Goal: Task Accomplishment & Management: Manage account settings

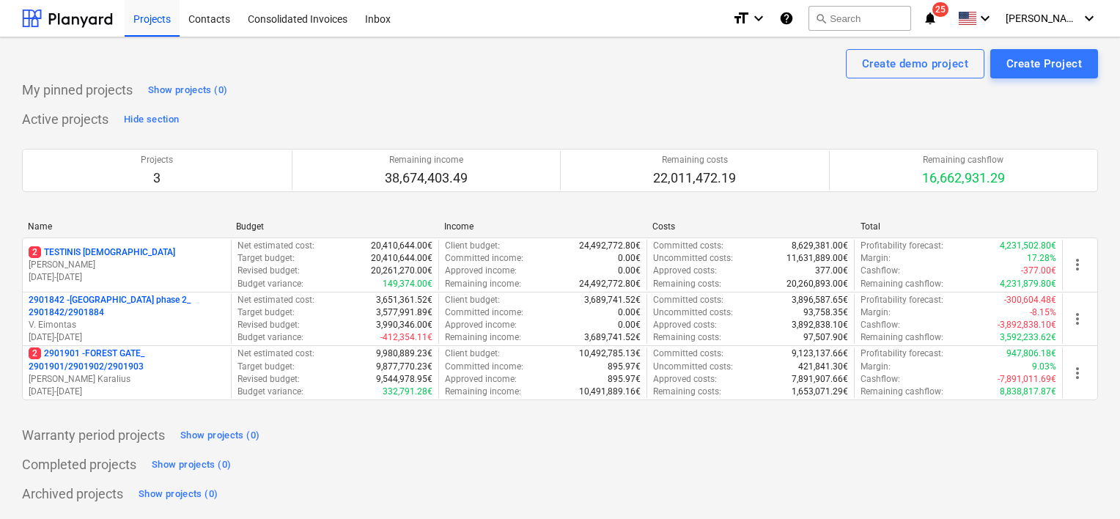
click at [100, 356] on p "2 2901901 - FOREST GATE_ 2901901/2901902/2901903" at bounding box center [127, 359] width 196 height 25
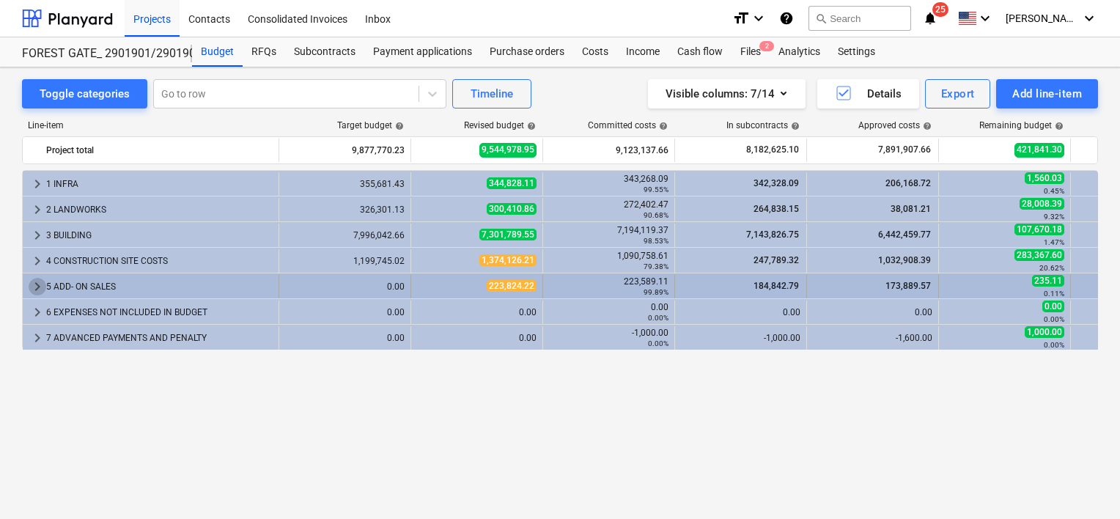
click at [45, 278] on span "keyboard_arrow_right" at bounding box center [38, 287] width 18 height 18
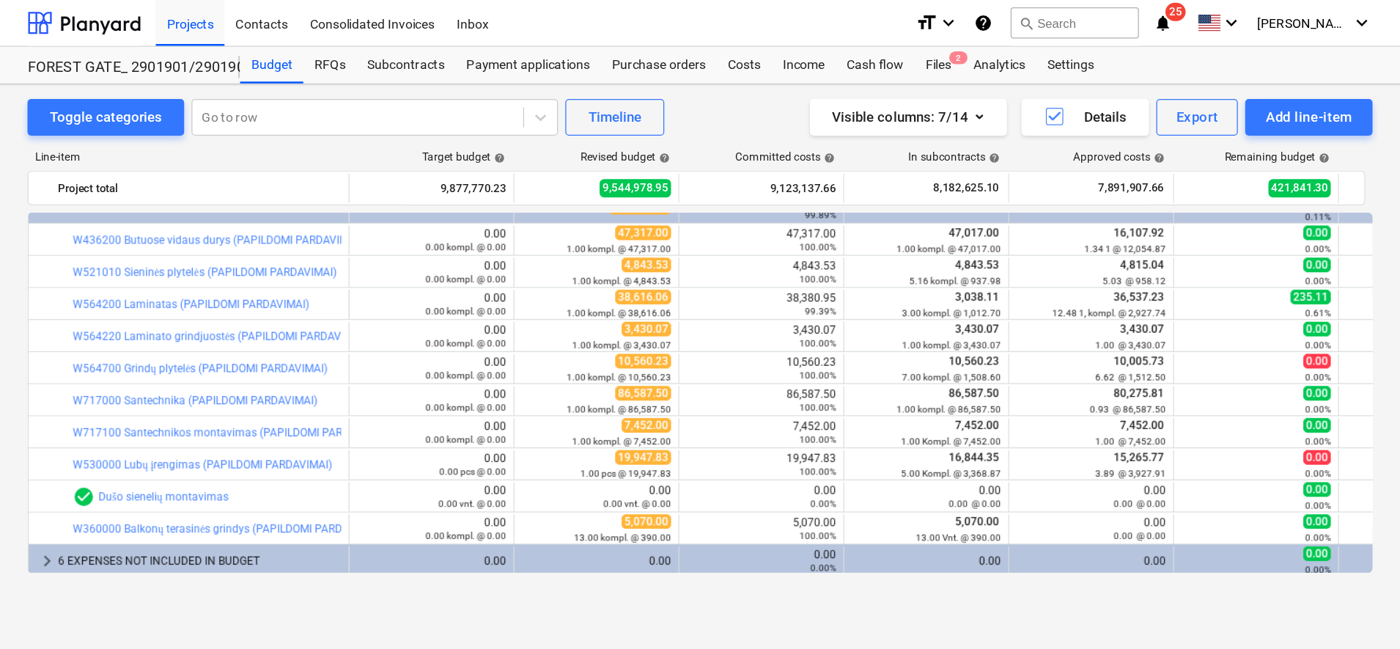
scroll to position [113, 0]
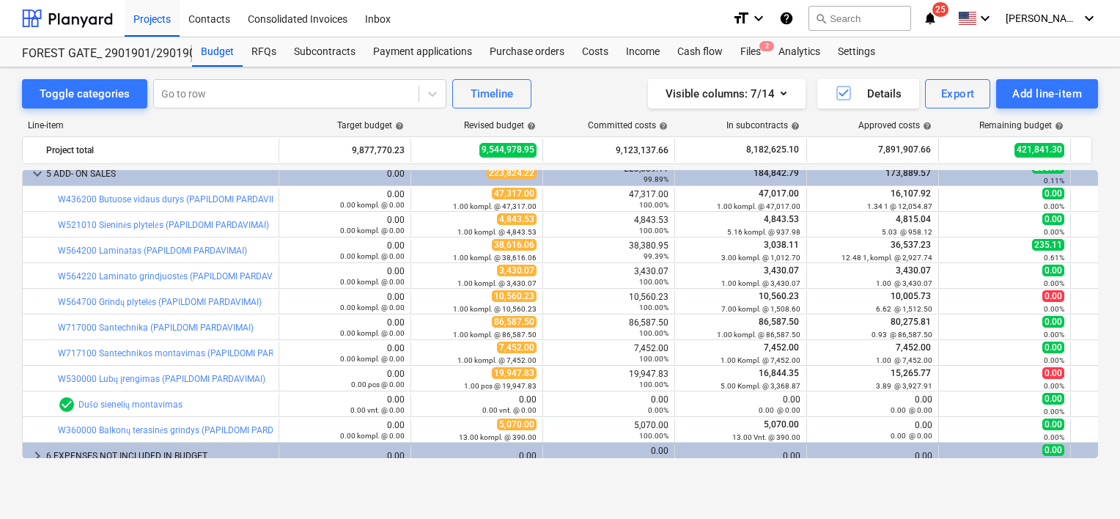
click at [912, 490] on div "Toggle categories Go to row Timeline Visible columns : 7/14 Details Export Add …" at bounding box center [560, 292] width 1120 height 451
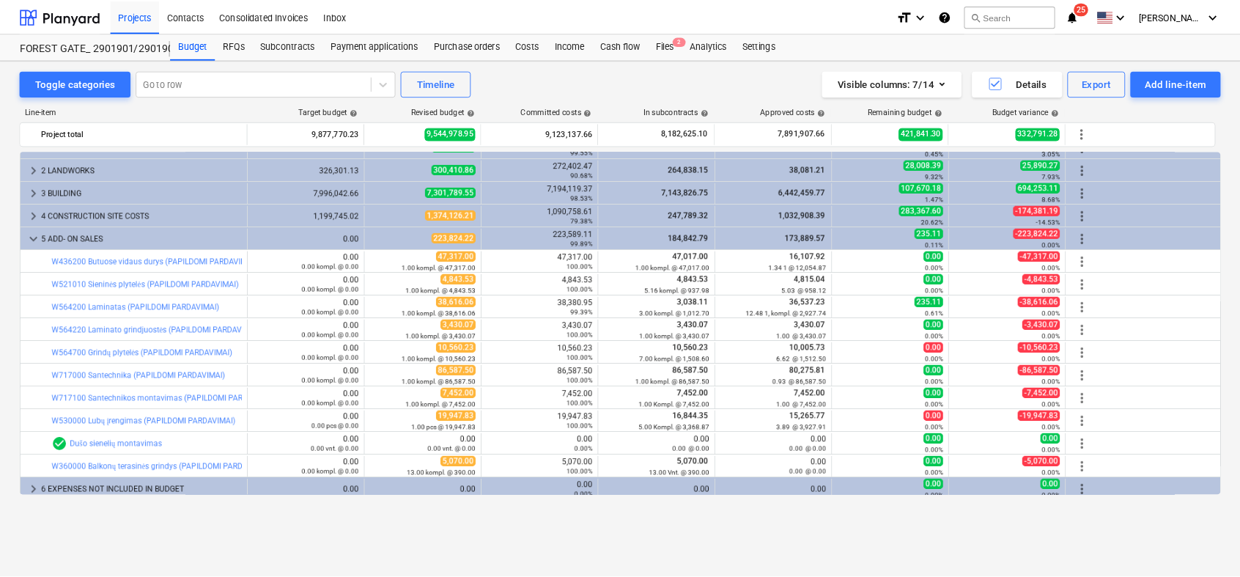
scroll to position [18, 0]
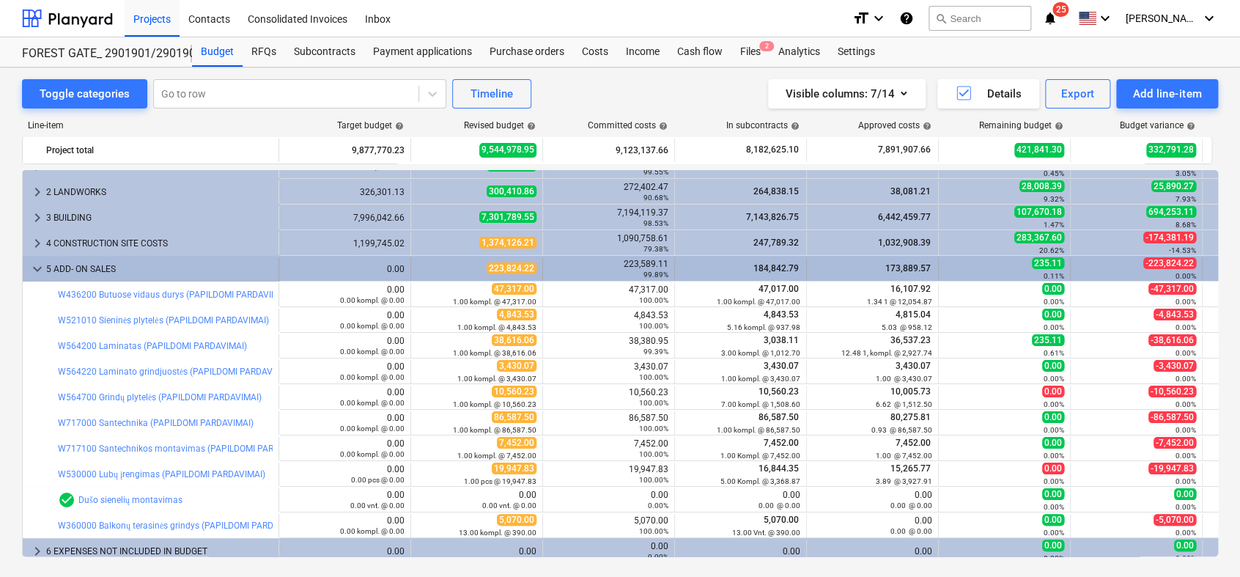
click at [34, 263] on span "keyboard_arrow_down" at bounding box center [38, 269] width 18 height 18
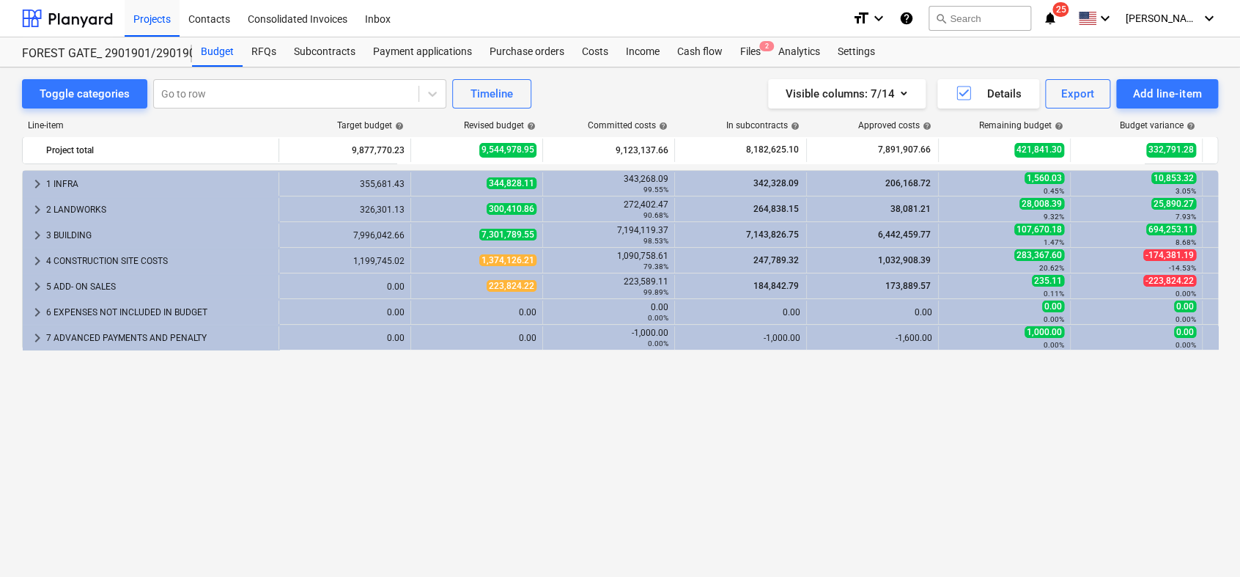
scroll to position [0, 0]
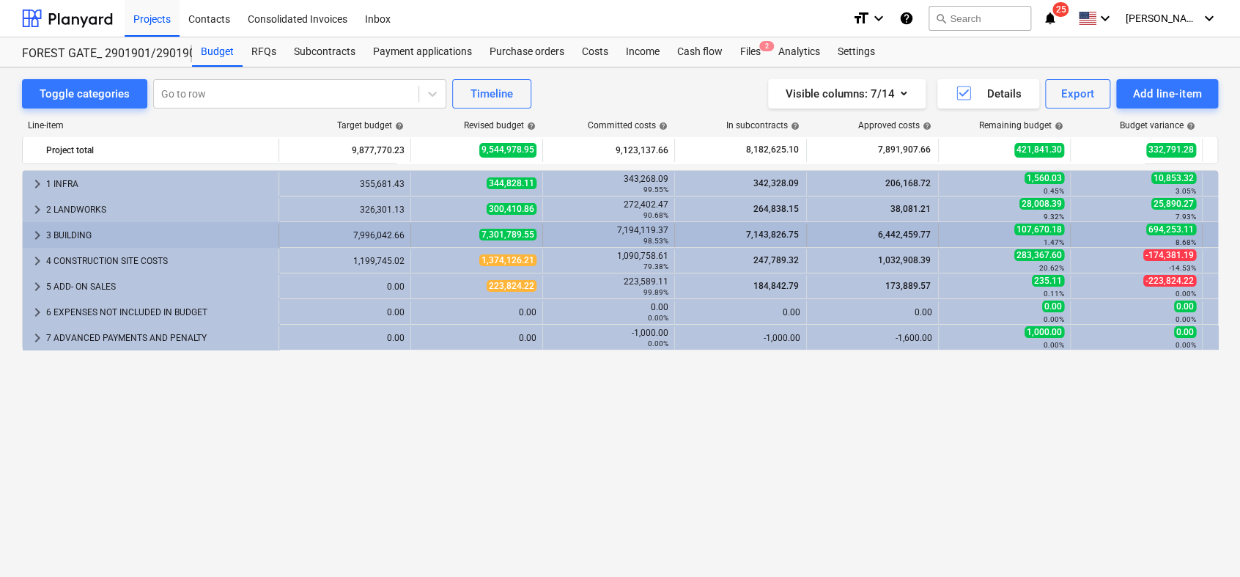
click at [35, 235] on span "keyboard_arrow_right" at bounding box center [38, 235] width 18 height 18
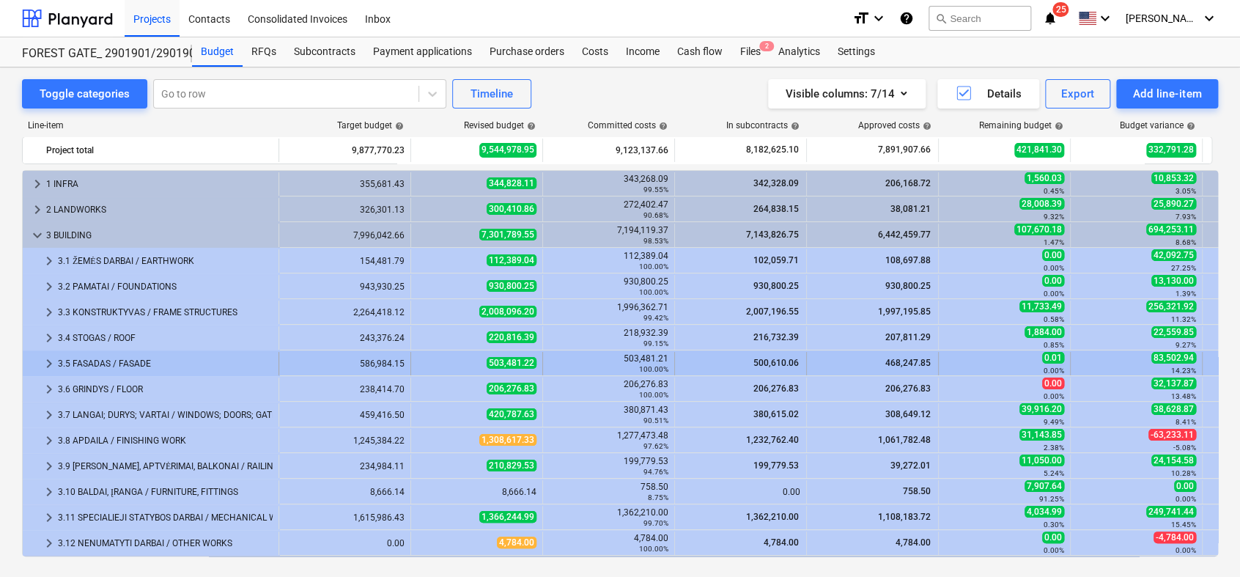
click at [43, 361] on span "keyboard_arrow_right" at bounding box center [49, 364] width 18 height 18
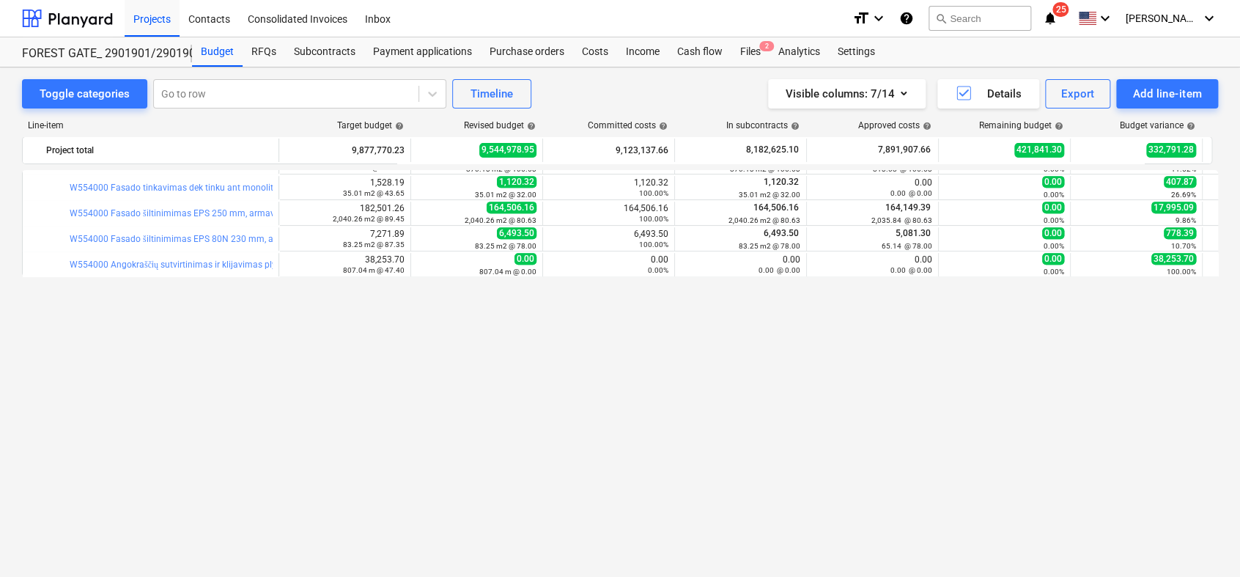
scroll to position [81, 0]
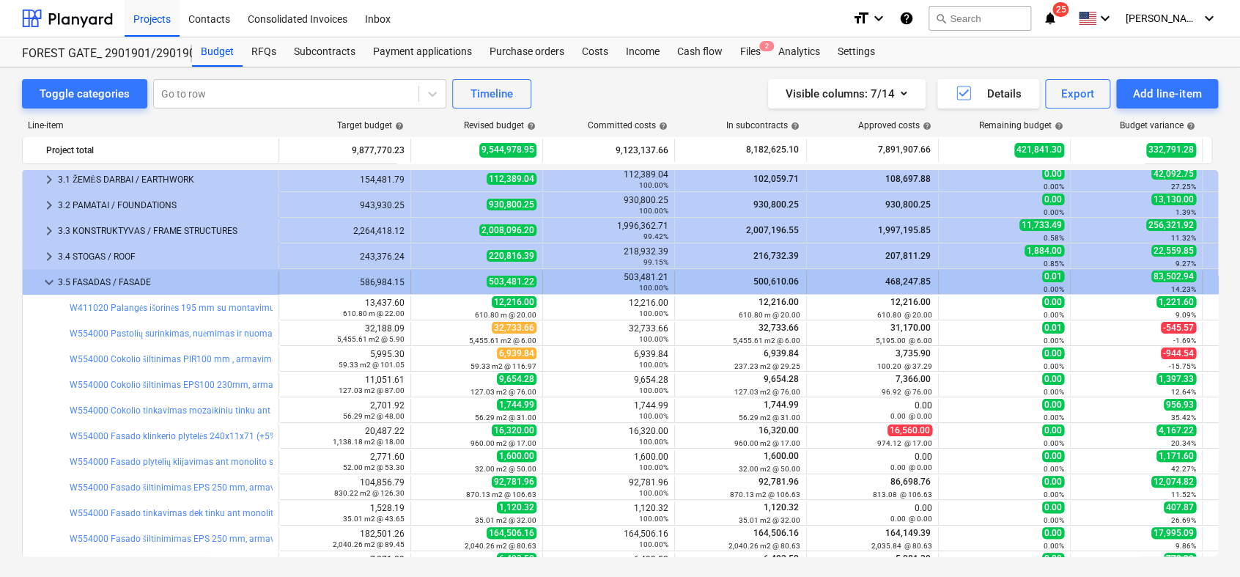
click at [48, 283] on span "keyboard_arrow_down" at bounding box center [49, 282] width 18 height 18
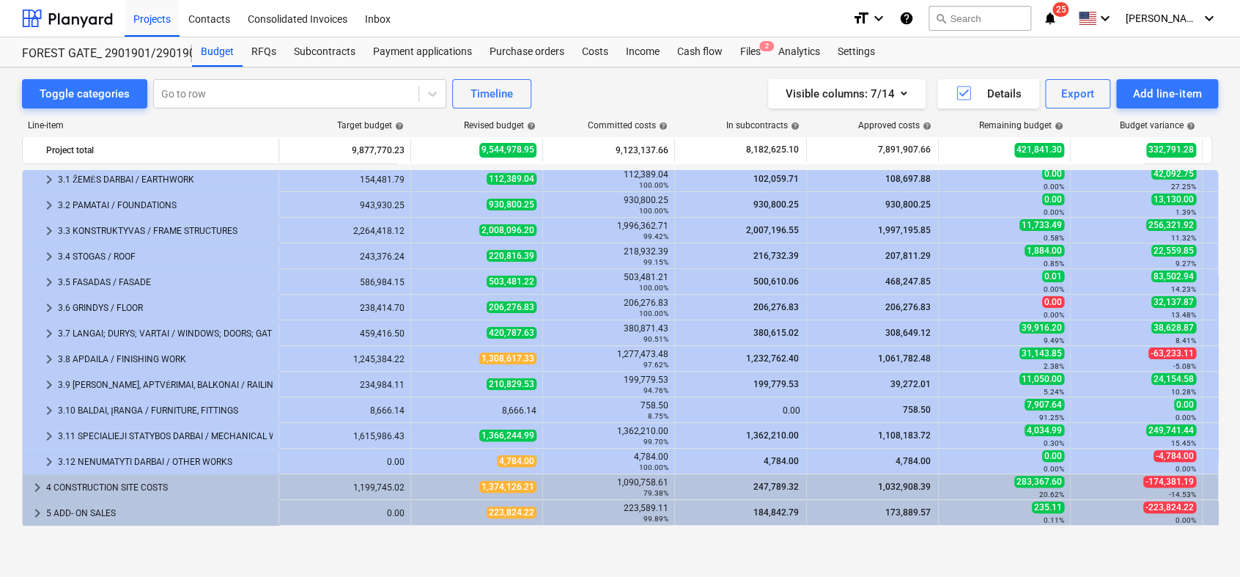
scroll to position [0, 0]
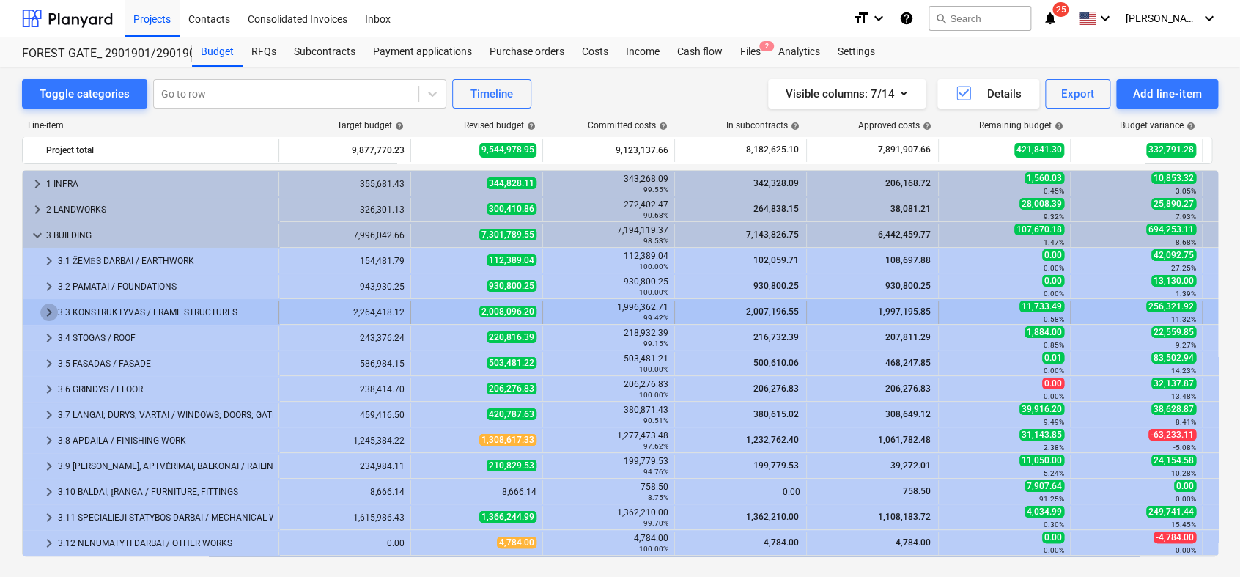
click at [43, 313] on span "keyboard_arrow_right" at bounding box center [49, 312] width 18 height 18
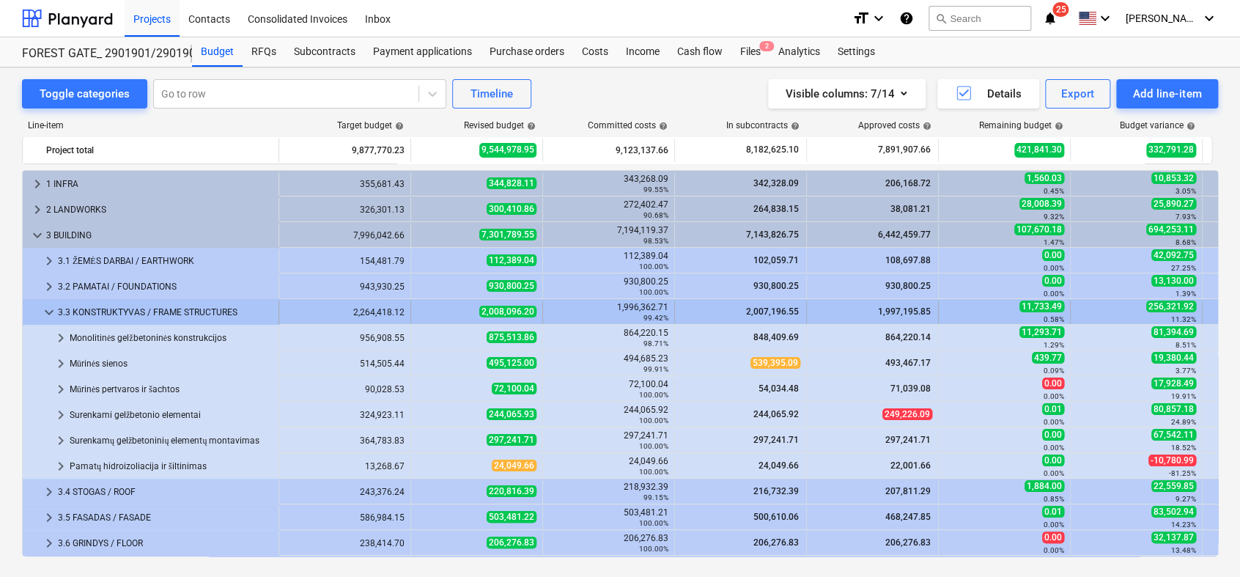
click at [47, 309] on span "keyboard_arrow_down" at bounding box center [49, 312] width 18 height 18
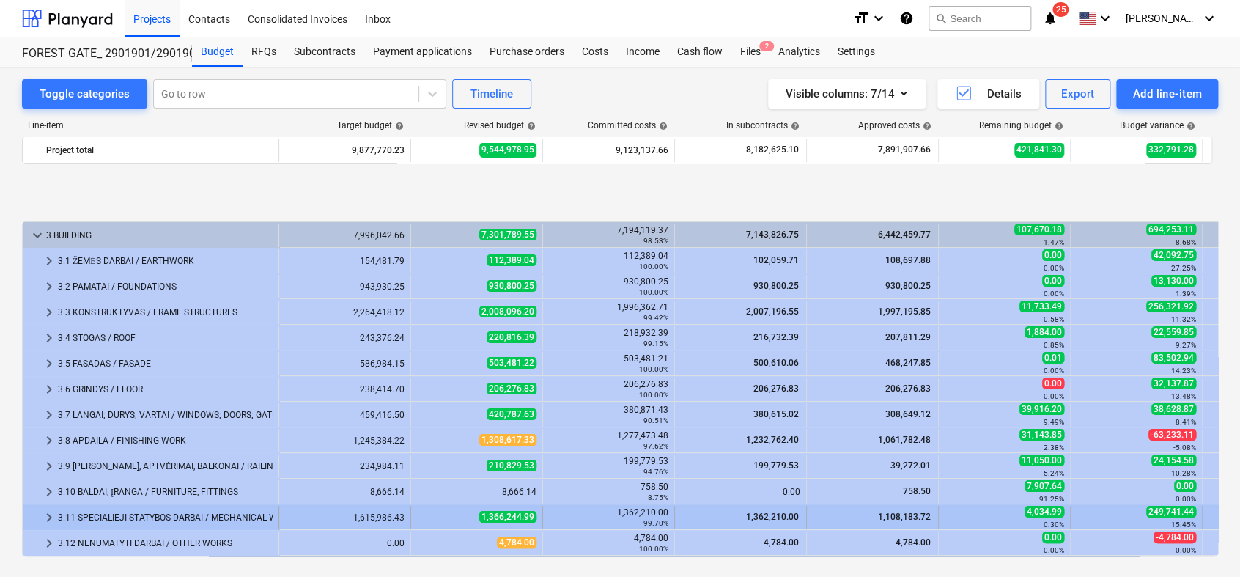
scroll to position [100, 0]
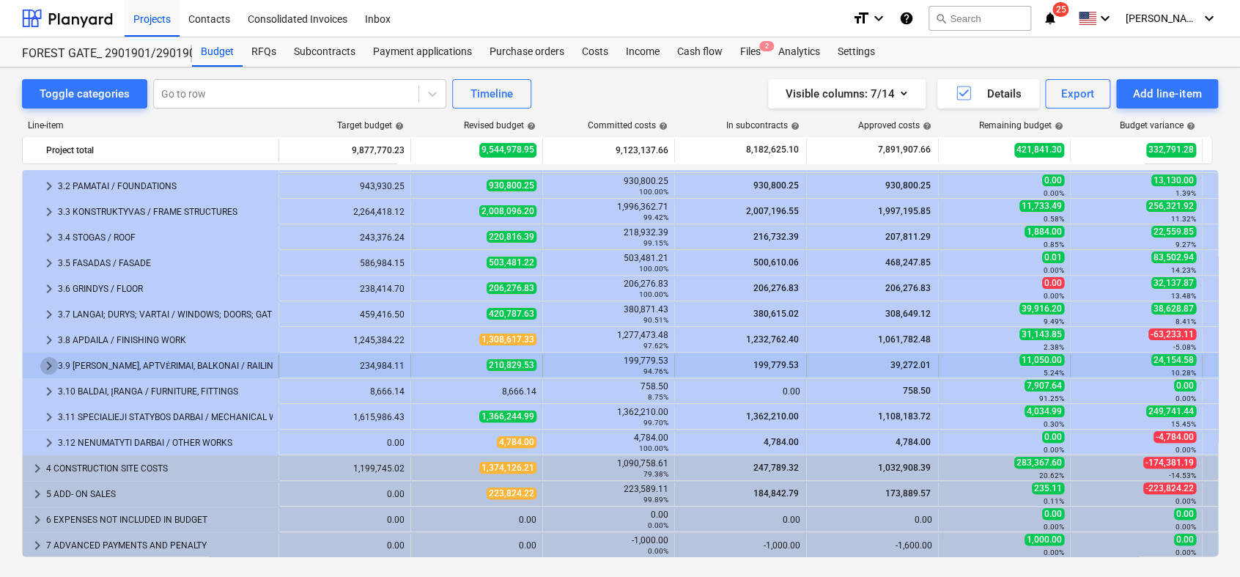
click at [51, 361] on span "keyboard_arrow_right" at bounding box center [49, 366] width 18 height 18
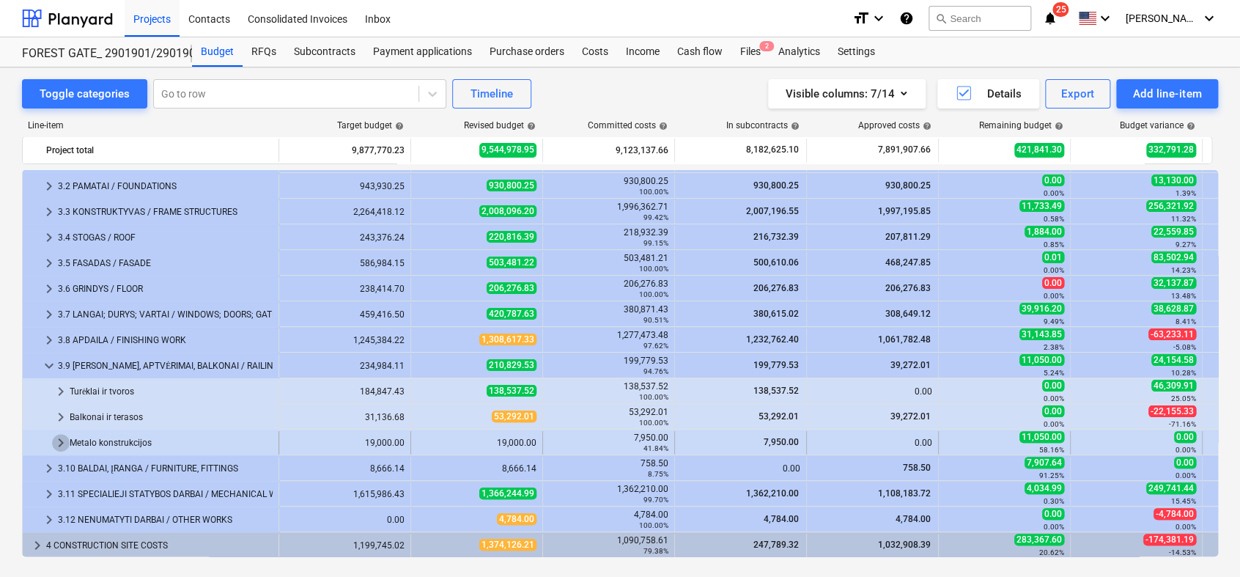
click at [56, 443] on span "keyboard_arrow_right" at bounding box center [61, 443] width 18 height 18
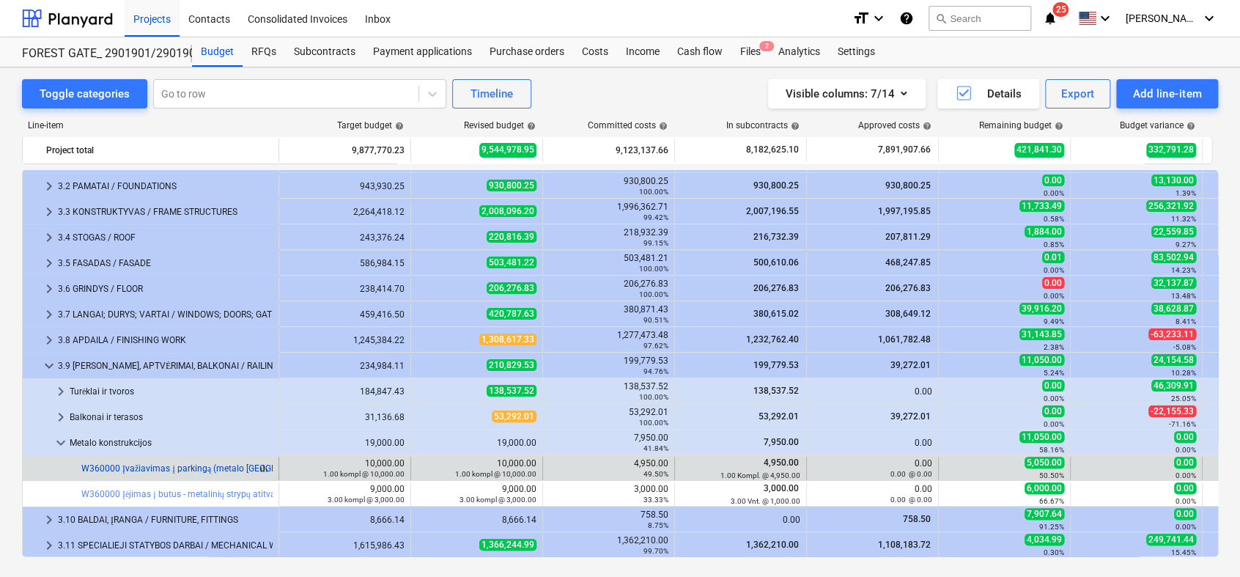
click at [225, 466] on link "W360000 Įvažiavimas į parkingą (metalo [GEOGRAPHIC_DATA] ir apdaila)" at bounding box center [227, 468] width 292 height 10
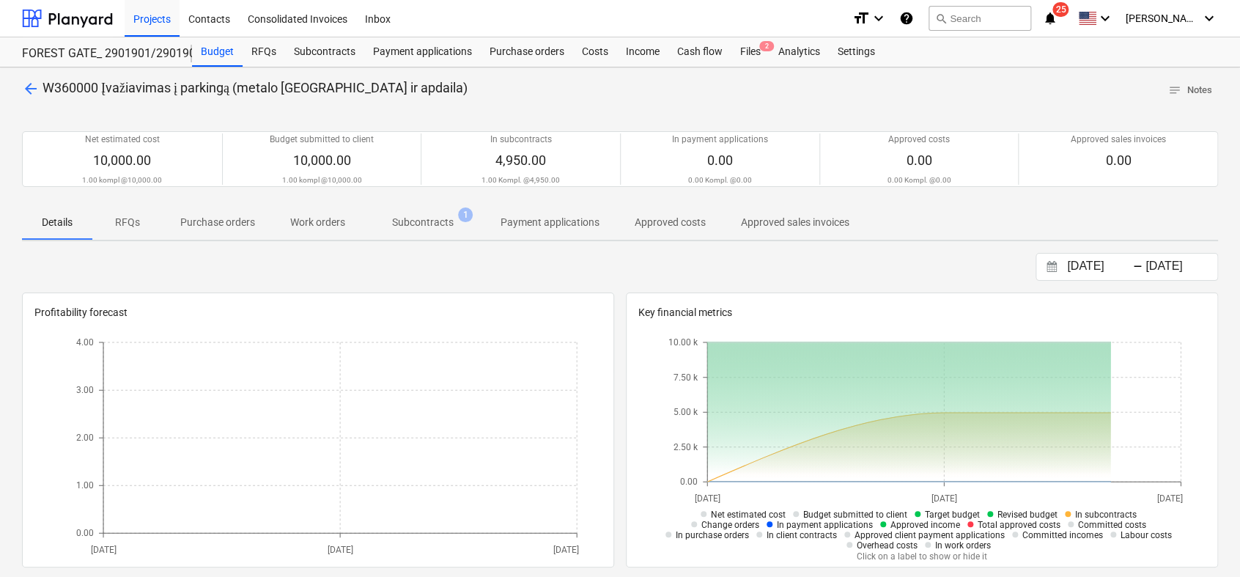
click at [416, 213] on span "Subcontracts 1" at bounding box center [423, 222] width 120 height 26
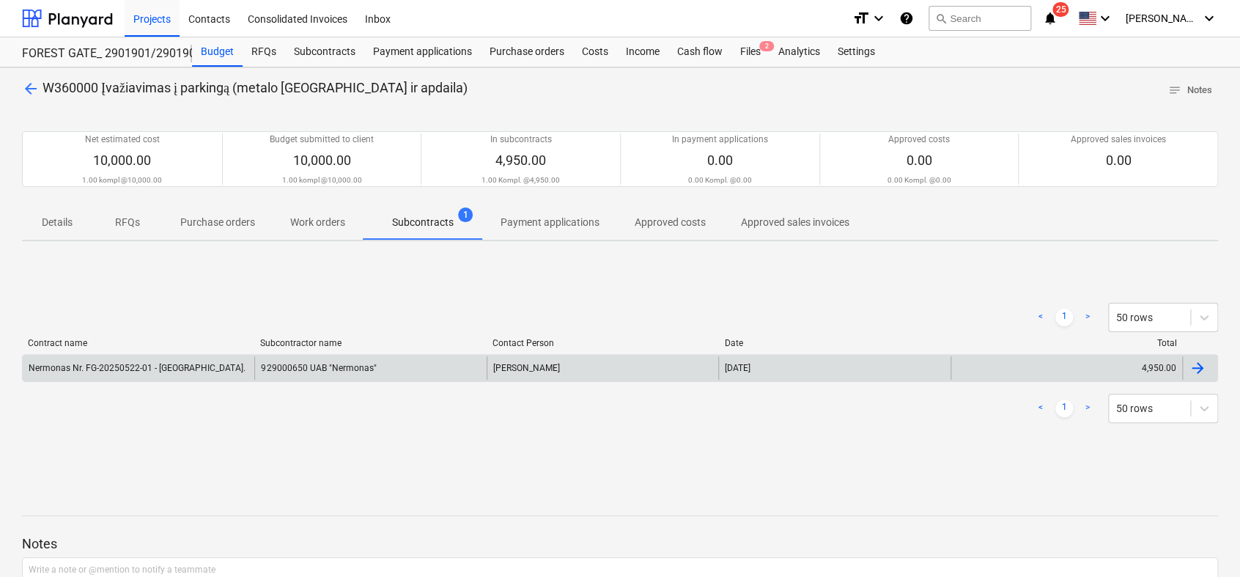
click at [371, 364] on div "929000650 UAB "Nermonas"" at bounding box center [370, 367] width 232 height 23
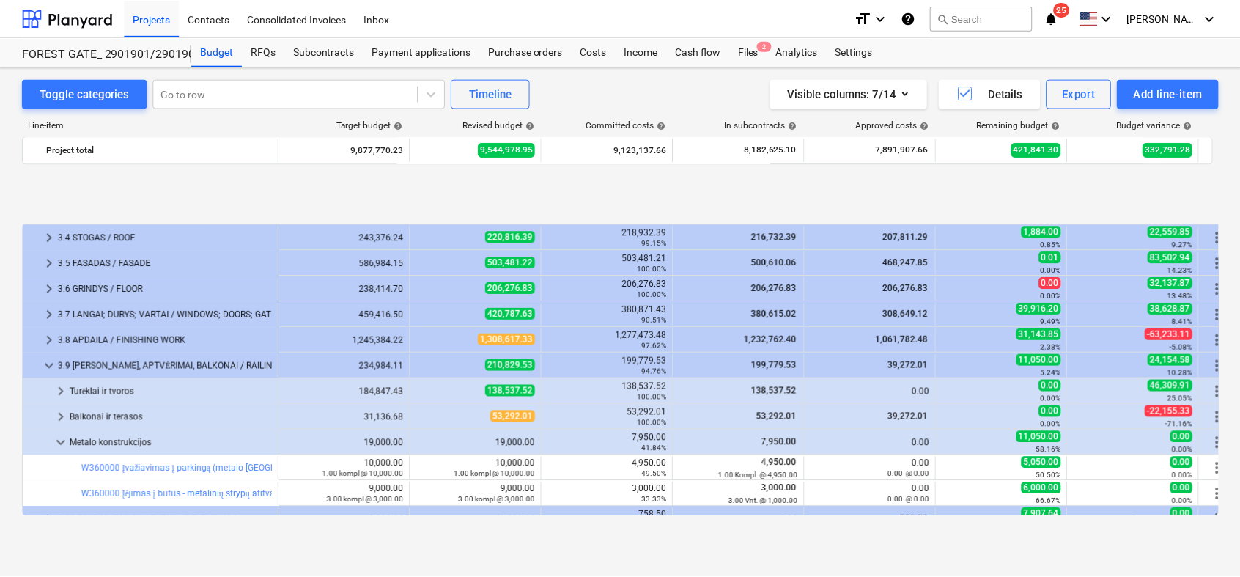
scroll to position [264, 0]
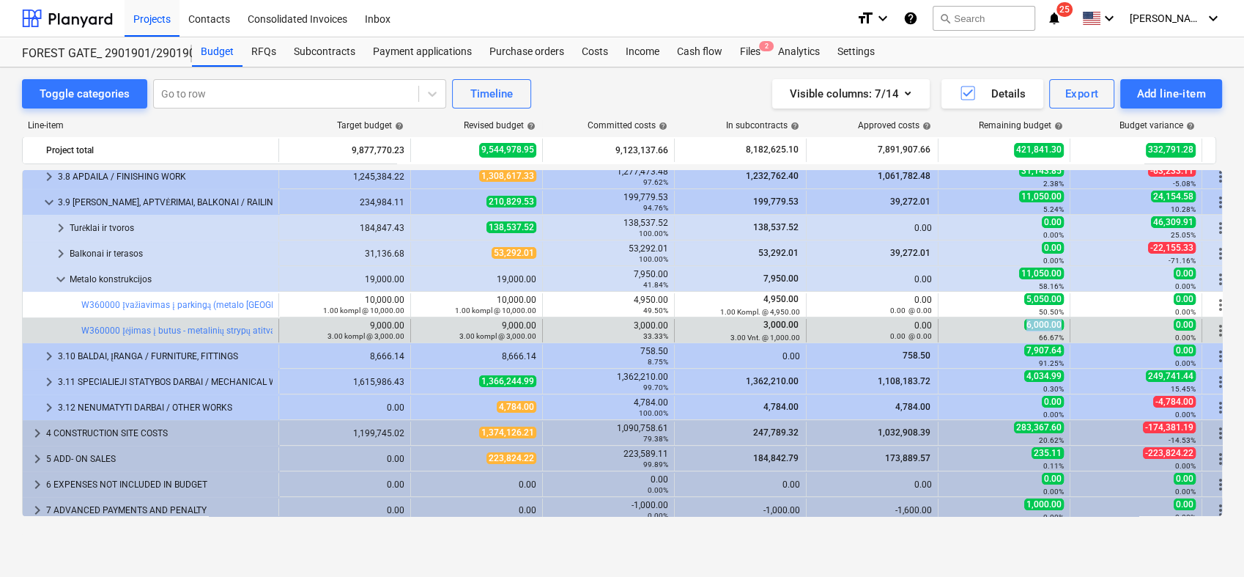
drag, startPoint x: 1038, startPoint y: 324, endPoint x: 1024, endPoint y: 324, distance: 13.9
click at [1024, 324] on div "6,000.00 66.67%" at bounding box center [1004, 330] width 119 height 23
drag, startPoint x: 798, startPoint y: 328, endPoint x: 758, endPoint y: 322, distance: 40.6
click at [758, 322] on div "3,000.00 3.00 Vnt. @ 1,000.00" at bounding box center [740, 330] width 119 height 23
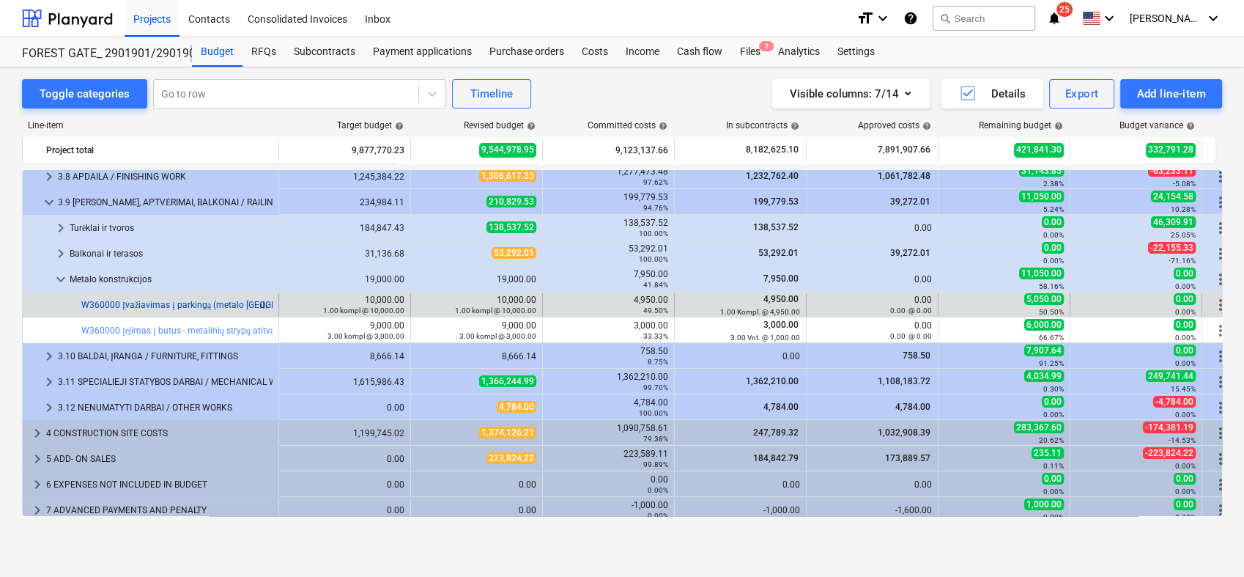
click at [178, 306] on link "W360000 Įvažiavimas į parkingą (metalo [GEOGRAPHIC_DATA] ir apdaila)" at bounding box center [227, 305] width 292 height 10
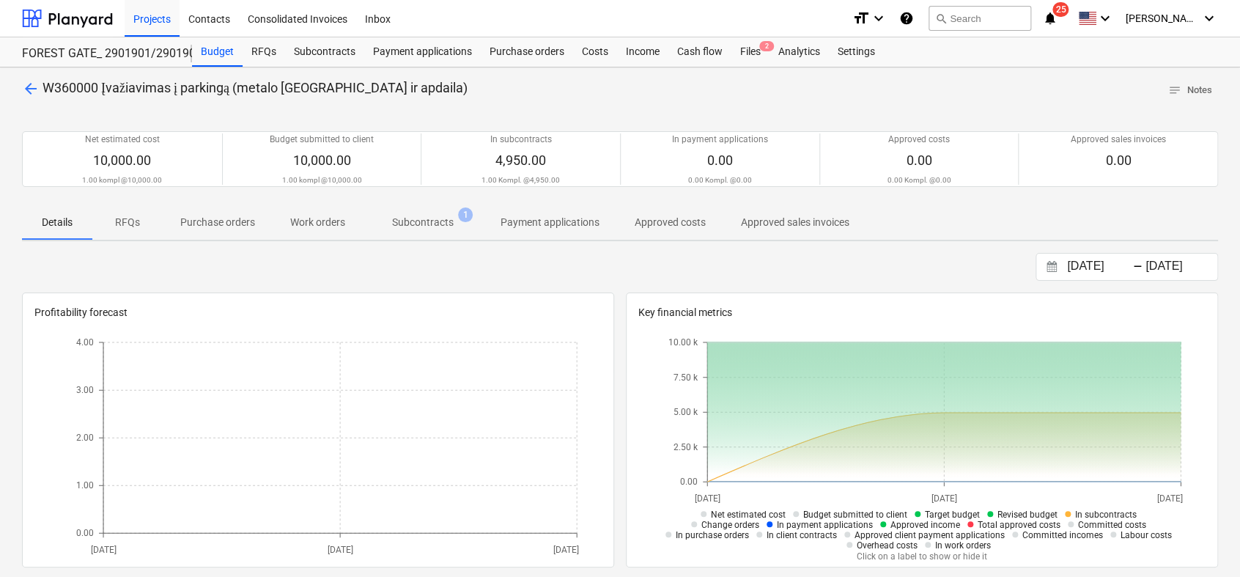
click at [435, 221] on p "Subcontracts" at bounding box center [423, 222] width 62 height 15
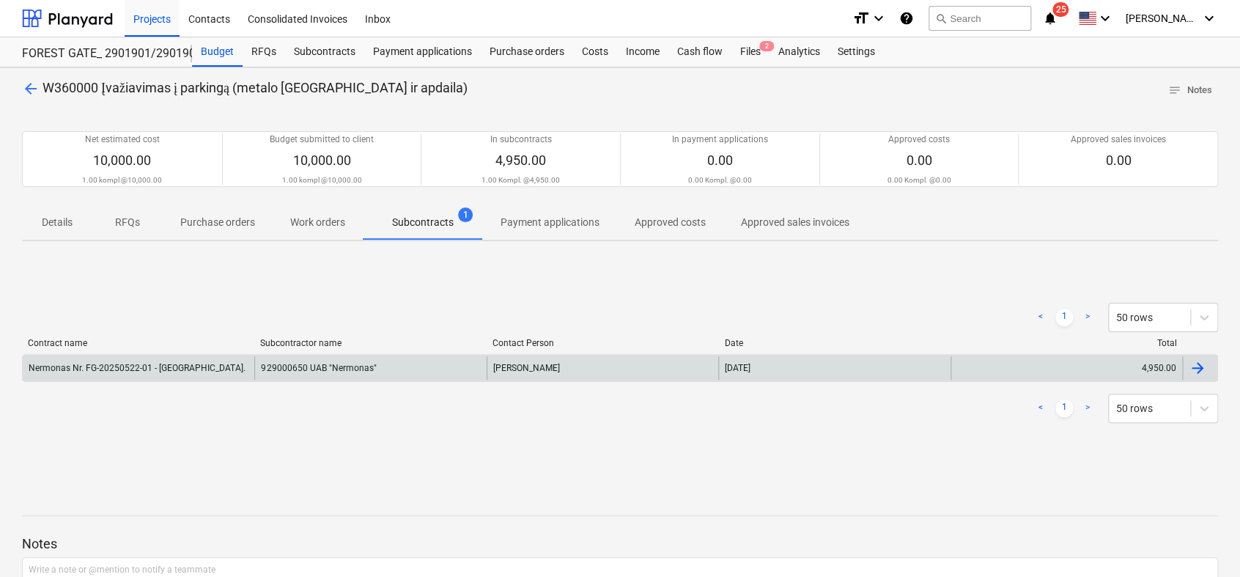
click at [342, 369] on div "929000650 UAB "Nermonas"" at bounding box center [370, 367] width 232 height 23
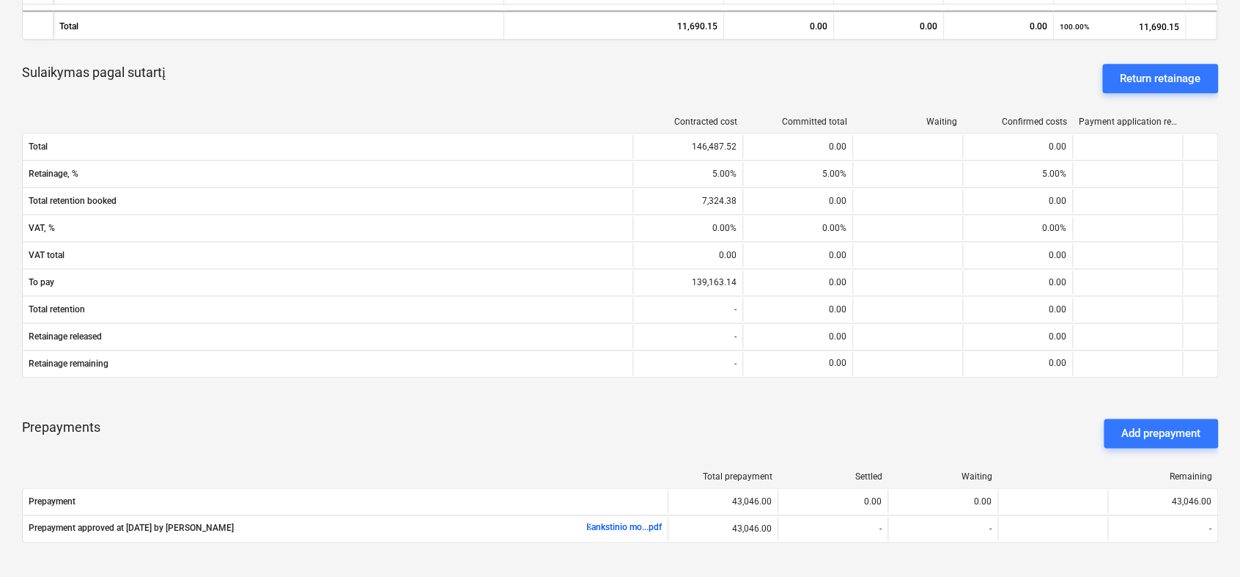
scroll to position [518, 0]
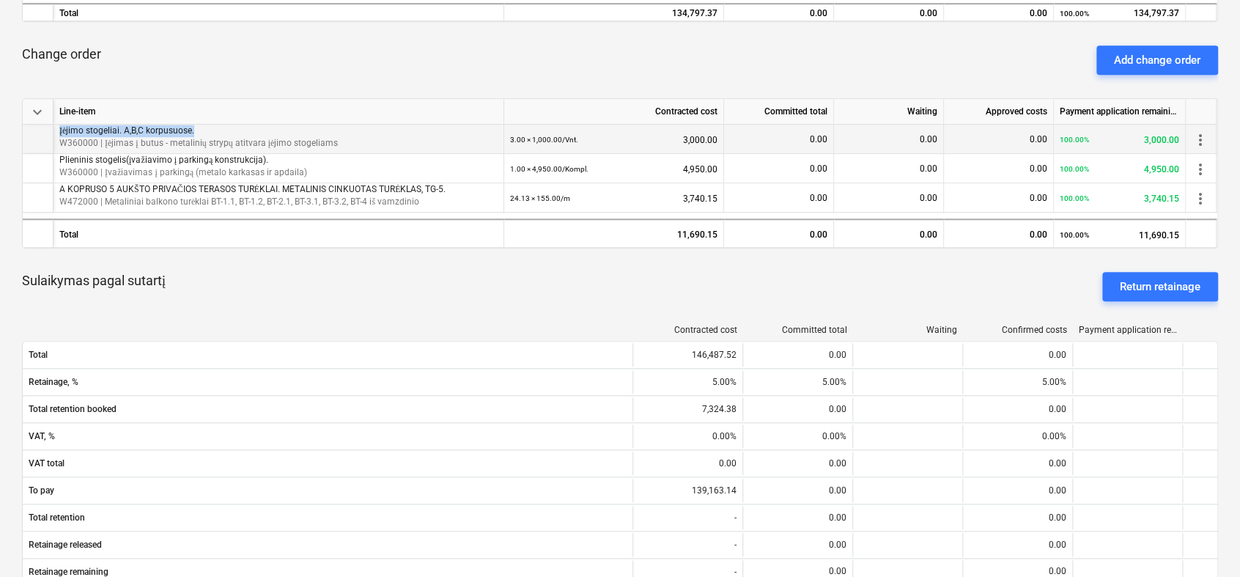
drag, startPoint x: 206, startPoint y: 125, endPoint x: 53, endPoint y: 130, distance: 153.2
click at [0, 0] on div "Įėjimo stogeliai. A,B,C korpusuose. W360000 | Įėjimas į butus - metalinių stryp…" at bounding box center [0, 0] width 0 height 0
drag, startPoint x: 715, startPoint y: 133, endPoint x: 666, endPoint y: 134, distance: 48.4
click at [666, 134] on div "3.00 × 1,000.00 / Vnt. 3,000.00" at bounding box center [613, 140] width 207 height 30
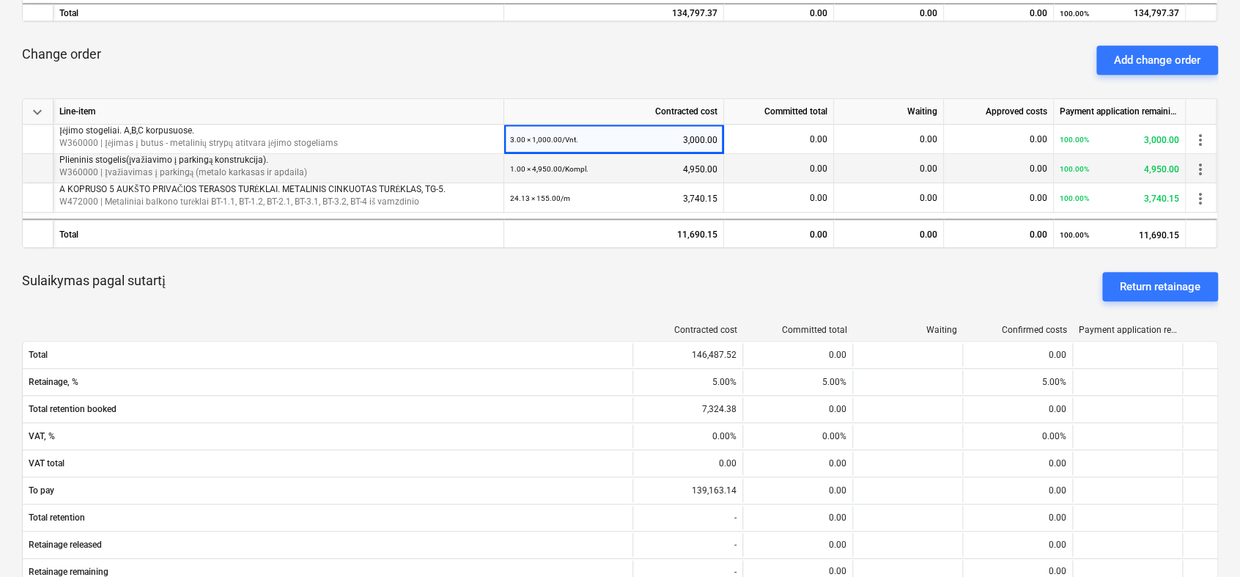
drag, startPoint x: 666, startPoint y: 134, endPoint x: 627, endPoint y: 174, distance: 56.0
click at [627, 174] on div "1.00 × 4,950.00 / Kompl. 4,950.00" at bounding box center [613, 169] width 207 height 30
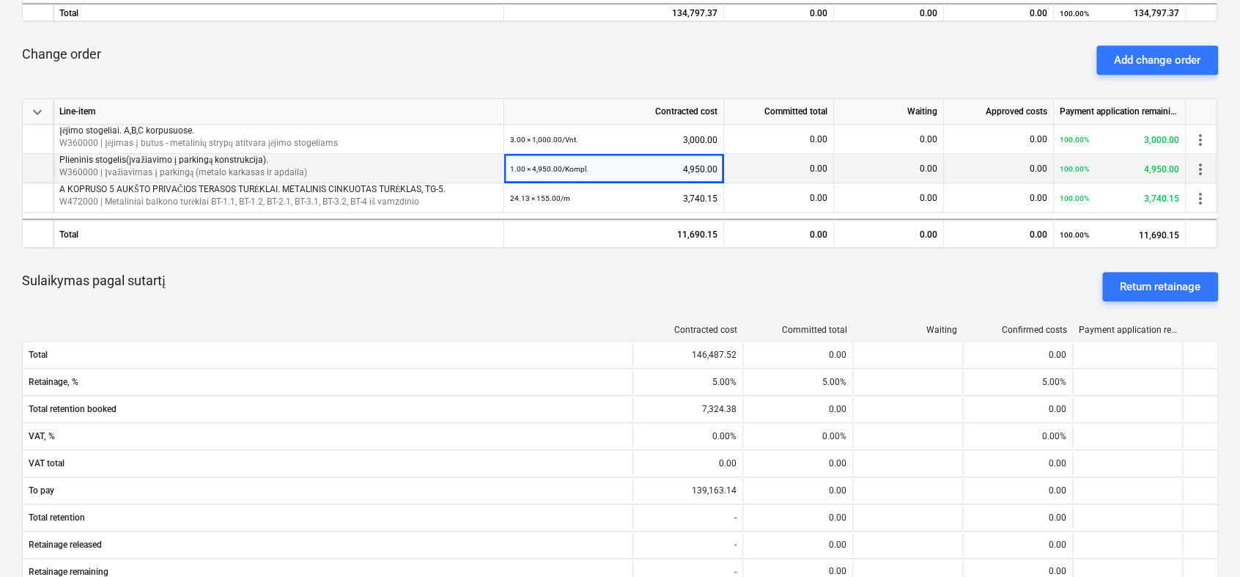
drag, startPoint x: 681, startPoint y: 168, endPoint x: 671, endPoint y: 167, distance: 10.3
click at [671, 167] on div "1.00 × 4,950.00 / Kompl. 4,950.00" at bounding box center [614, 168] width 220 height 29
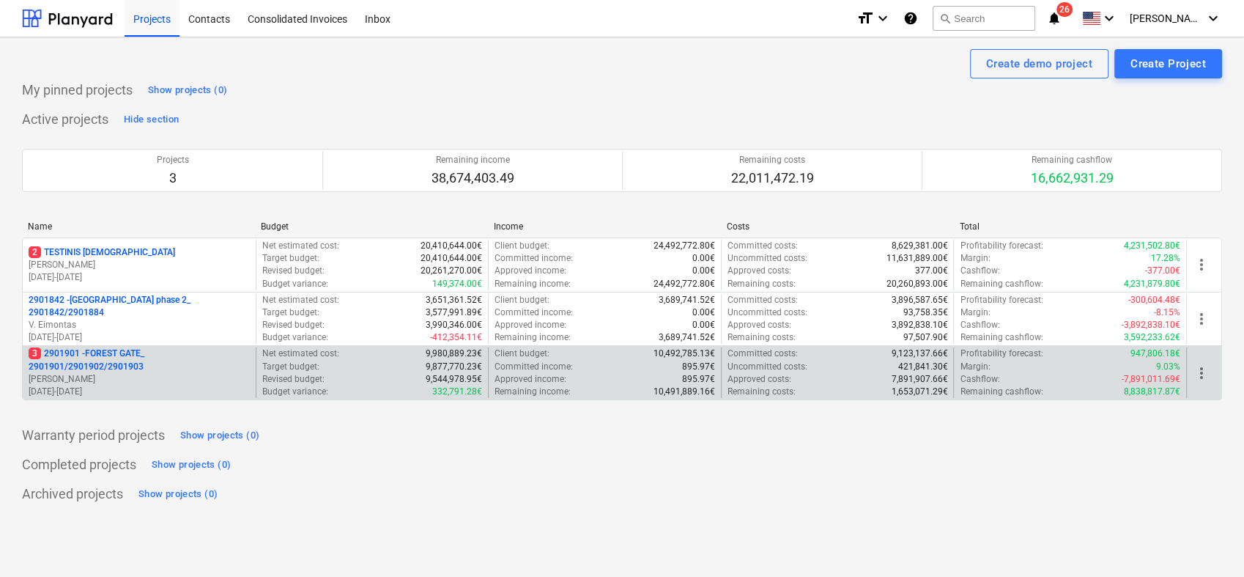
click at [113, 369] on p "3 2901901 - FOREST GATE_ 2901901/2901902/2901903" at bounding box center [139, 359] width 221 height 25
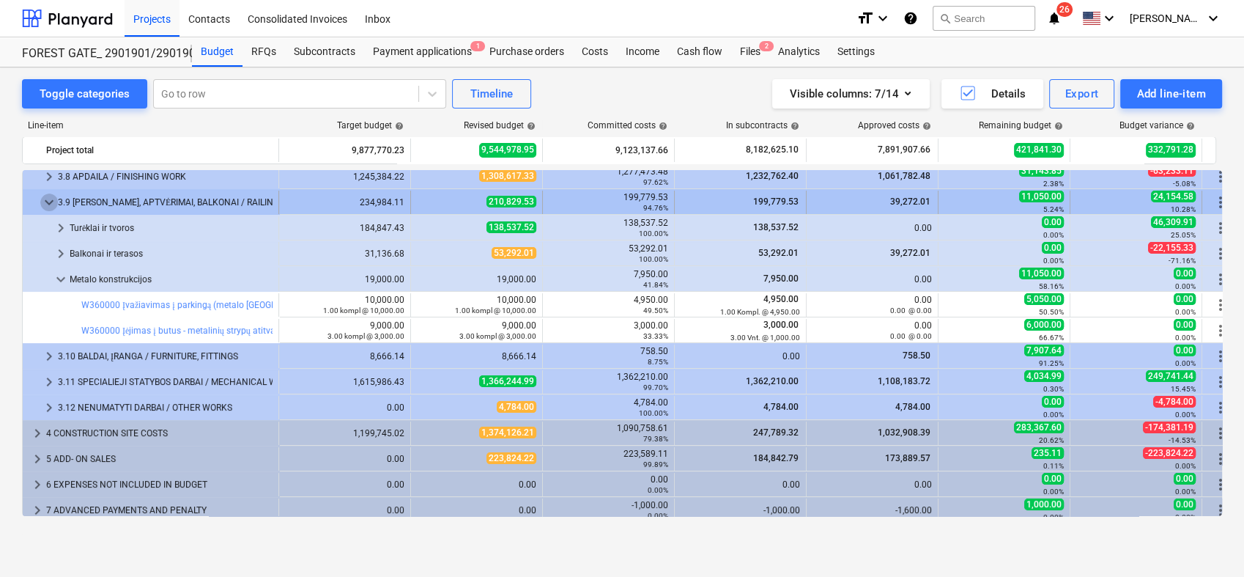
click at [47, 199] on span "keyboard_arrow_down" at bounding box center [49, 202] width 18 height 18
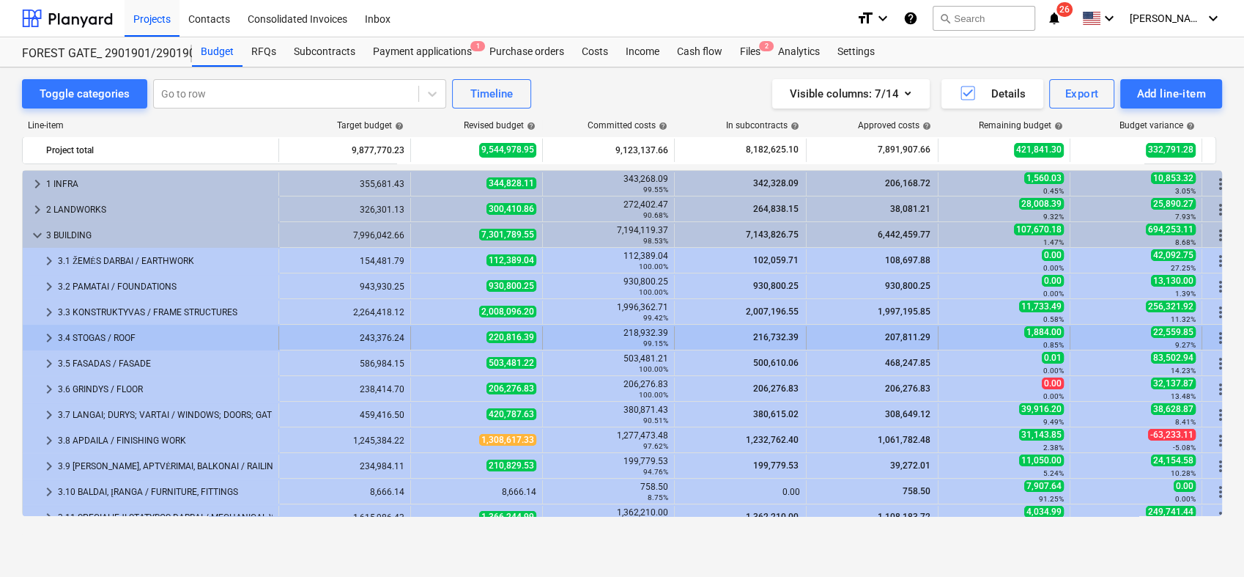
click at [51, 333] on span "keyboard_arrow_right" at bounding box center [49, 338] width 18 height 18
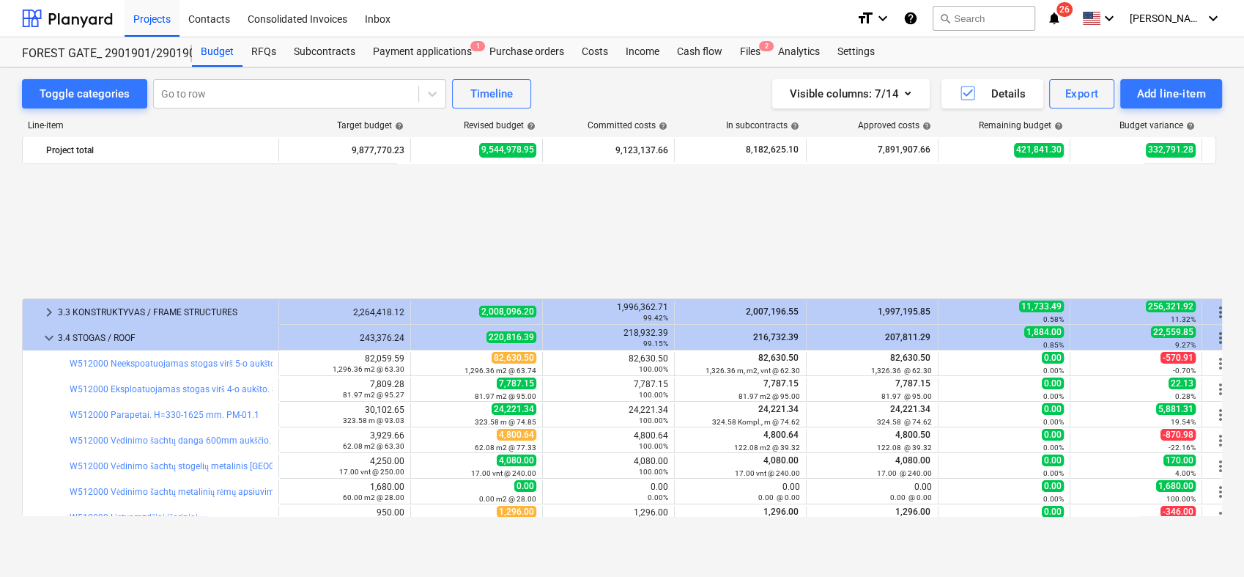
scroll to position [163, 0]
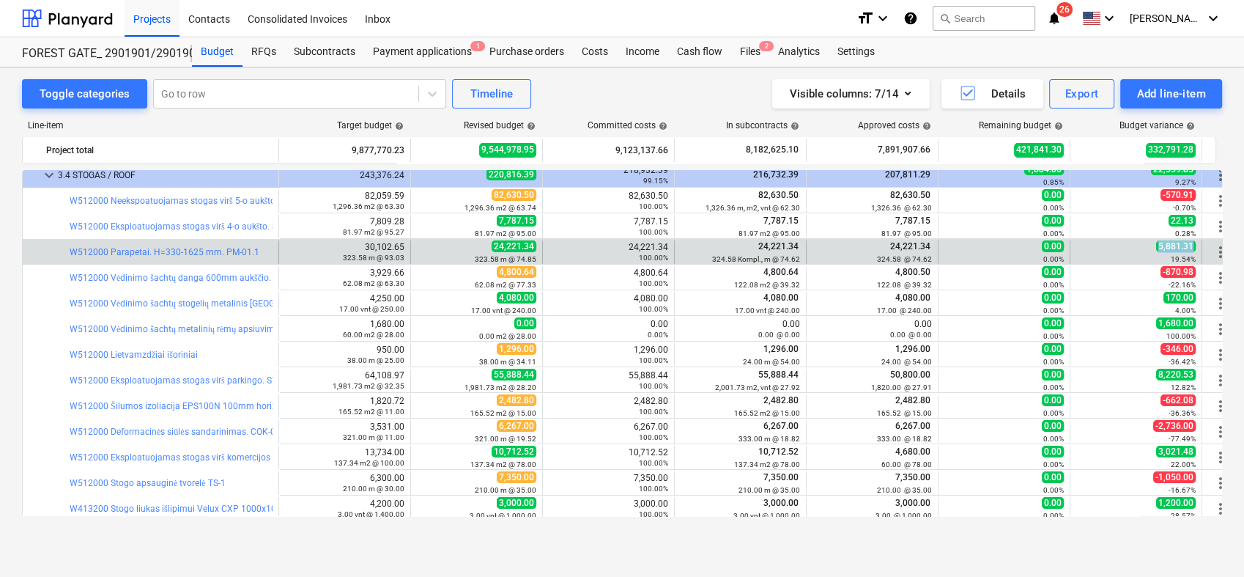
drag, startPoint x: 1193, startPoint y: 244, endPoint x: 1149, endPoint y: 244, distance: 44.0
click at [1149, 244] on div "5,881.31 19.54%" at bounding box center [1136, 251] width 119 height 23
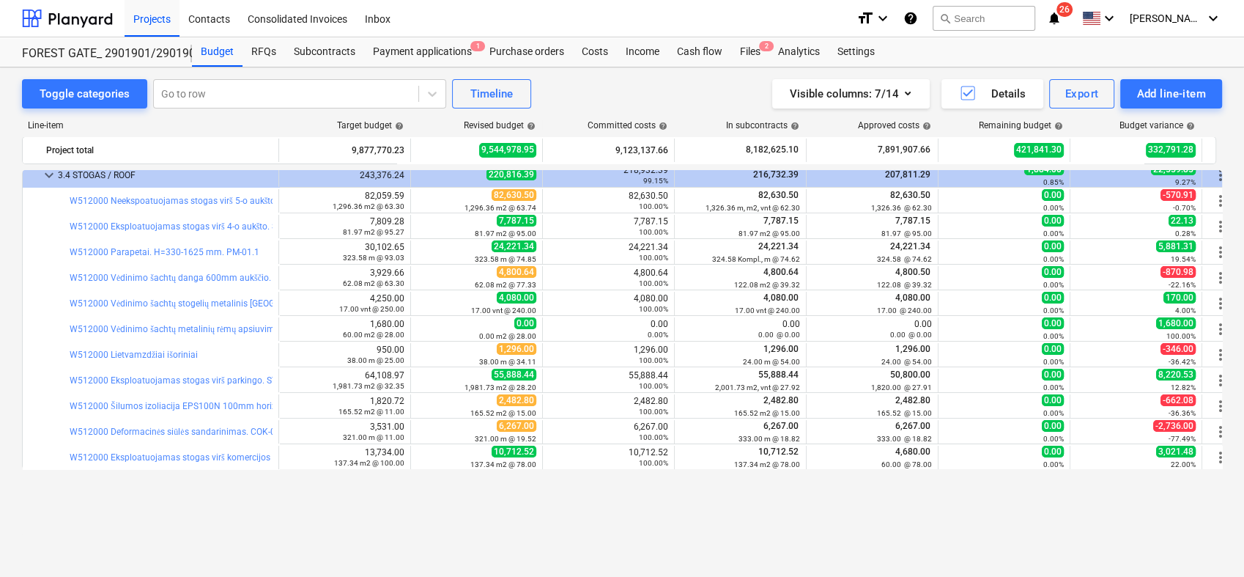
scroll to position [0, 0]
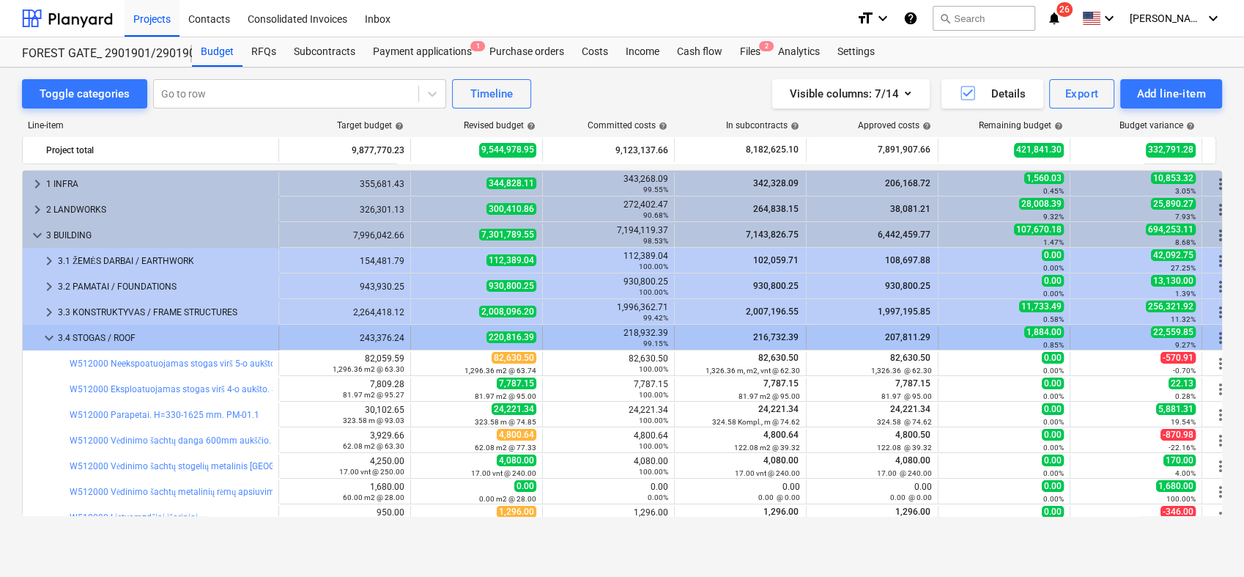
click at [41, 333] on span "keyboard_arrow_down" at bounding box center [49, 338] width 18 height 18
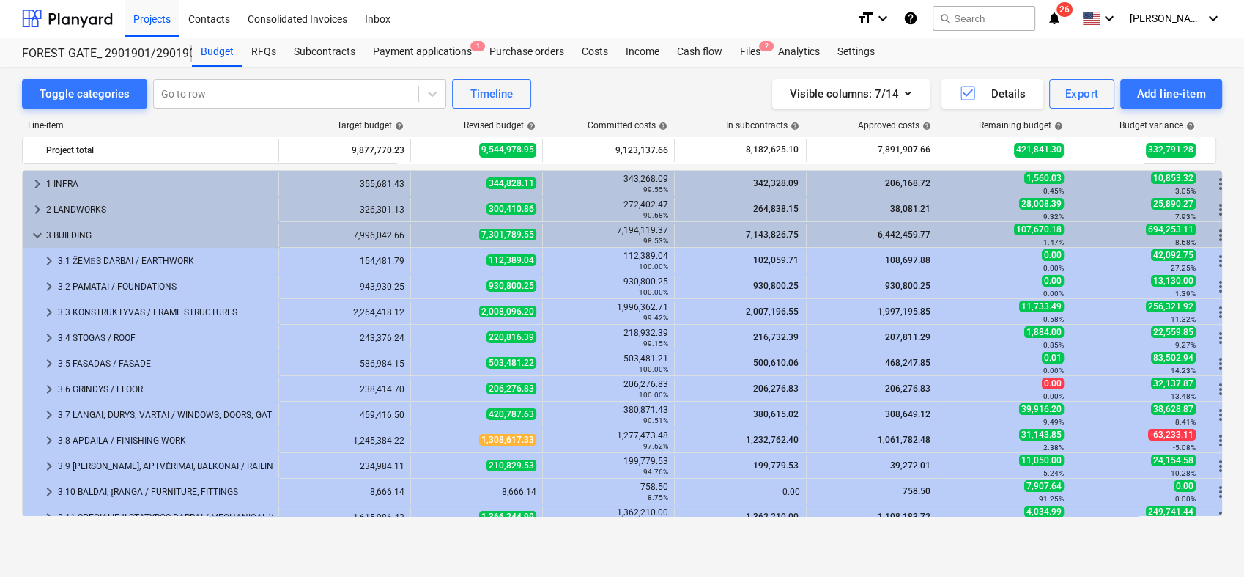
scroll to position [81, 0]
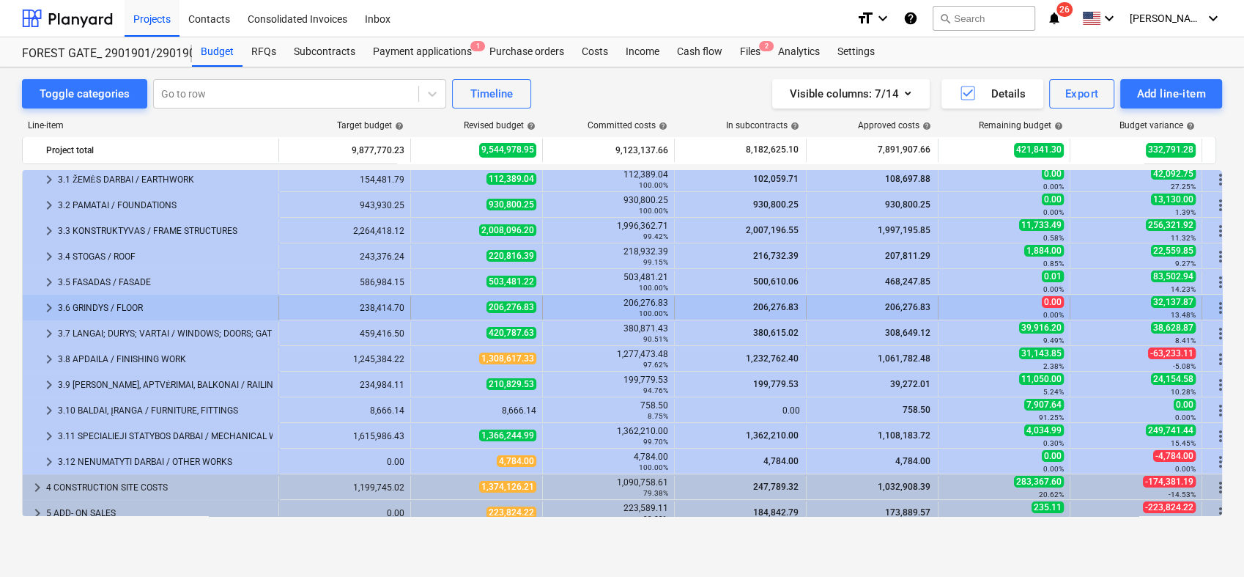
click at [46, 306] on span "keyboard_arrow_right" at bounding box center [49, 308] width 18 height 18
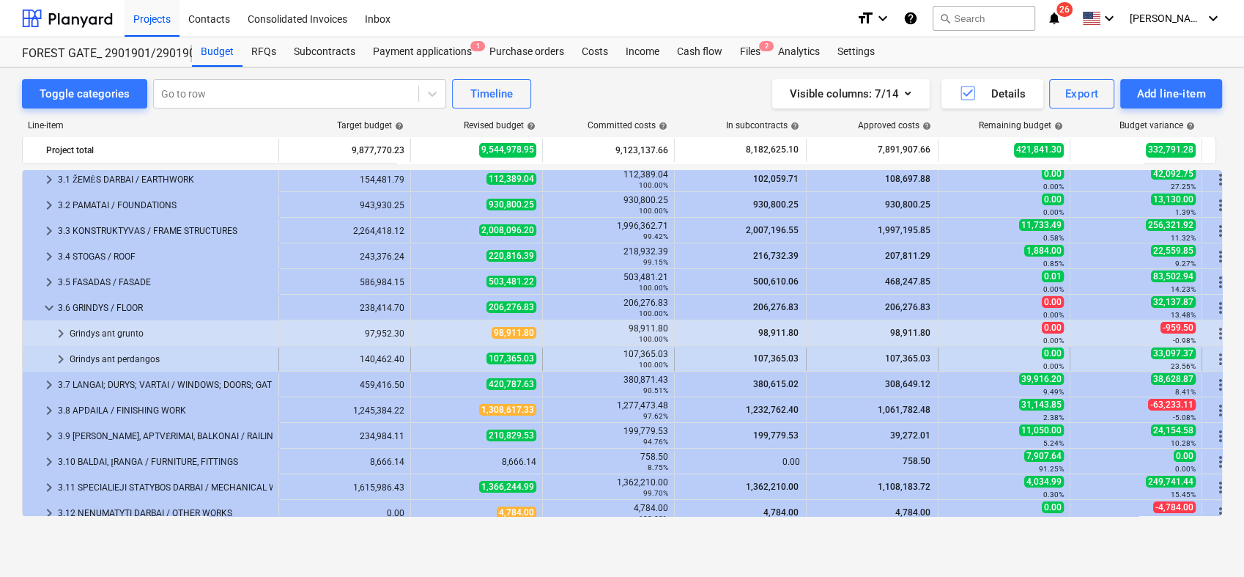
click at [57, 355] on span "keyboard_arrow_right" at bounding box center [61, 359] width 18 height 18
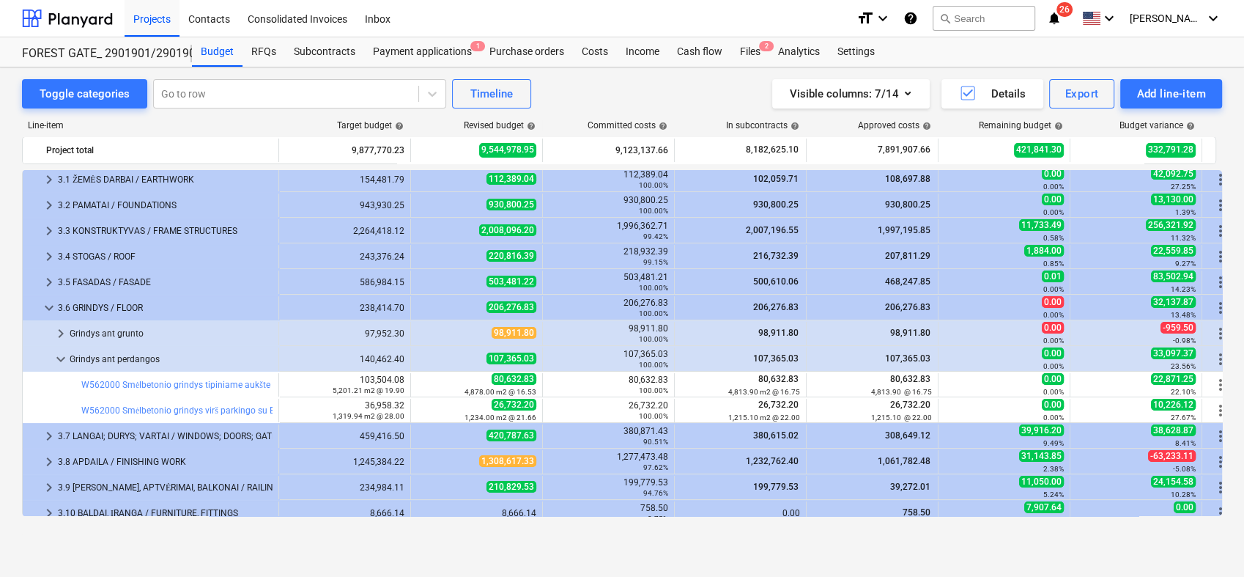
click at [57, 355] on span "keyboard_arrow_down" at bounding box center [61, 359] width 18 height 18
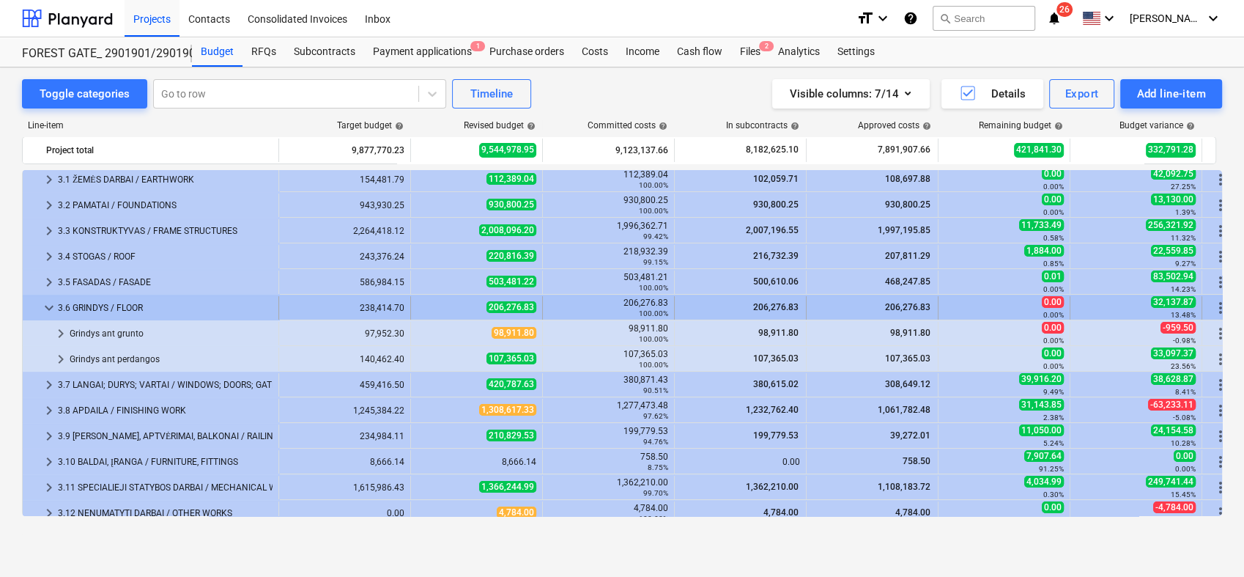
click at [49, 310] on span "keyboard_arrow_down" at bounding box center [49, 308] width 18 height 18
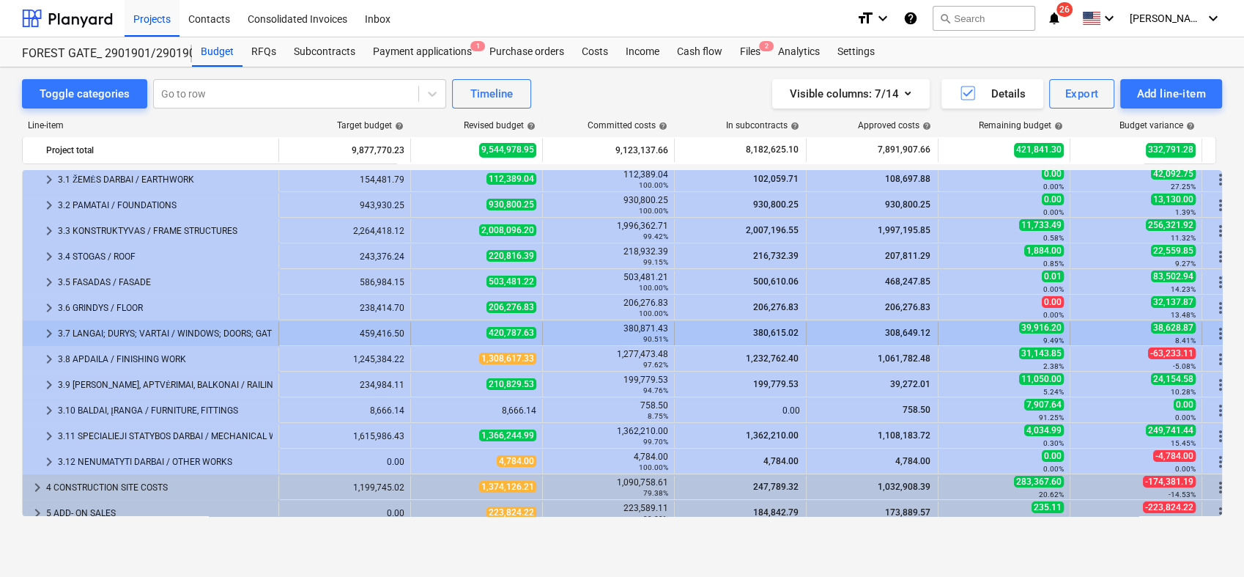
click at [40, 334] on span "keyboard_arrow_right" at bounding box center [49, 334] width 18 height 18
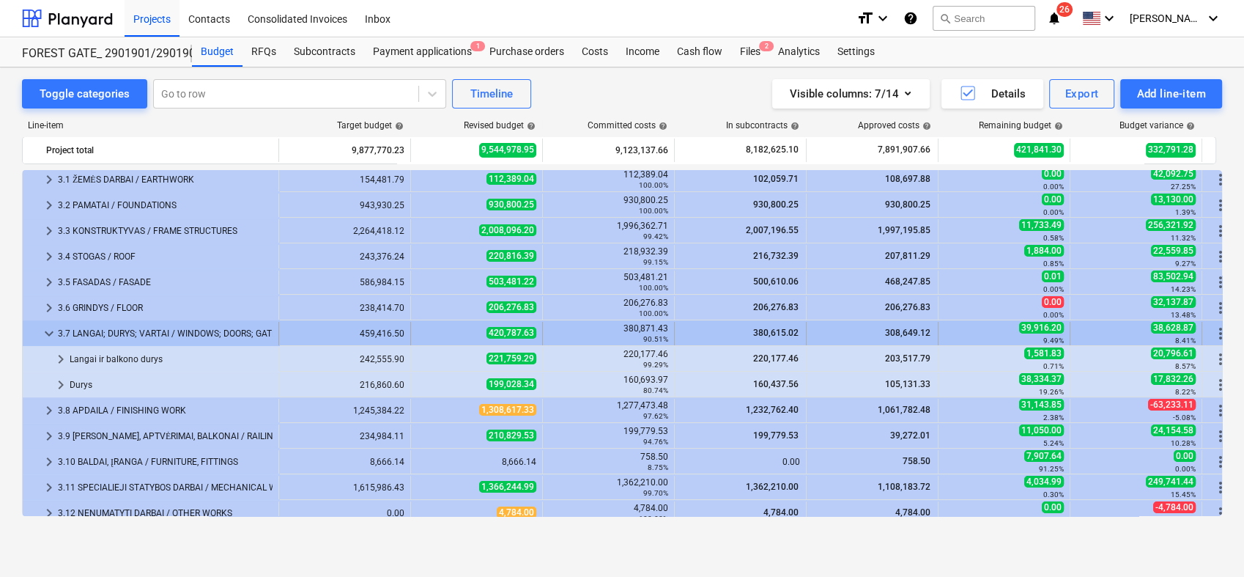
click at [48, 329] on span "keyboard_arrow_down" at bounding box center [49, 334] width 18 height 18
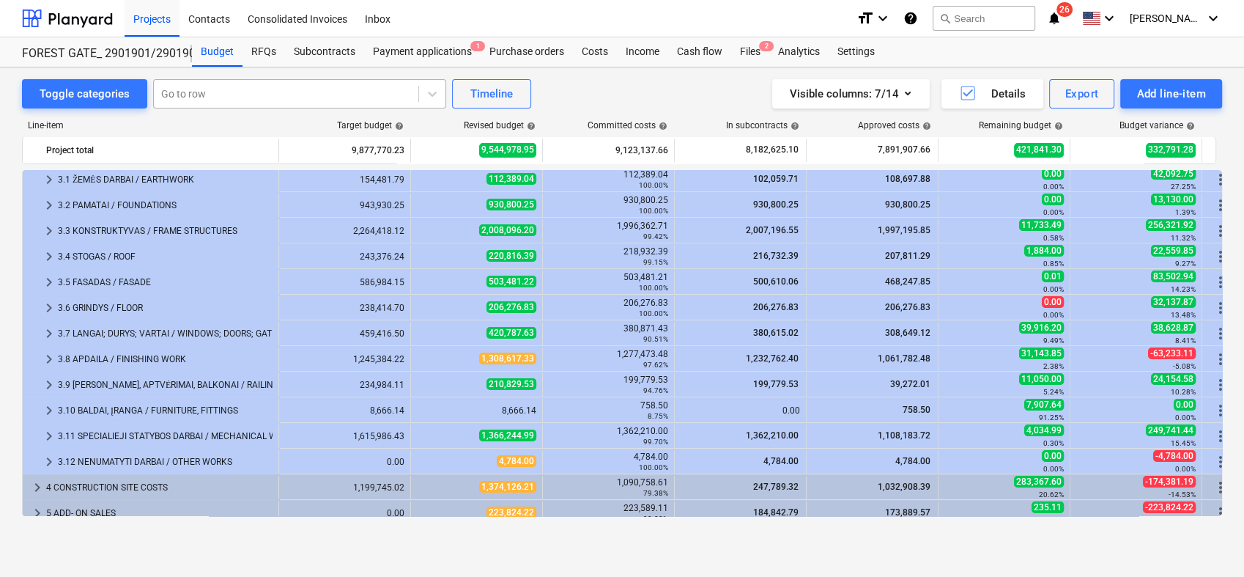
click at [232, 99] on div at bounding box center [286, 93] width 250 height 15
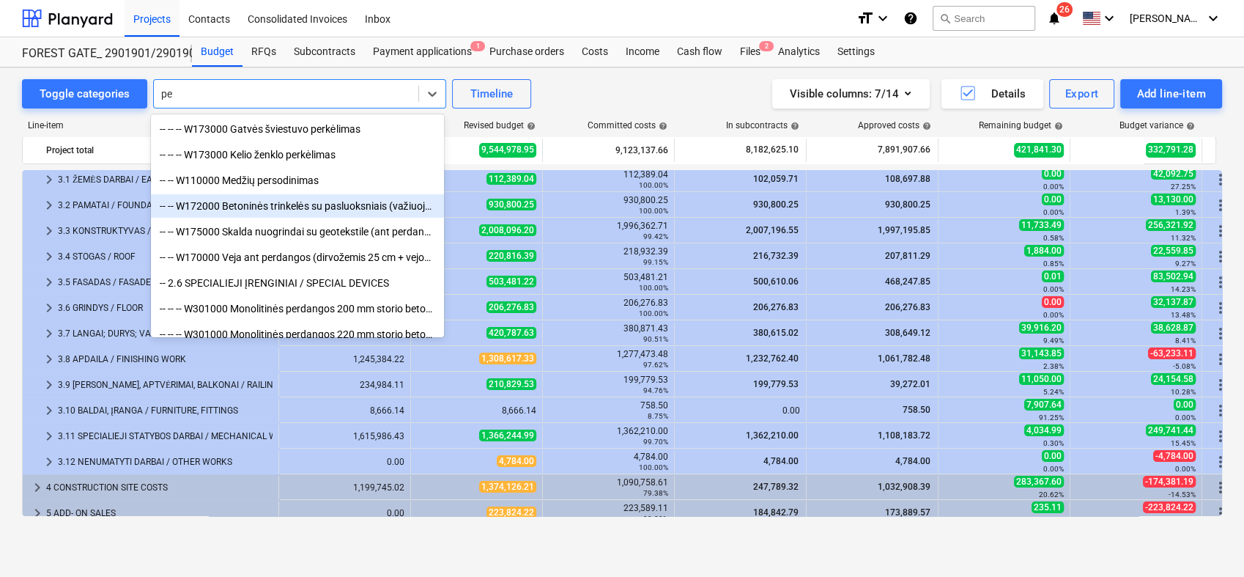
type input "p"
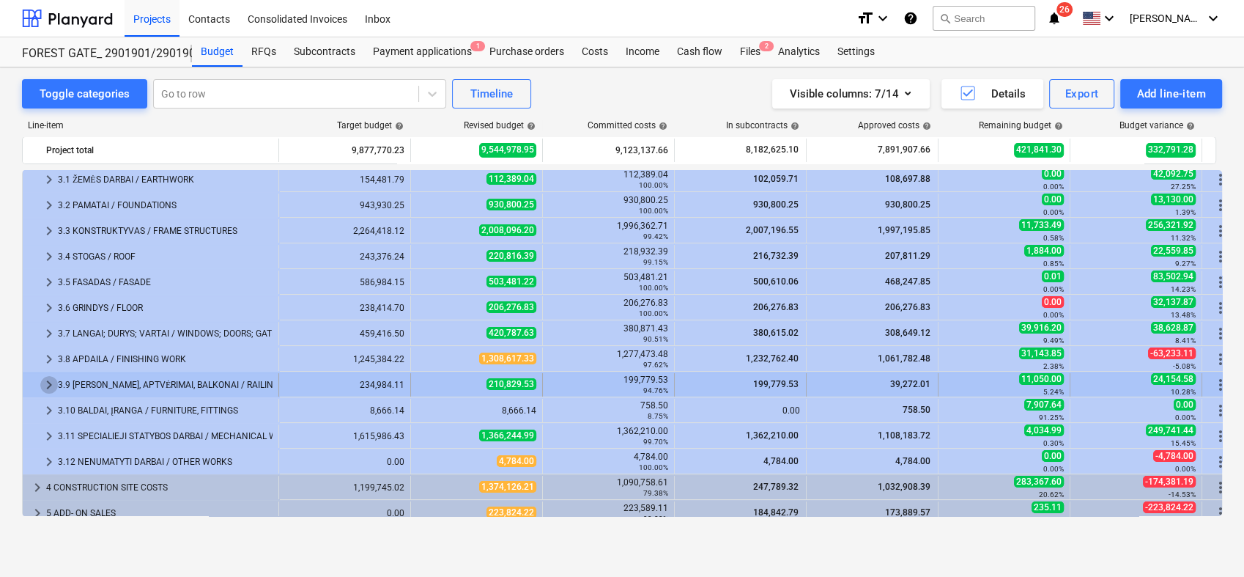
click at [48, 388] on span "keyboard_arrow_right" at bounding box center [49, 385] width 18 height 18
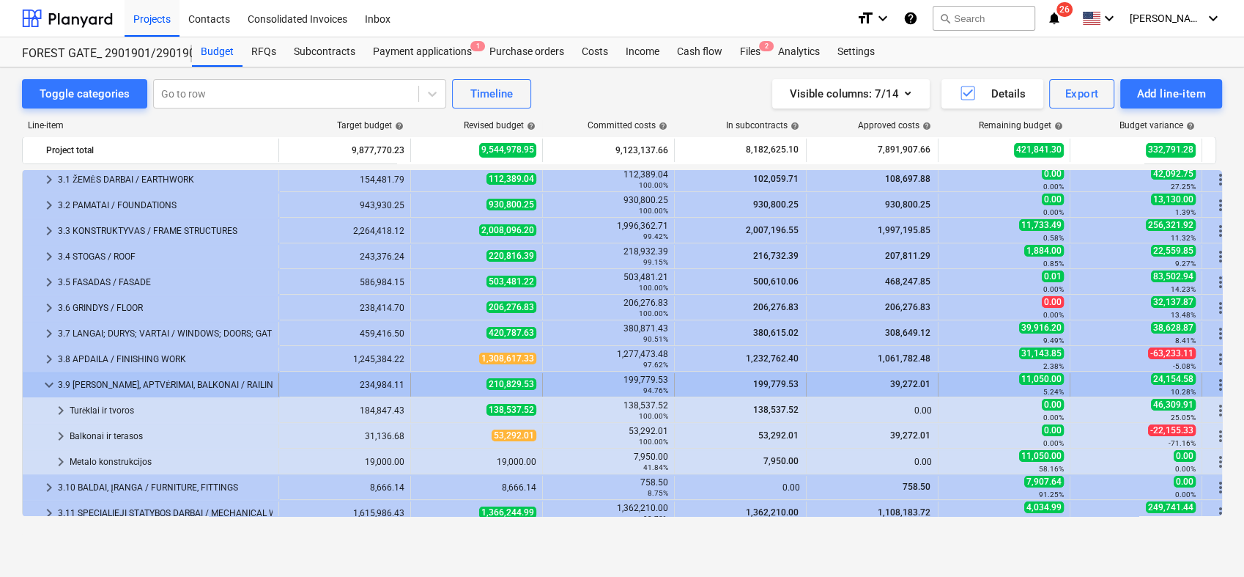
click at [44, 384] on span "keyboard_arrow_down" at bounding box center [49, 385] width 18 height 18
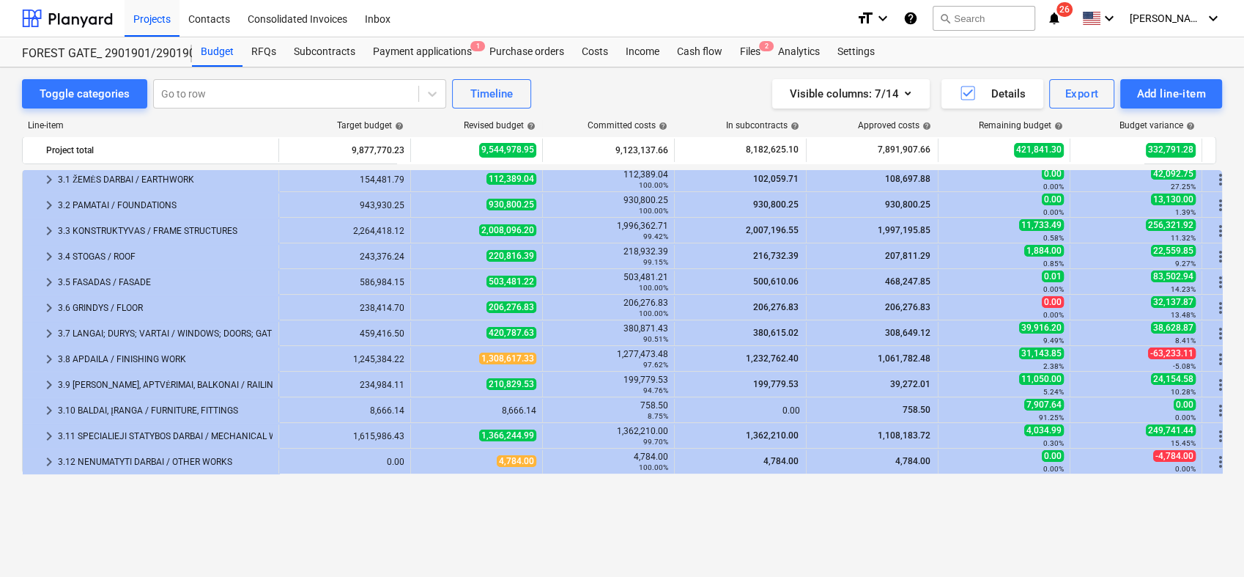
scroll to position [0, 0]
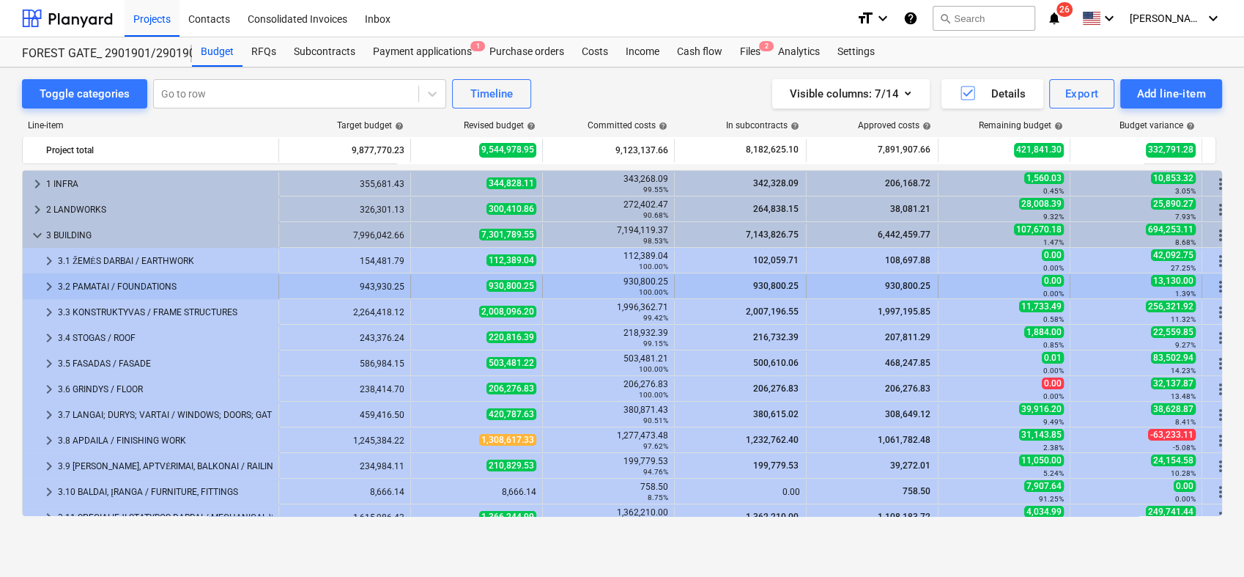
click at [47, 287] on span "keyboard_arrow_right" at bounding box center [49, 287] width 18 height 18
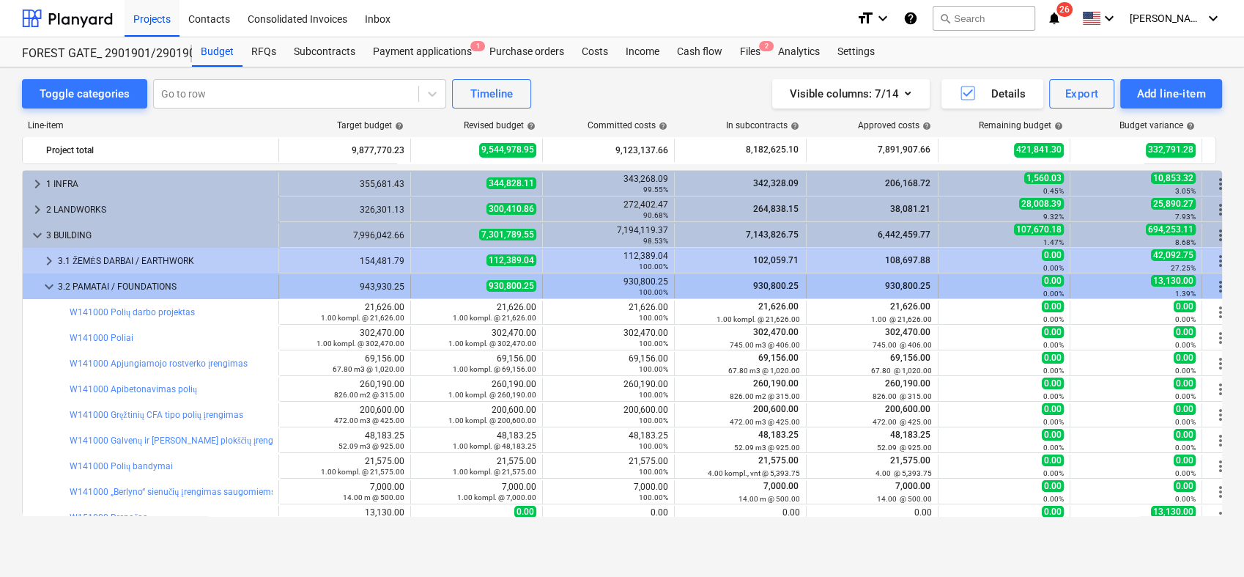
click at [48, 286] on span "keyboard_arrow_down" at bounding box center [49, 287] width 18 height 18
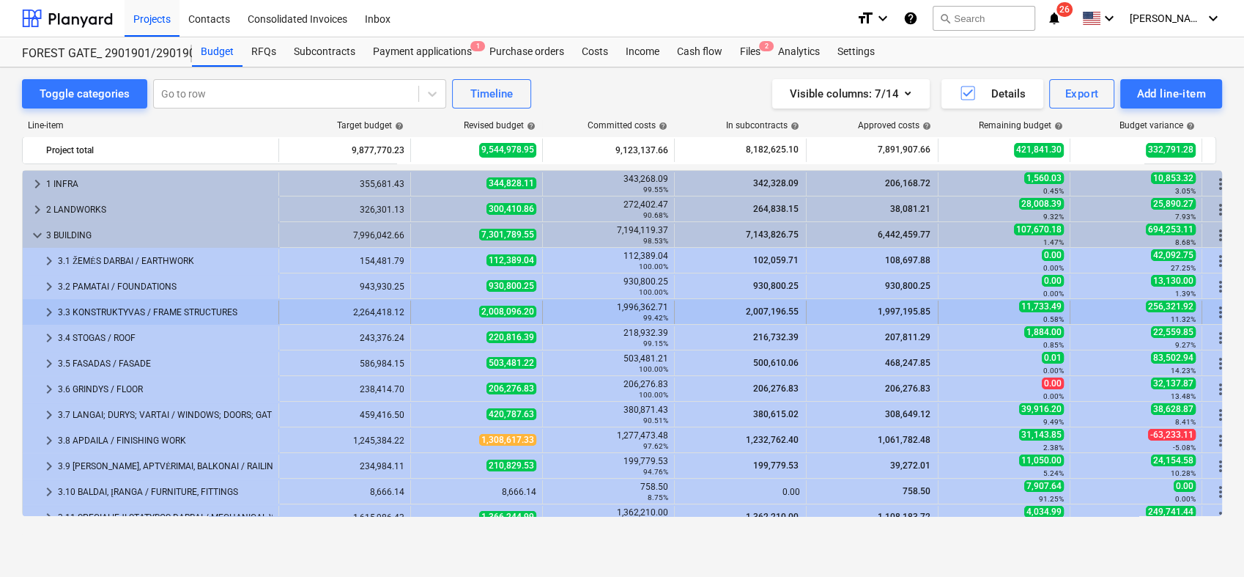
click at [48, 311] on span "keyboard_arrow_right" at bounding box center [49, 312] width 18 height 18
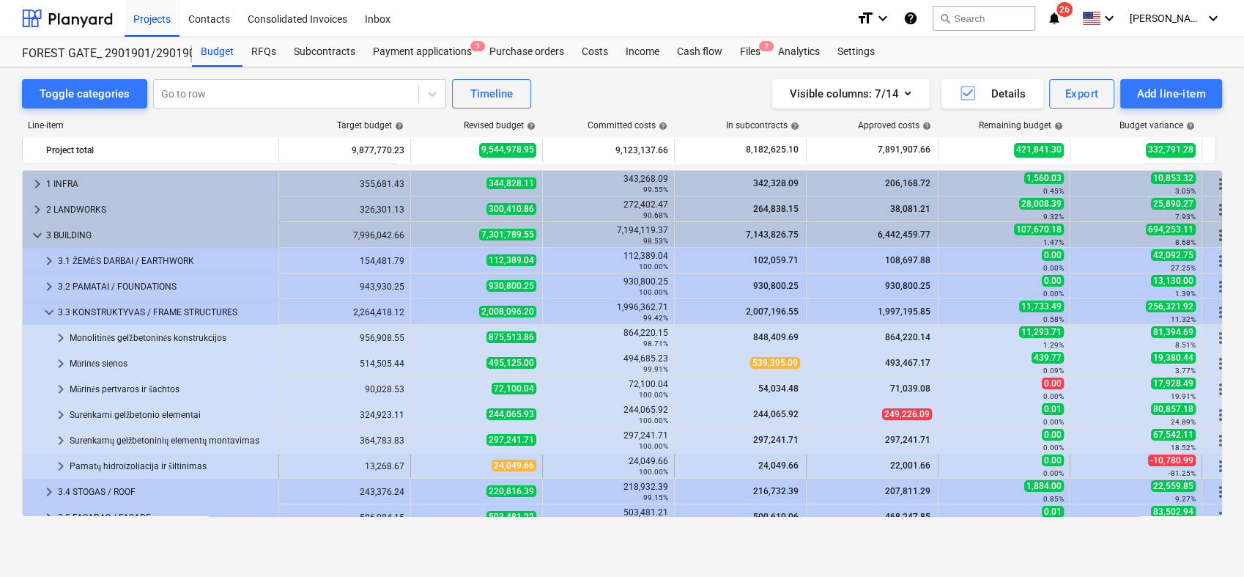
click at [60, 465] on span "keyboard_arrow_right" at bounding box center [61, 466] width 18 height 18
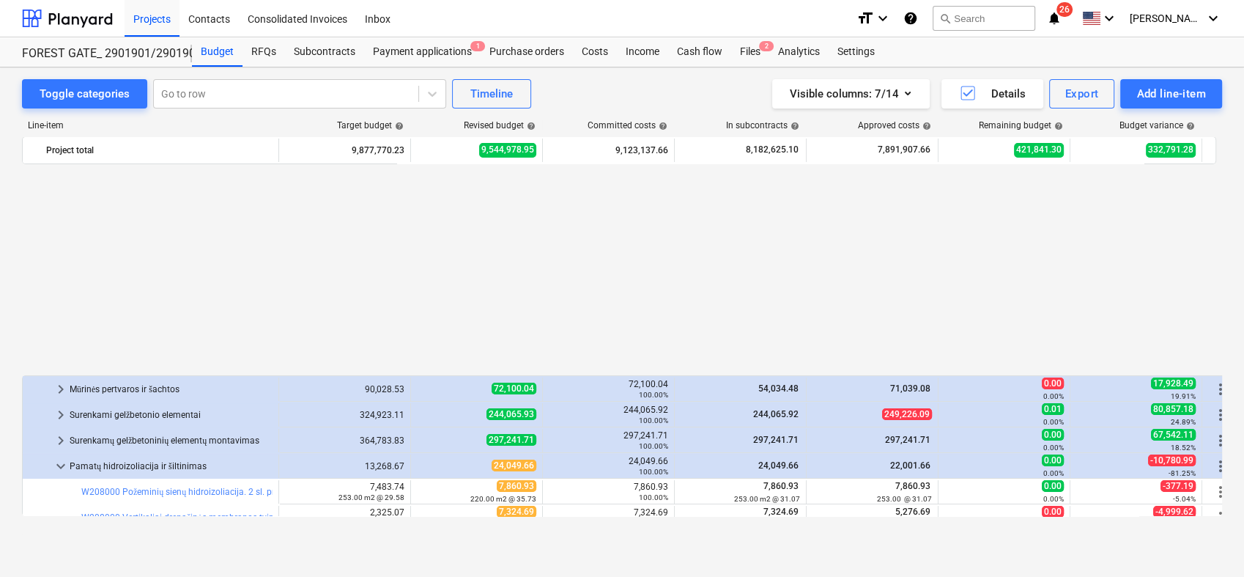
scroll to position [244, 0]
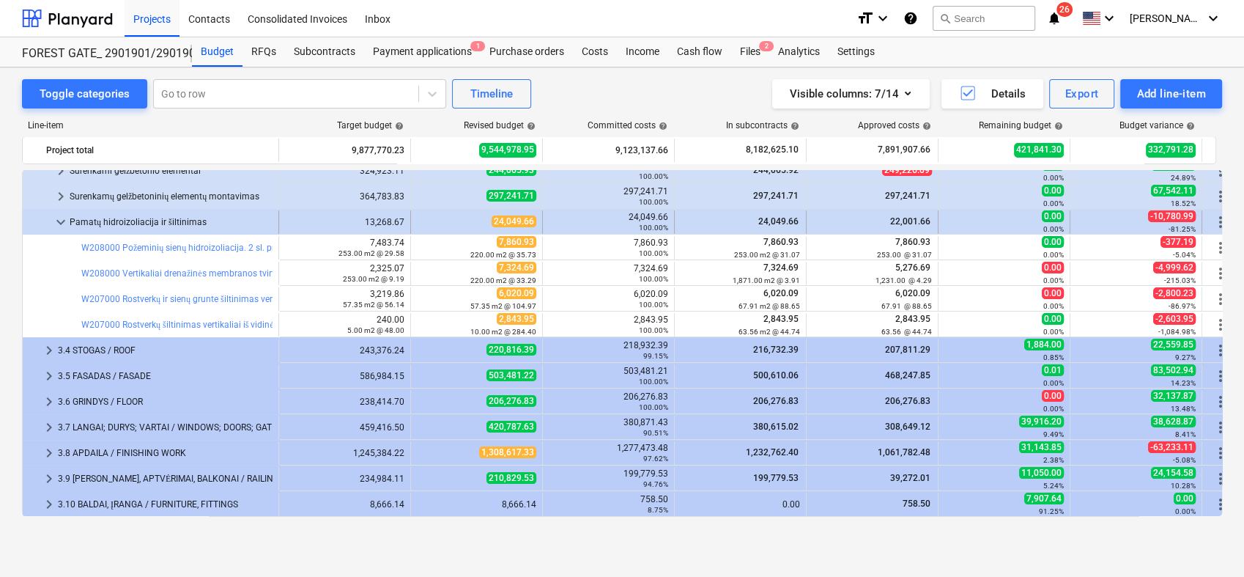
click at [58, 221] on span "keyboard_arrow_down" at bounding box center [61, 222] width 18 height 18
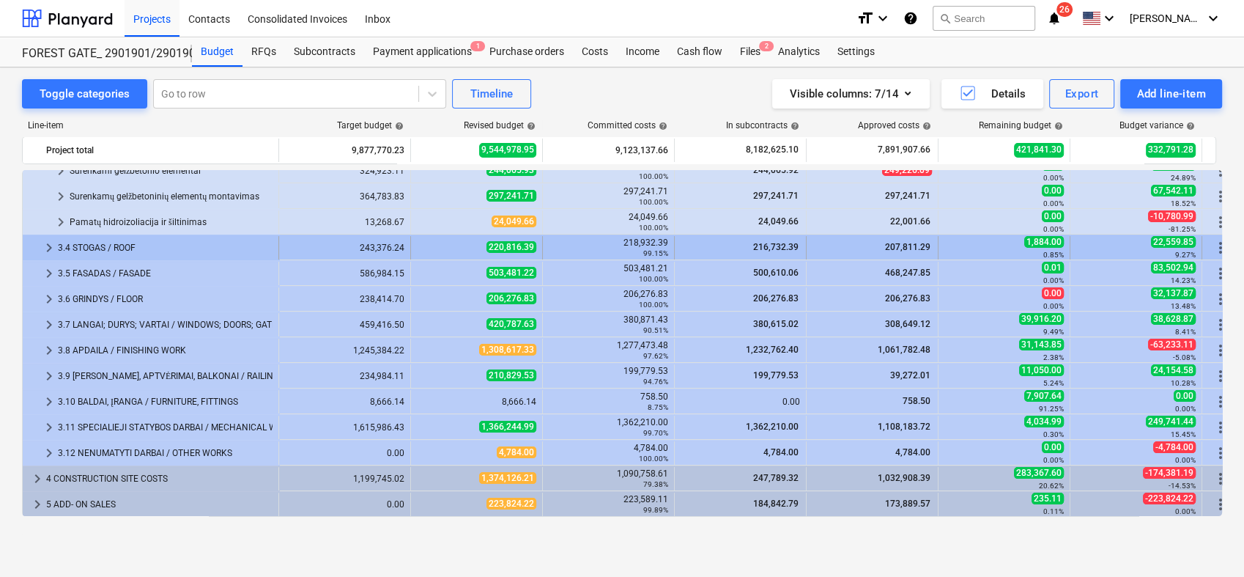
click at [46, 245] on span "keyboard_arrow_right" at bounding box center [49, 248] width 18 height 18
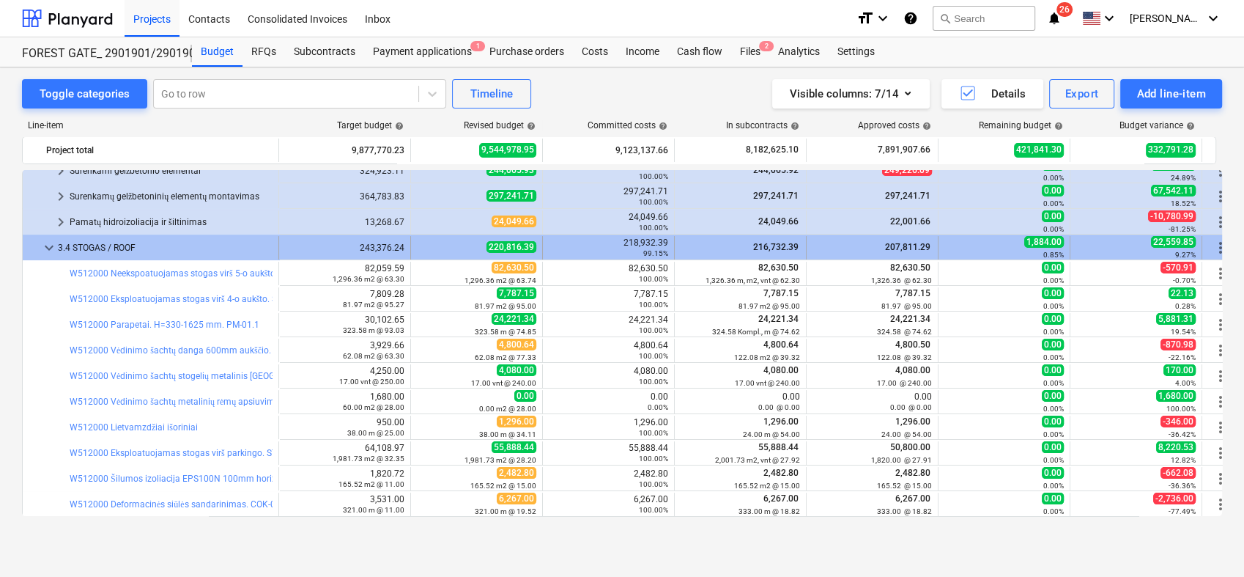
click at [43, 244] on span "keyboard_arrow_down" at bounding box center [49, 248] width 18 height 18
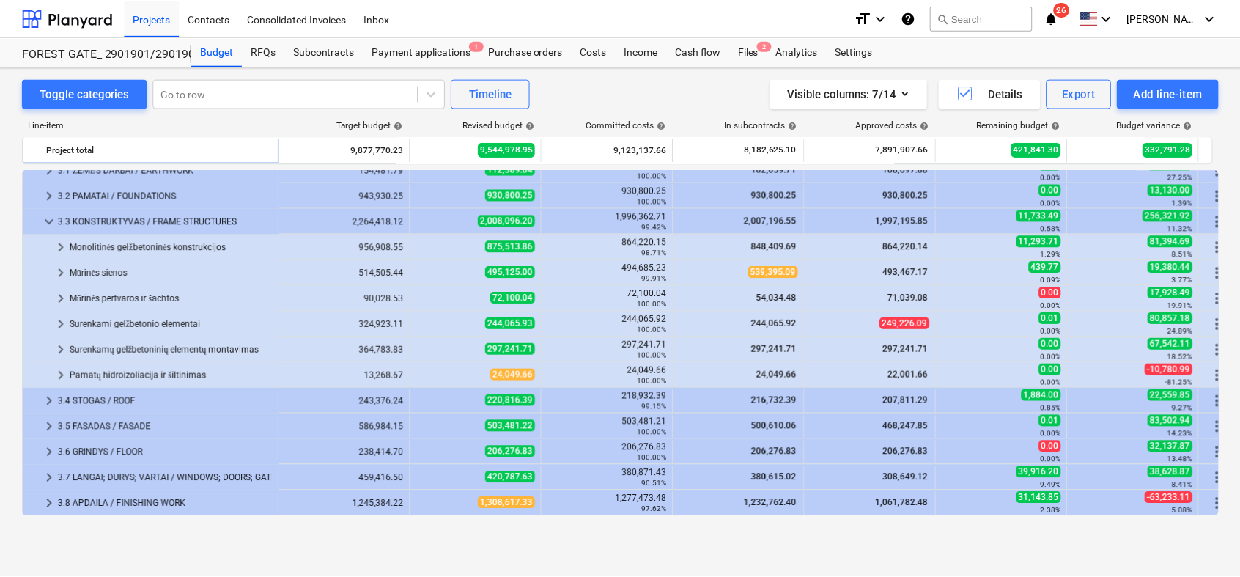
scroll to position [81, 0]
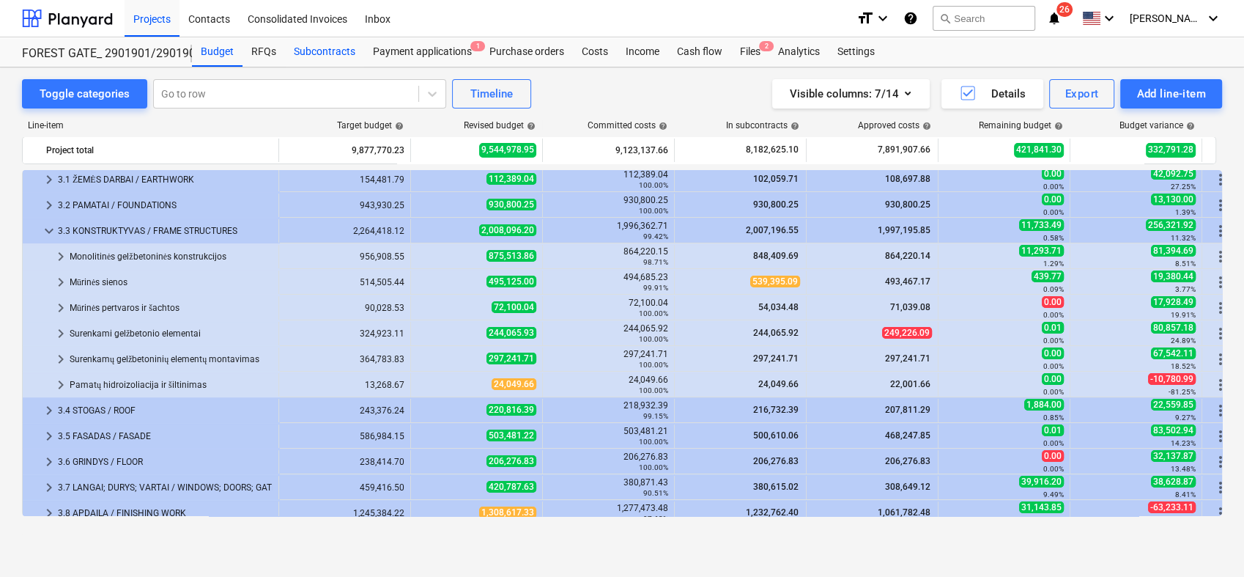
click at [329, 51] on div "Subcontracts" at bounding box center [324, 51] width 79 height 29
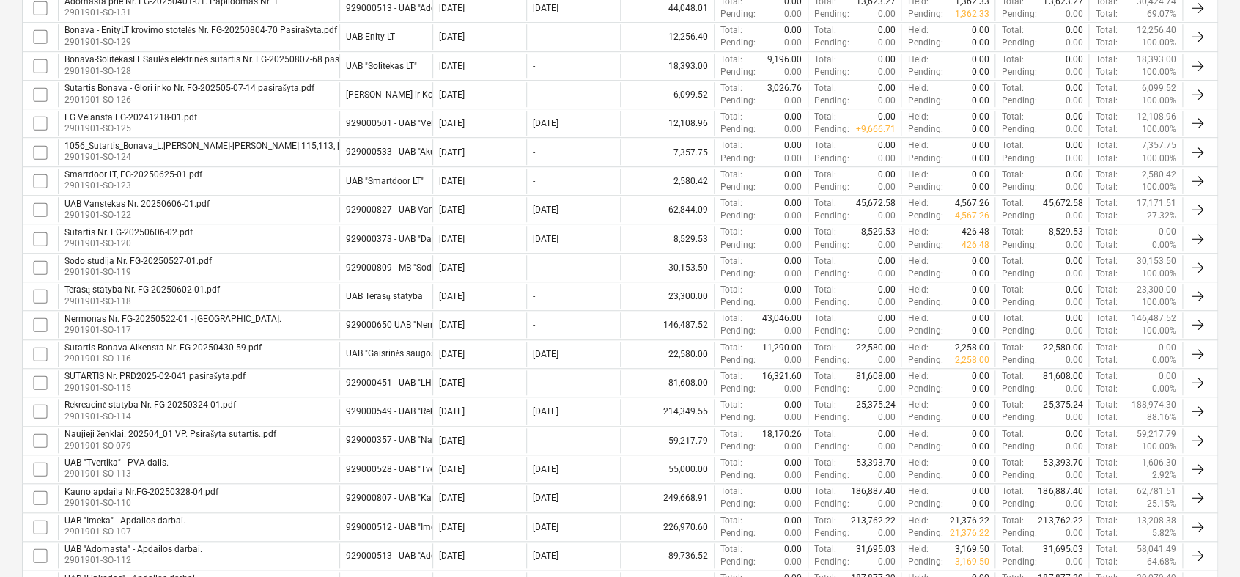
scroll to position [1213, 0]
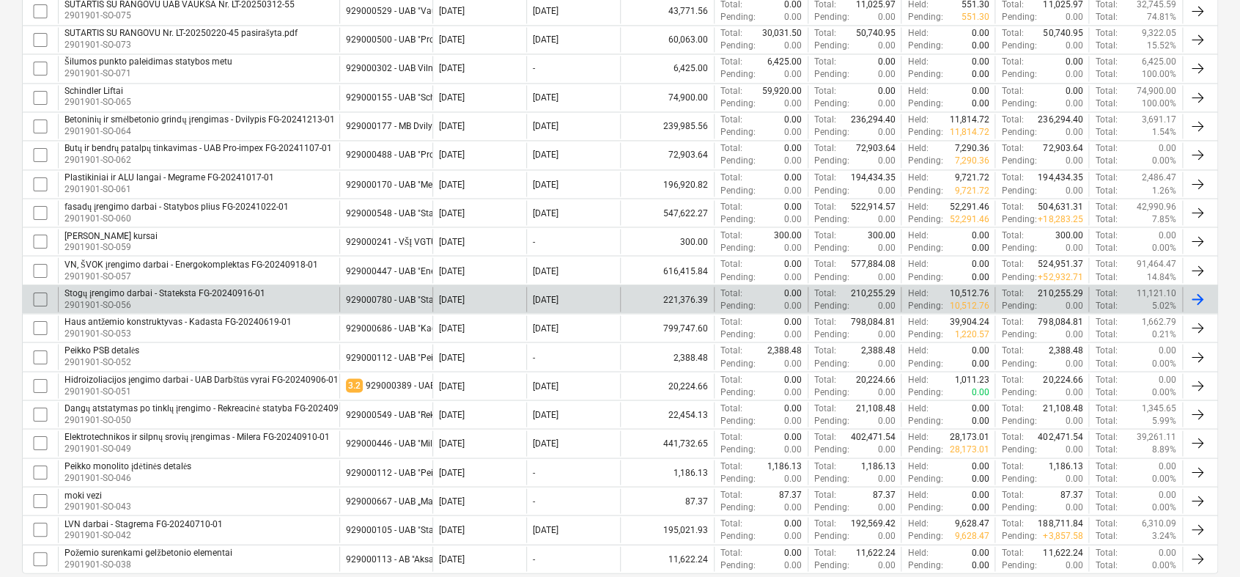
click at [250, 287] on div "Stogų įrengimo darbai - Stateksta FG-20240916-01" at bounding box center [164, 292] width 201 height 11
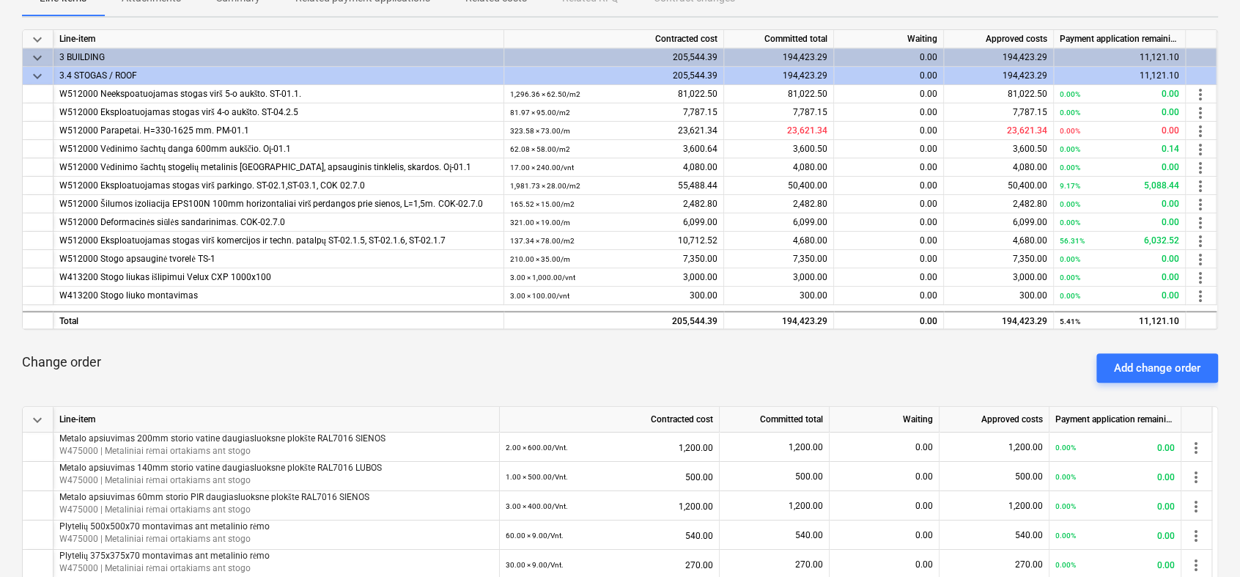
scroll to position [244, 0]
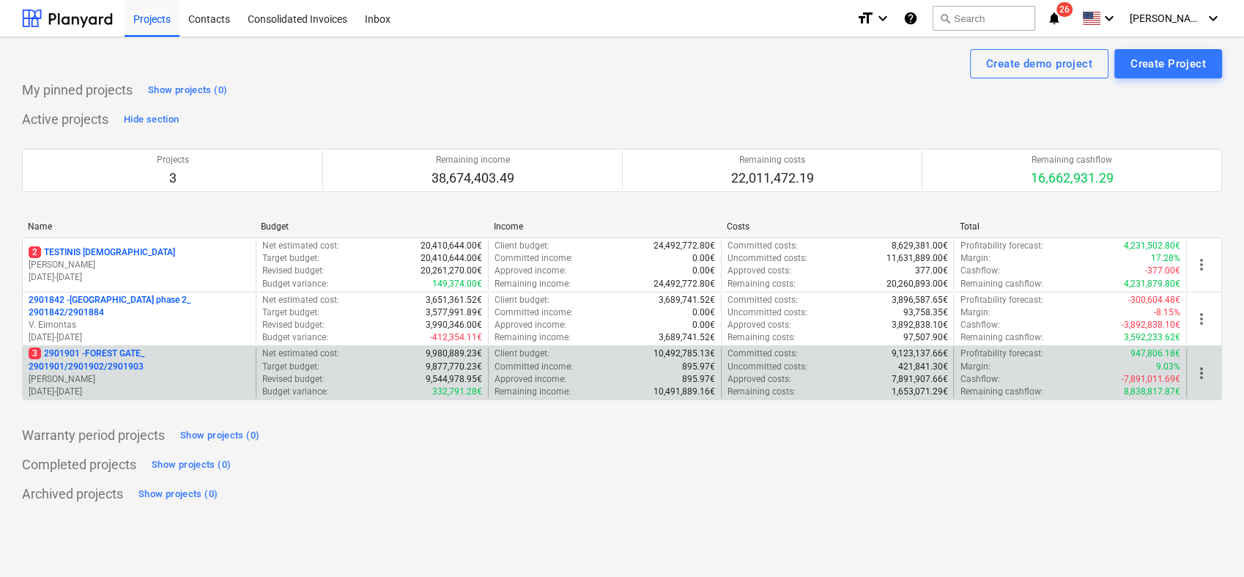
click at [112, 374] on p "[PERSON_NAME]" at bounding box center [139, 379] width 221 height 12
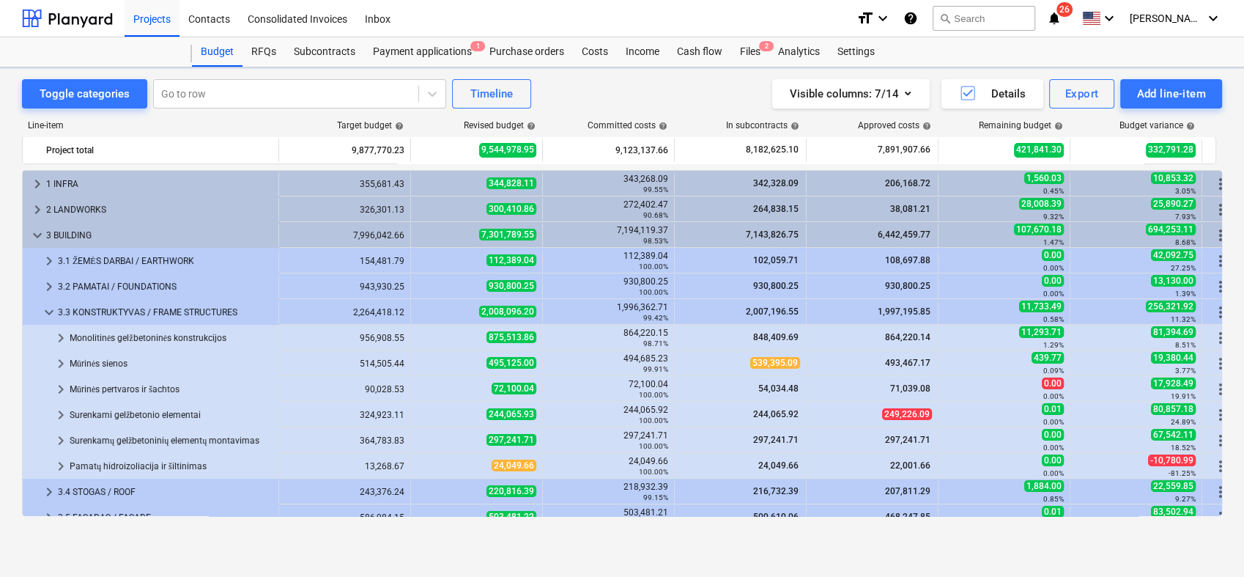
scroll to position [81, 0]
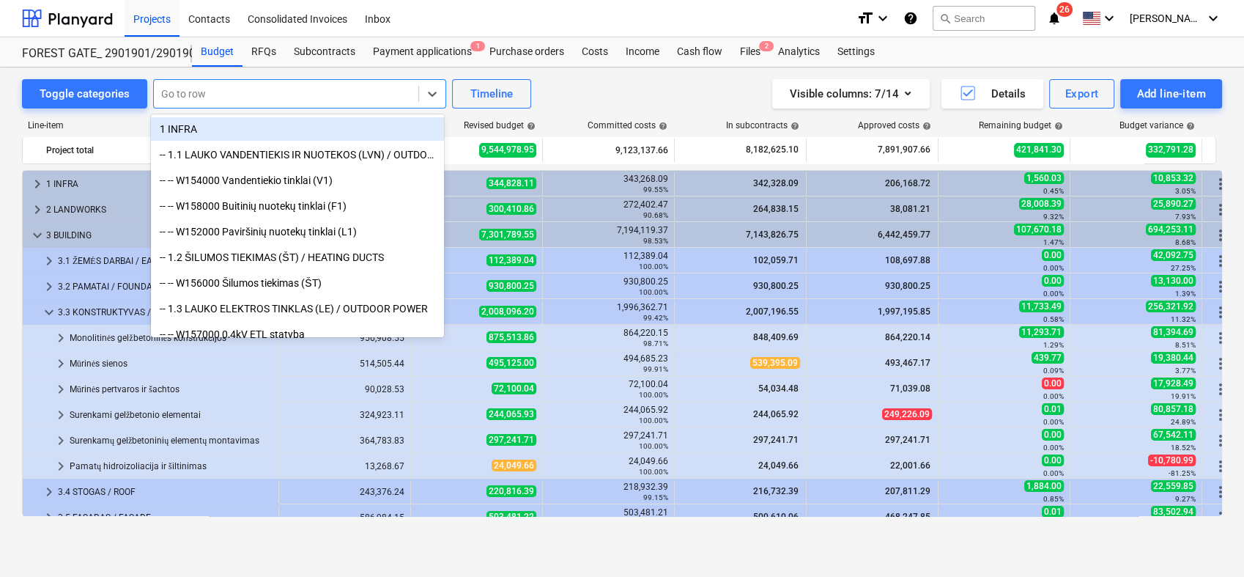
click at [232, 94] on div at bounding box center [286, 93] width 250 height 15
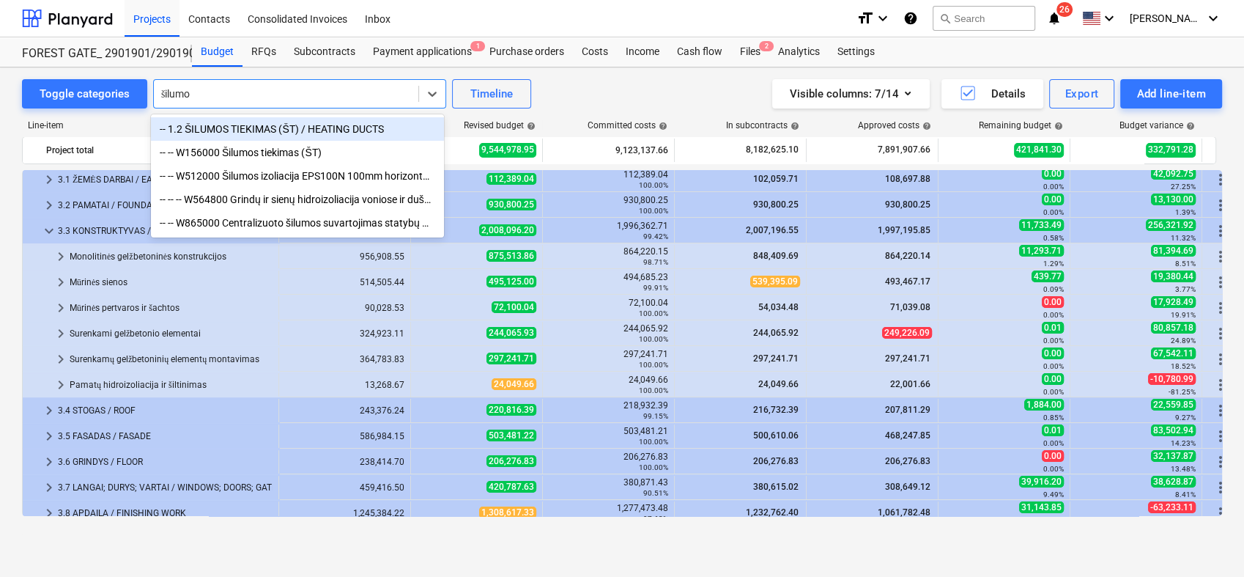
type input "šilumos"
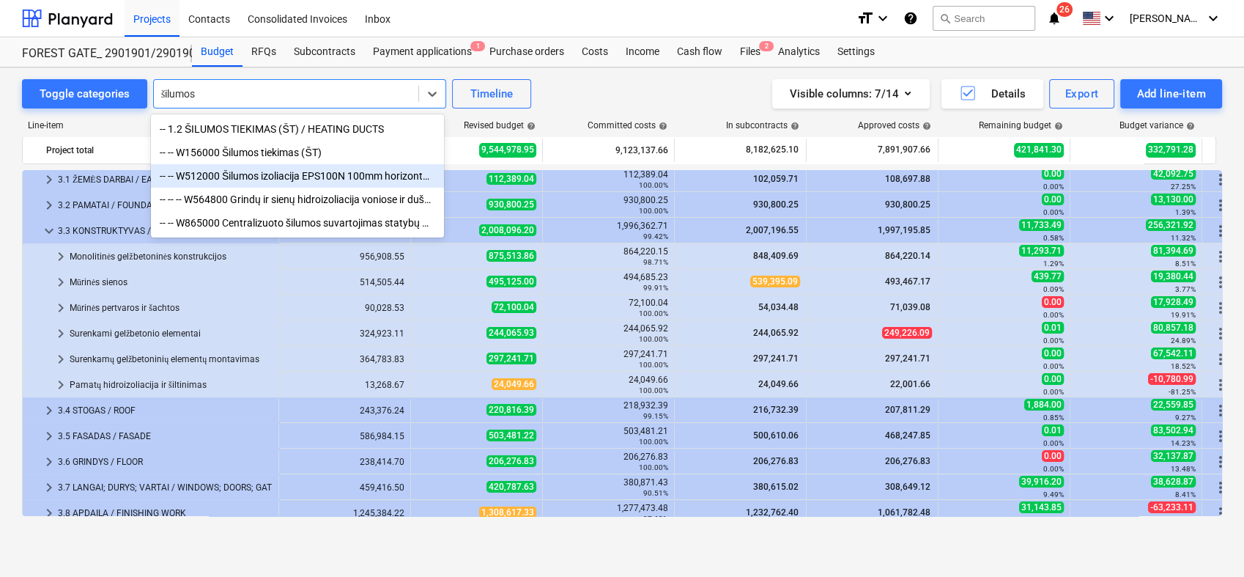
click at [270, 176] on div "-- -- W512000 Šilumos izoliacija EPS100N 100mm horizontaliai virš perdangos pri…" at bounding box center [297, 175] width 293 height 23
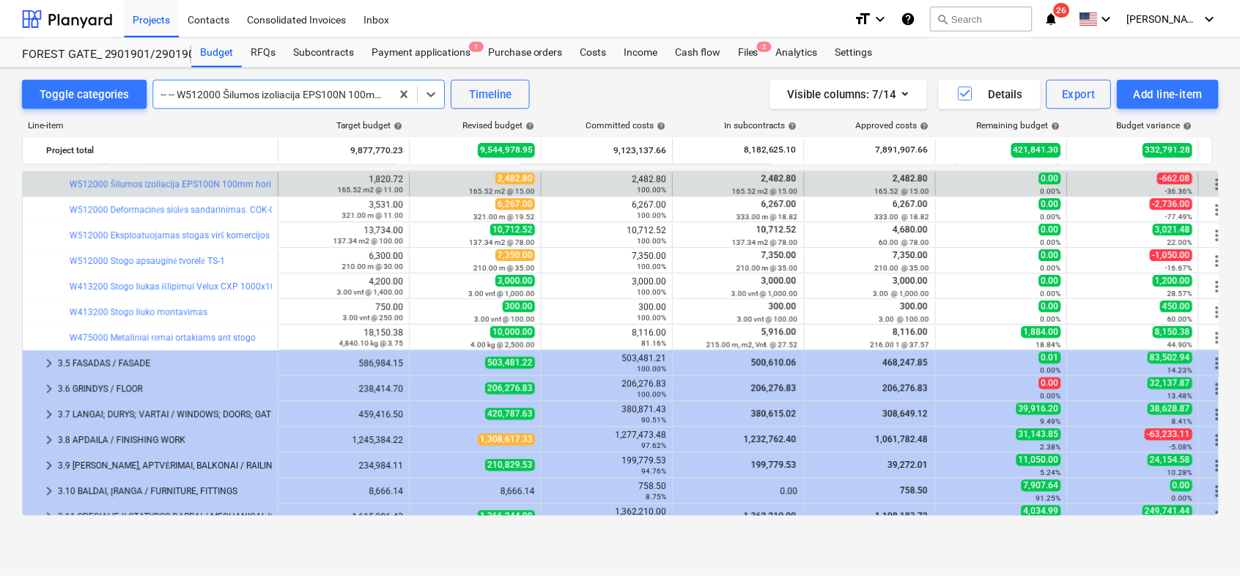
scroll to position [375, 0]
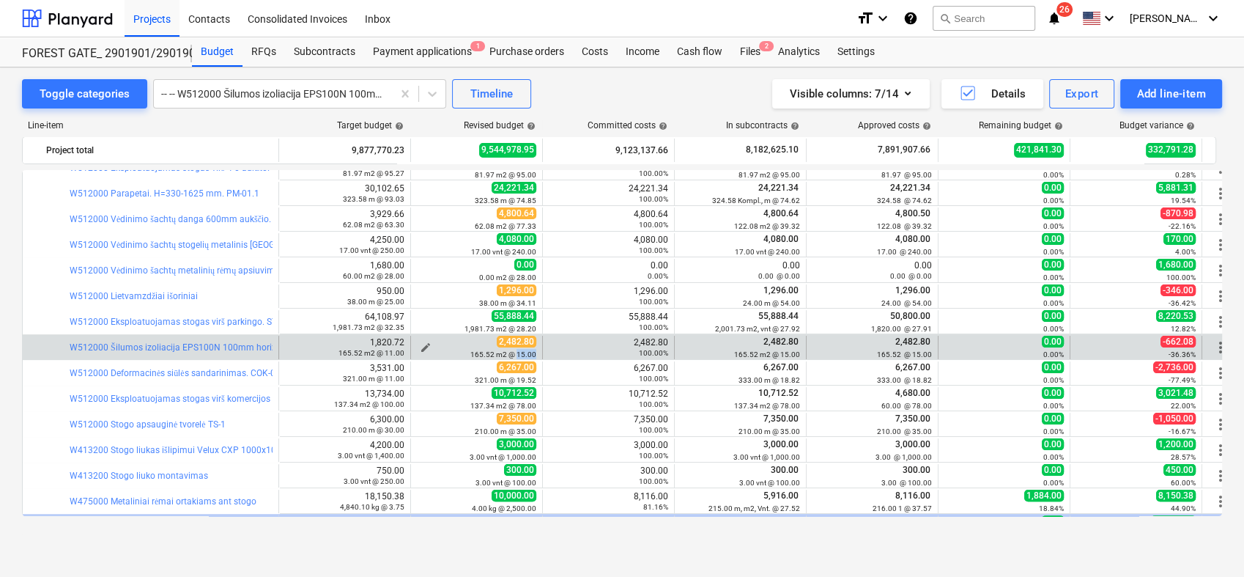
drag, startPoint x: 538, startPoint y: 353, endPoint x: 518, endPoint y: 352, distance: 19.8
click at [518, 352] on div "edit 2,482.80 165.52 m2 @ 15.00" at bounding box center [477, 347] width 132 height 23
drag, startPoint x: 366, startPoint y: 352, endPoint x: 336, endPoint y: 350, distance: 30.1
click at [336, 350] on div "165.52 m2 @ 11.00" at bounding box center [344, 352] width 119 height 10
click at [311, 50] on div "Subcontracts" at bounding box center [324, 51] width 79 height 29
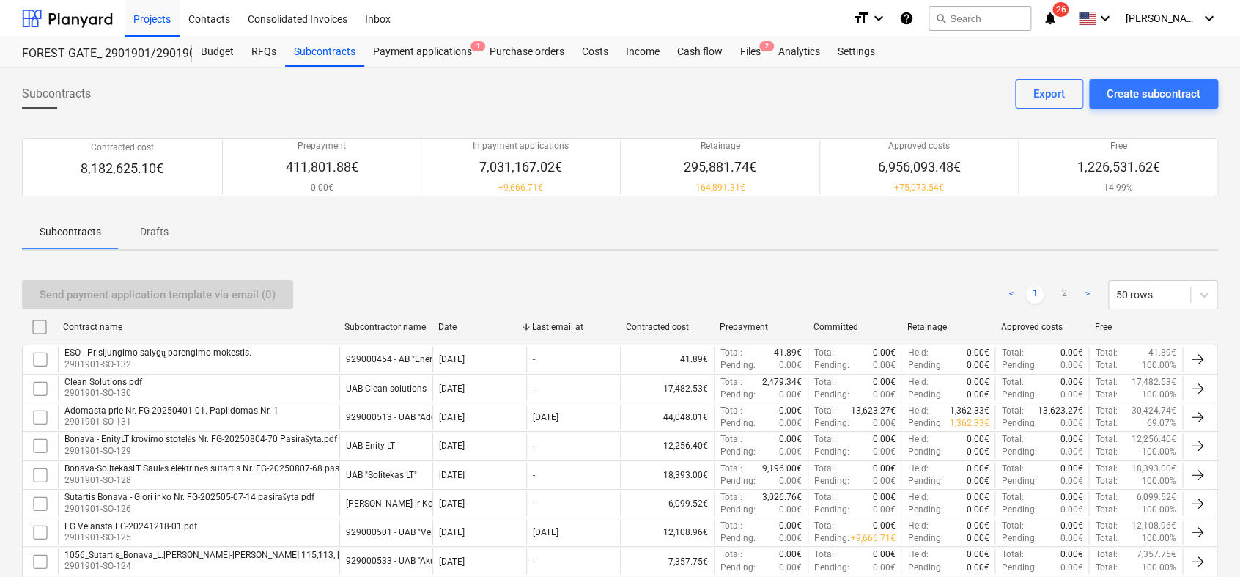
scroll to position [1238, 0]
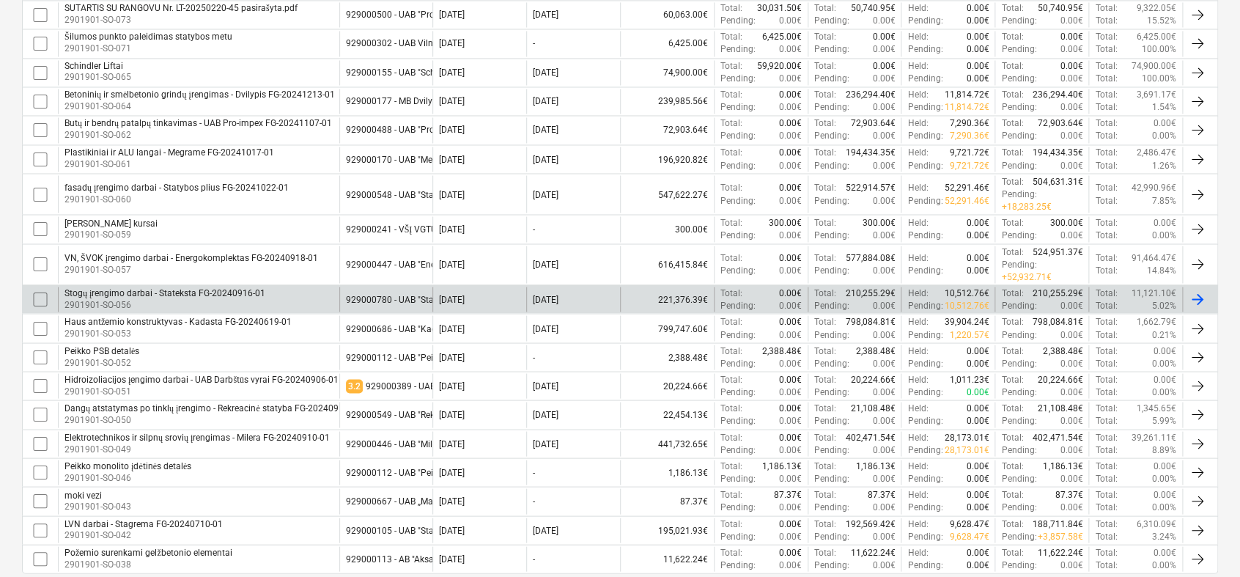
click at [226, 287] on div "Stogų įrengimo darbai - Stateksta FG-20240916-01" at bounding box center [164, 292] width 201 height 11
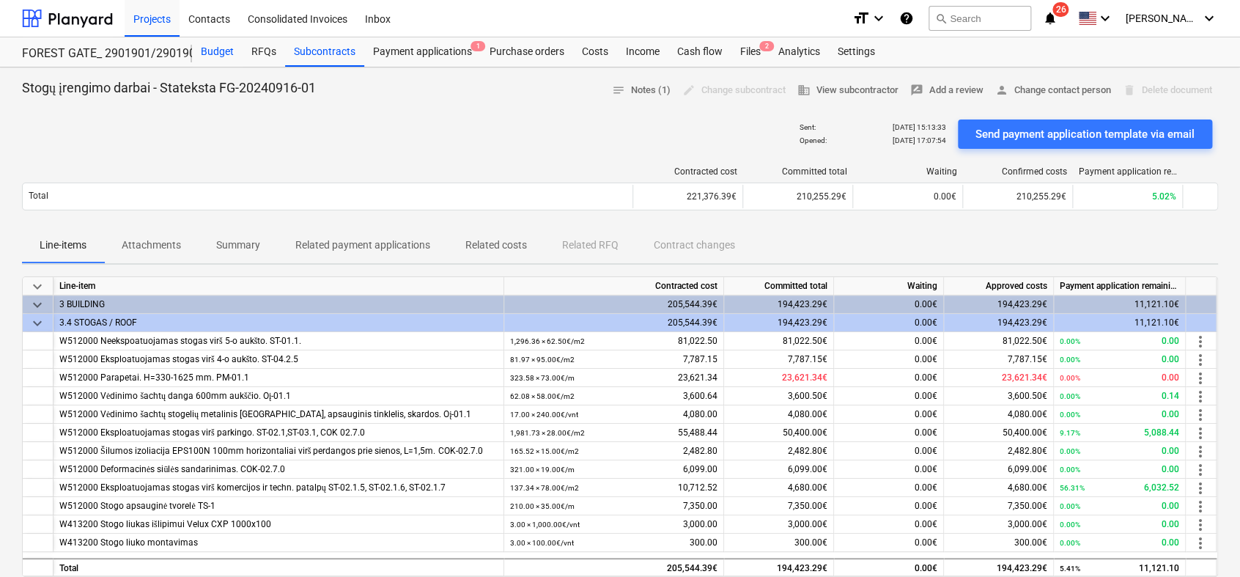
click at [227, 53] on div "Budget" at bounding box center [217, 51] width 51 height 29
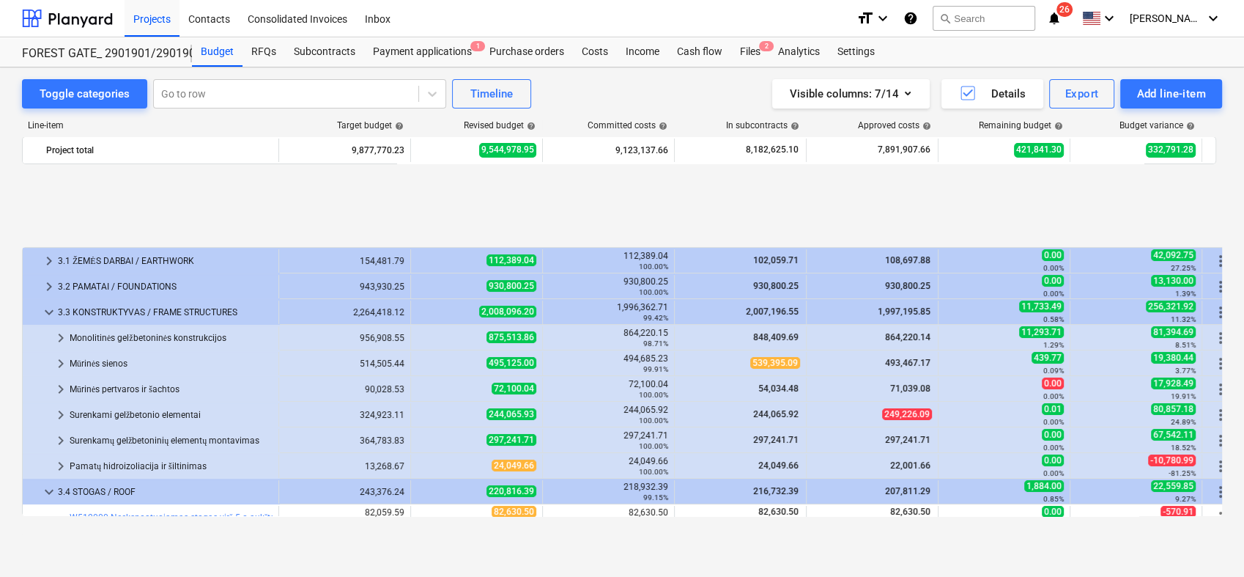
scroll to position [163, 0]
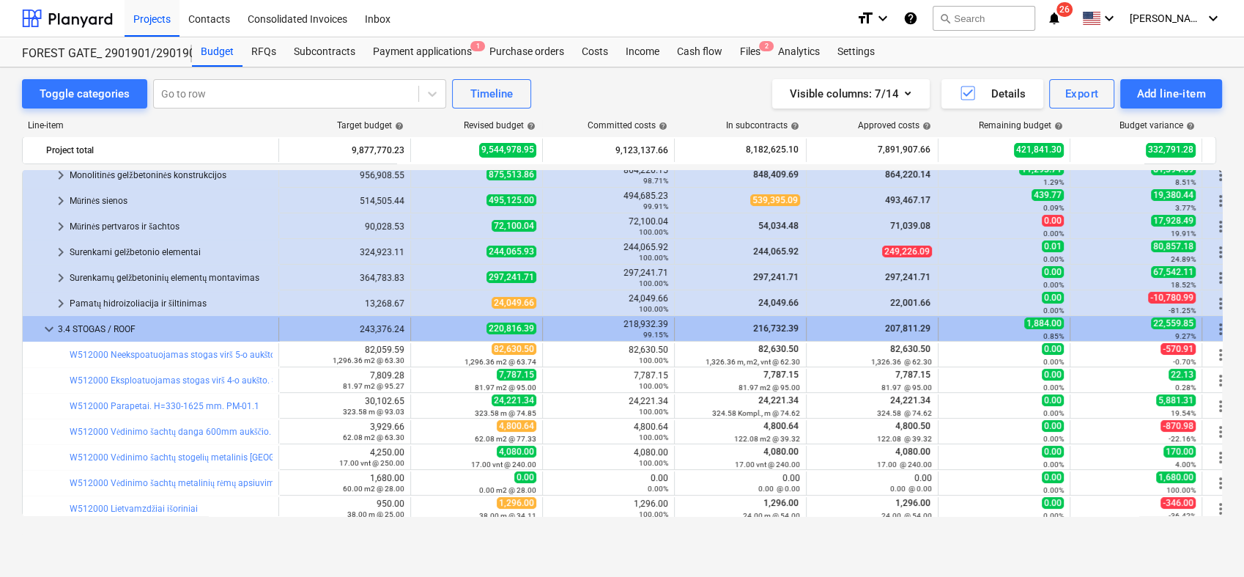
click at [52, 330] on span "keyboard_arrow_down" at bounding box center [49, 329] width 18 height 18
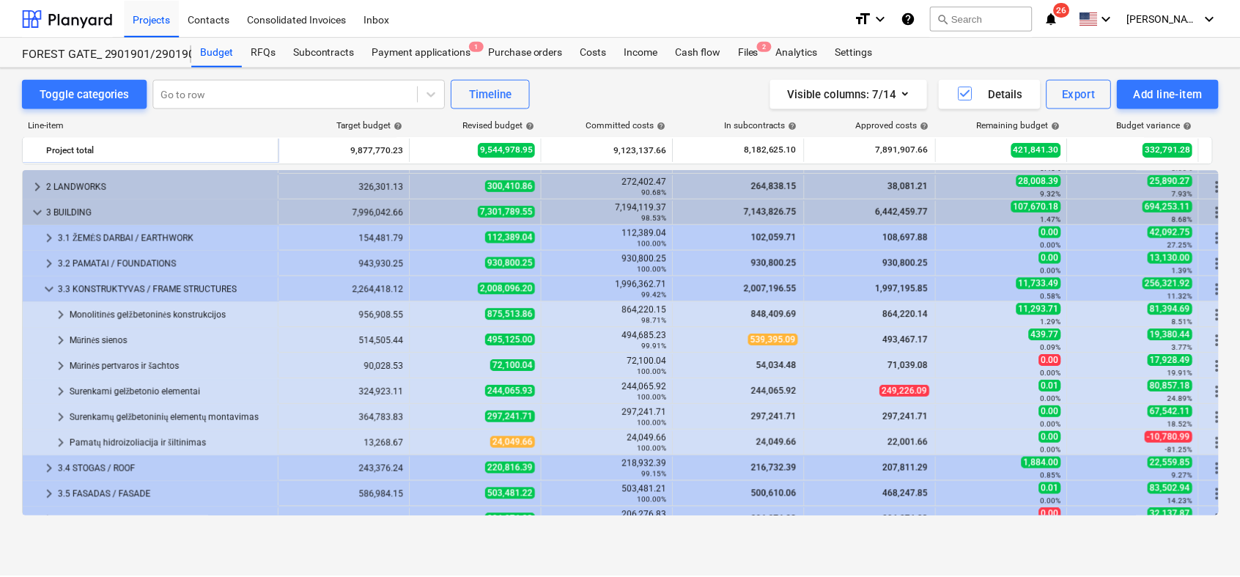
scroll to position [0, 0]
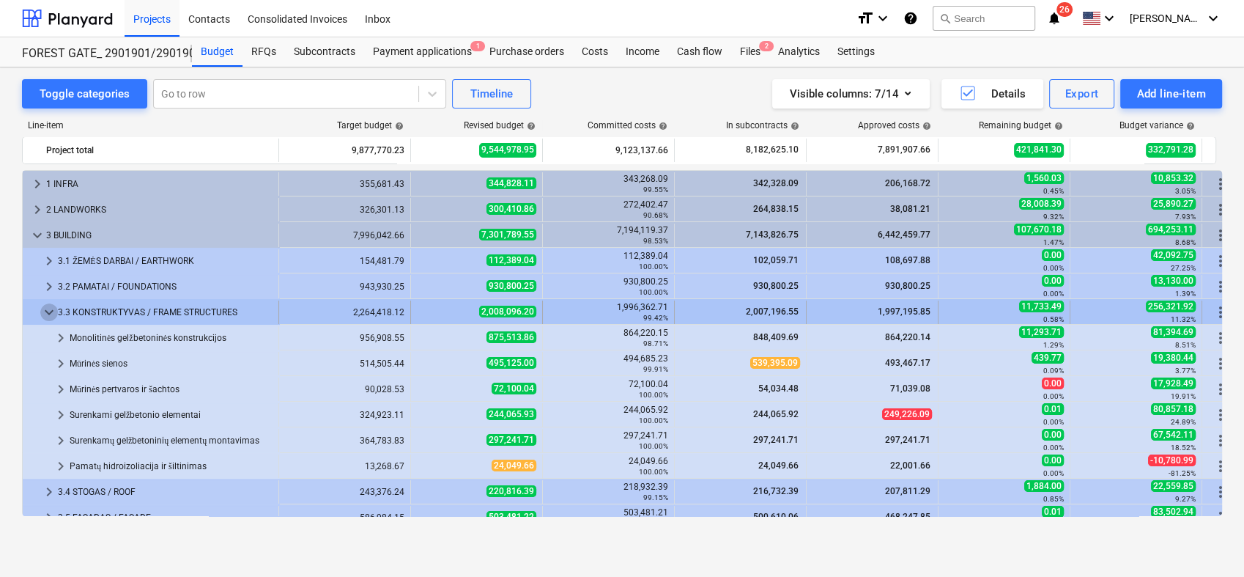
click at [45, 311] on span "keyboard_arrow_down" at bounding box center [49, 312] width 18 height 18
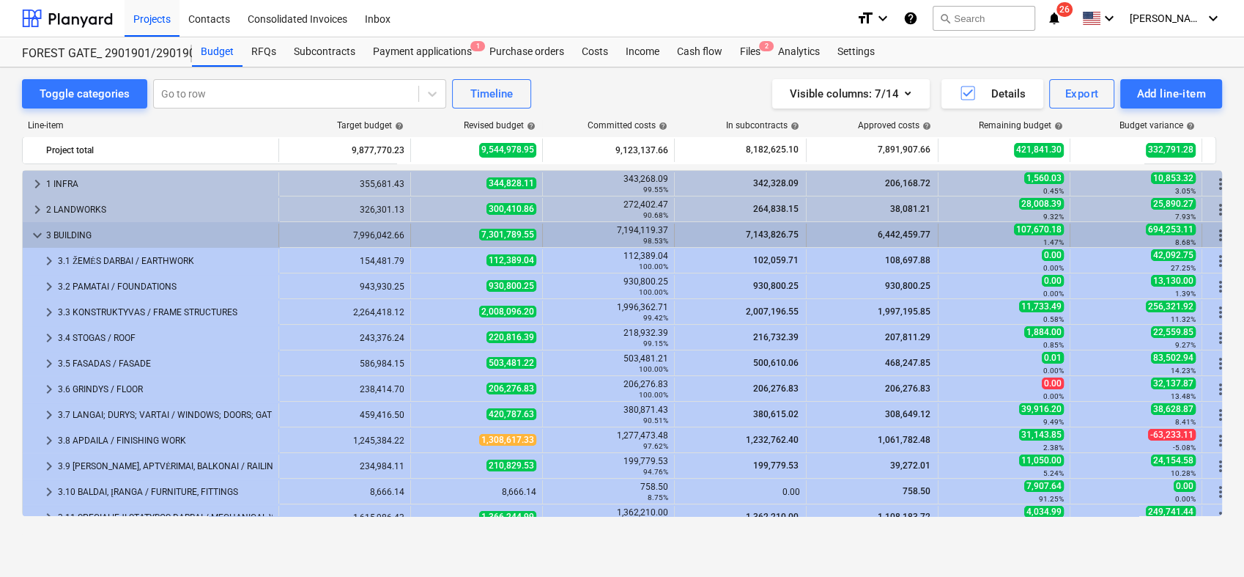
click at [38, 230] on span "keyboard_arrow_down" at bounding box center [38, 235] width 18 height 18
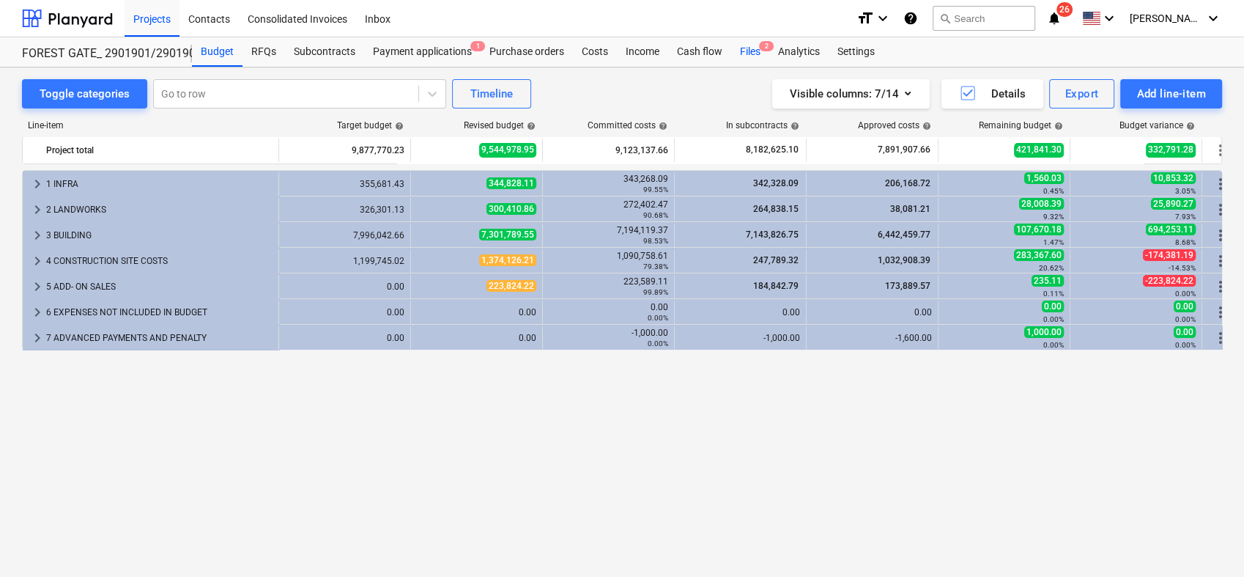
click at [753, 54] on div "Files 2" at bounding box center [750, 51] width 38 height 29
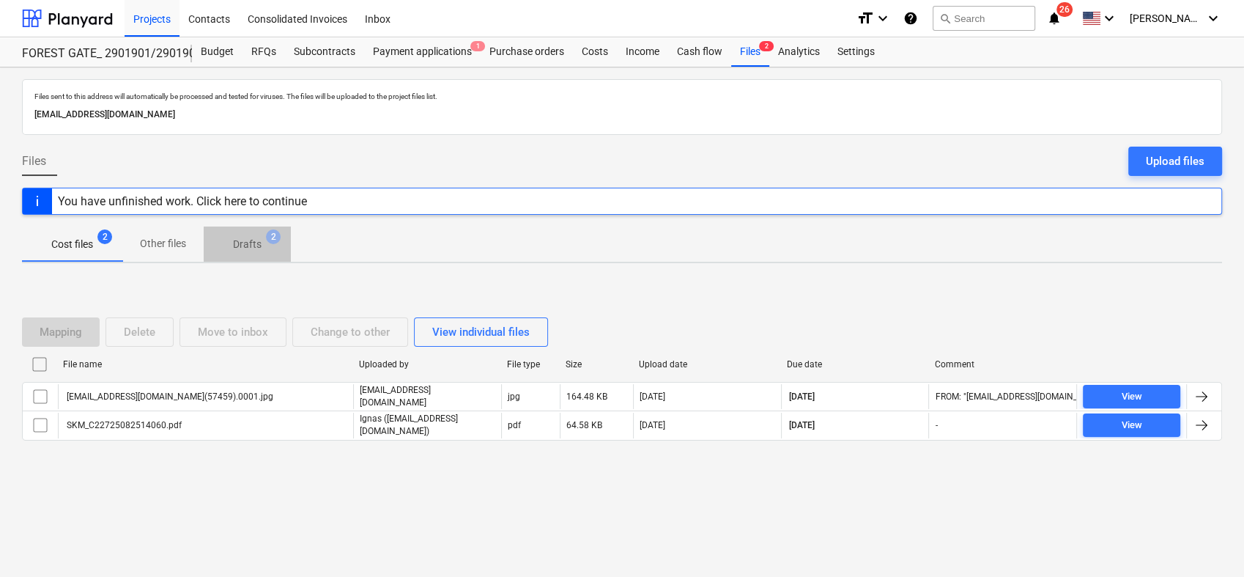
click at [265, 246] on span "Drafts 2" at bounding box center [247, 244] width 52 height 15
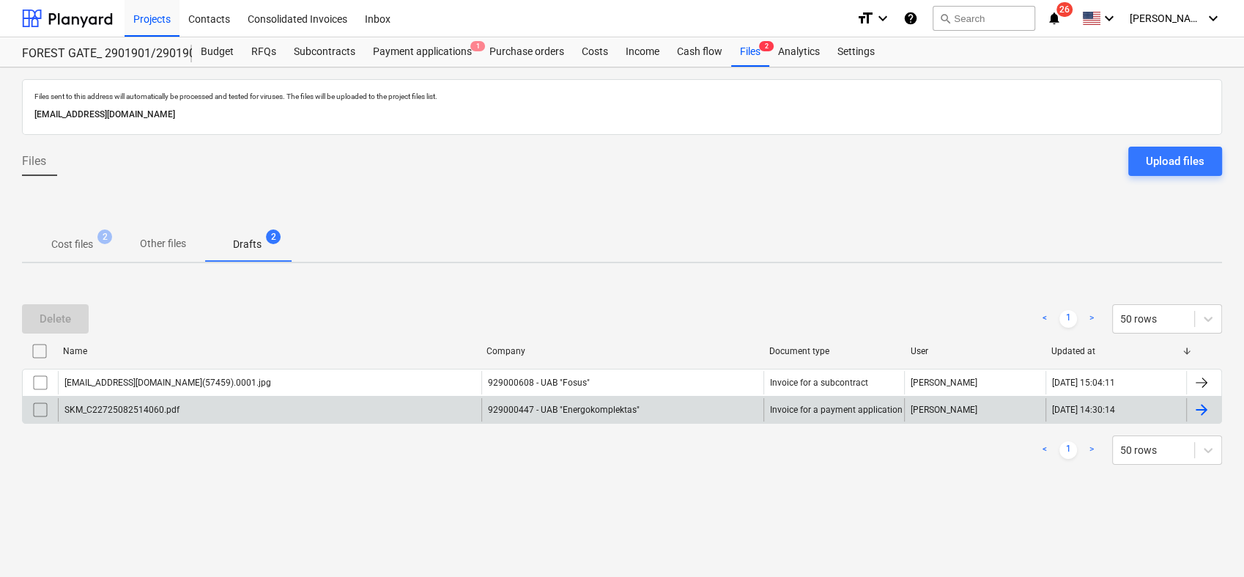
click at [1208, 407] on div at bounding box center [1202, 410] width 18 height 18
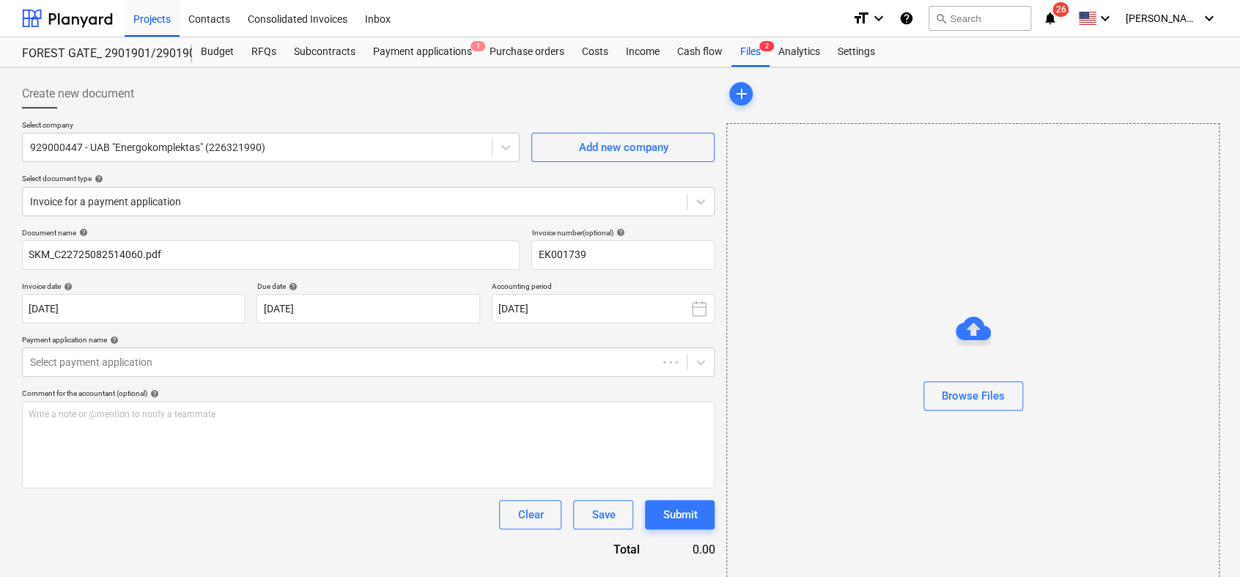
type input "EK001739"
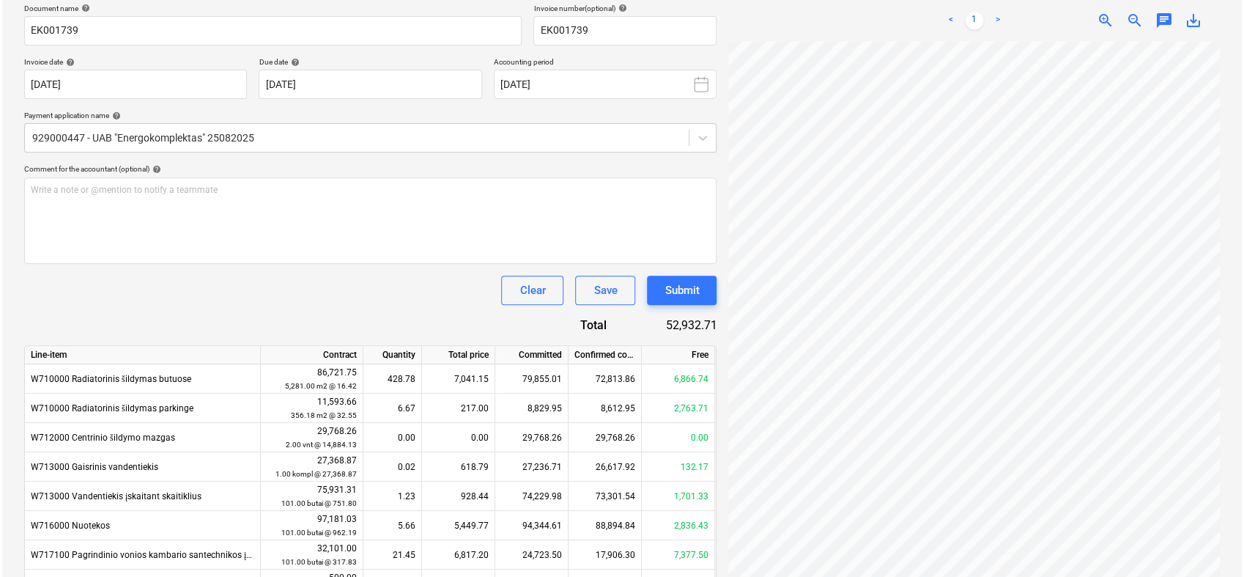
scroll to position [244, 0]
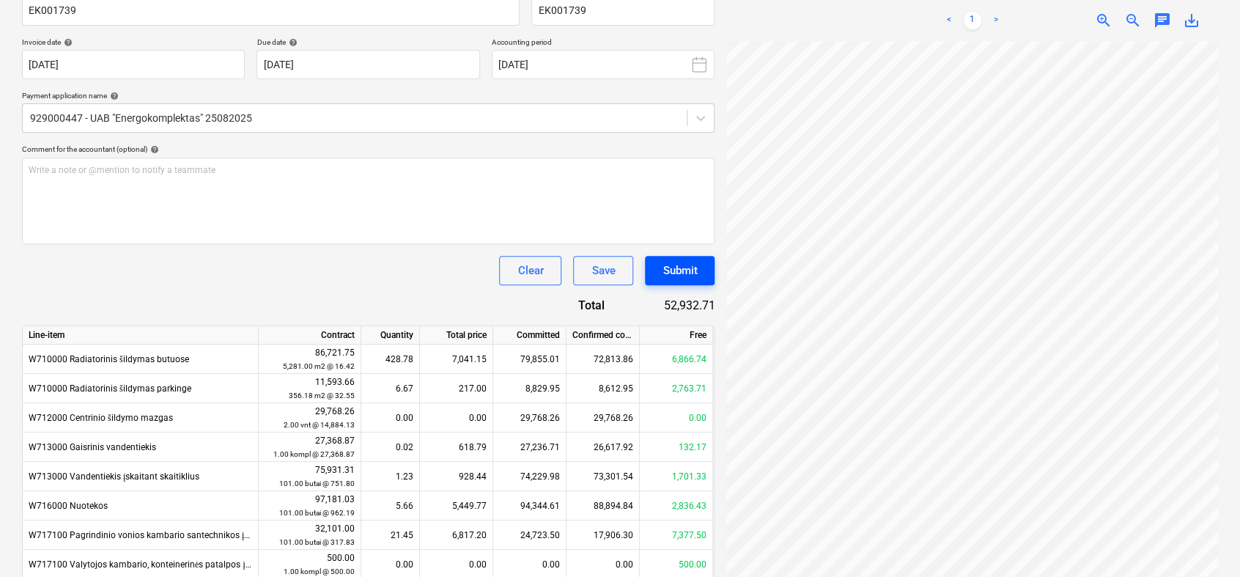
click at [671, 276] on div "Submit" at bounding box center [680, 270] width 34 height 19
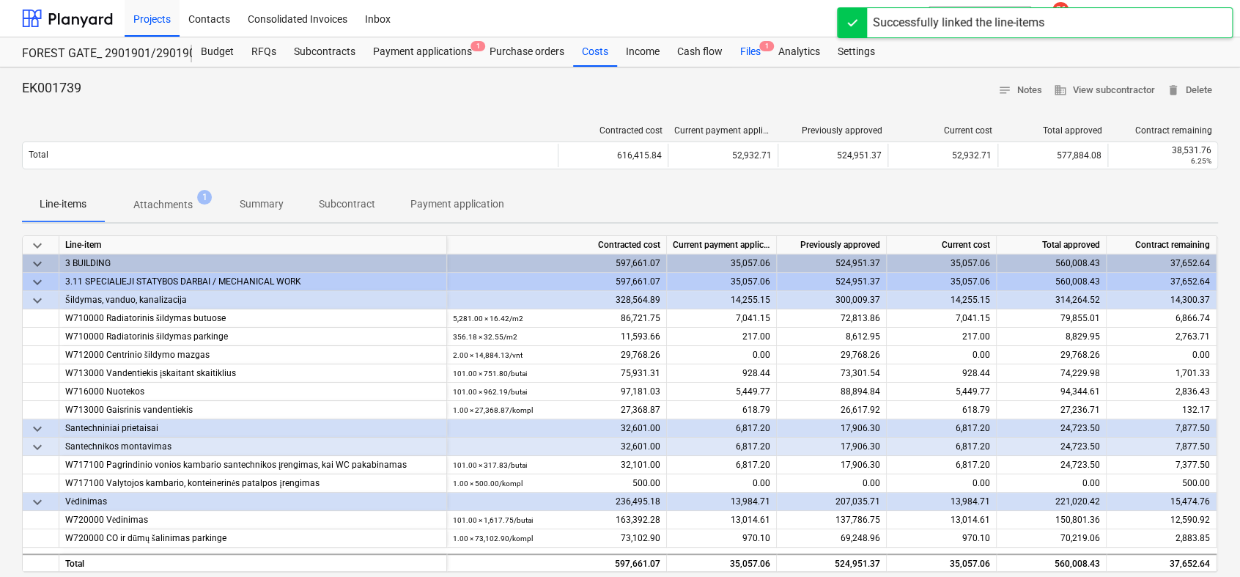
click at [747, 51] on div "Files 1" at bounding box center [750, 51] width 38 height 29
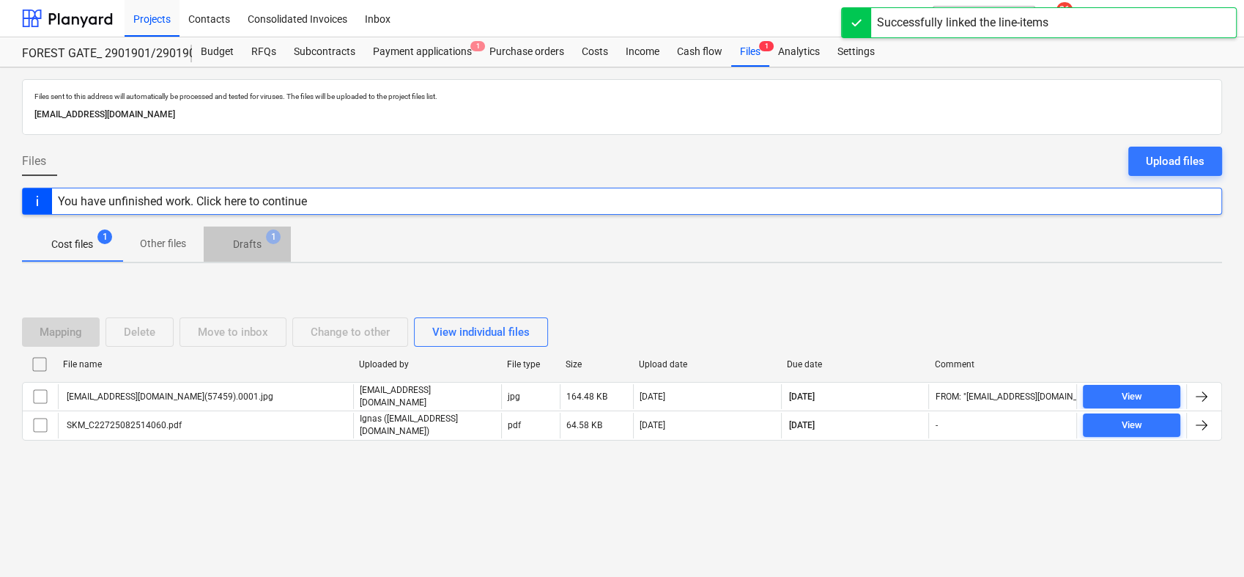
click at [249, 248] on p "Drafts" at bounding box center [247, 244] width 29 height 15
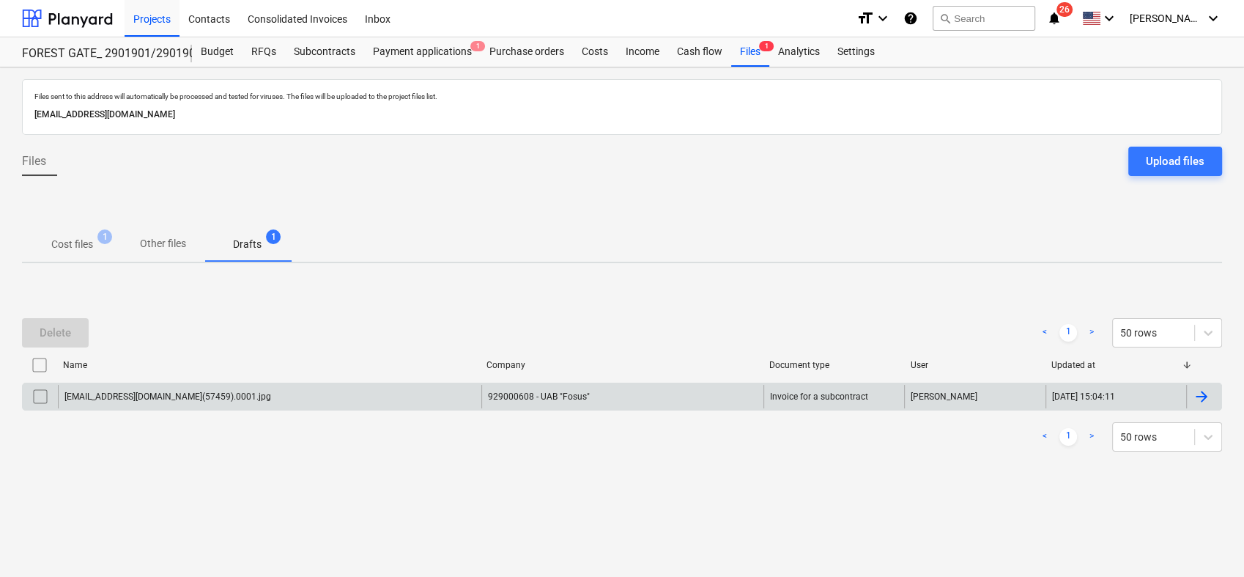
click at [1198, 394] on div at bounding box center [1202, 397] width 18 height 18
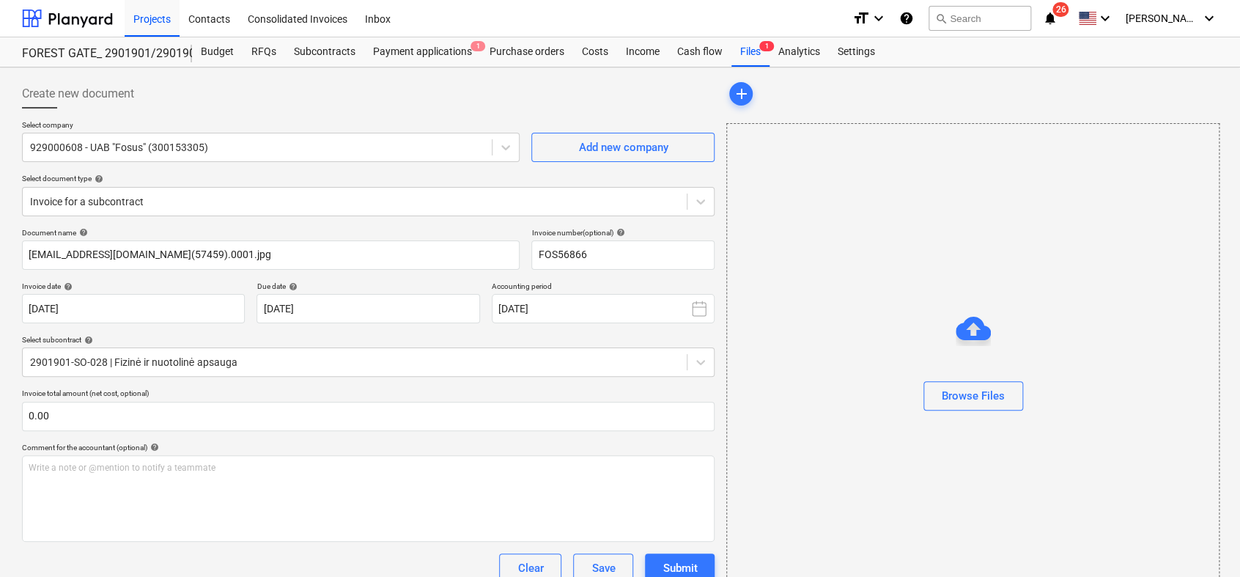
type input "FOS56866"
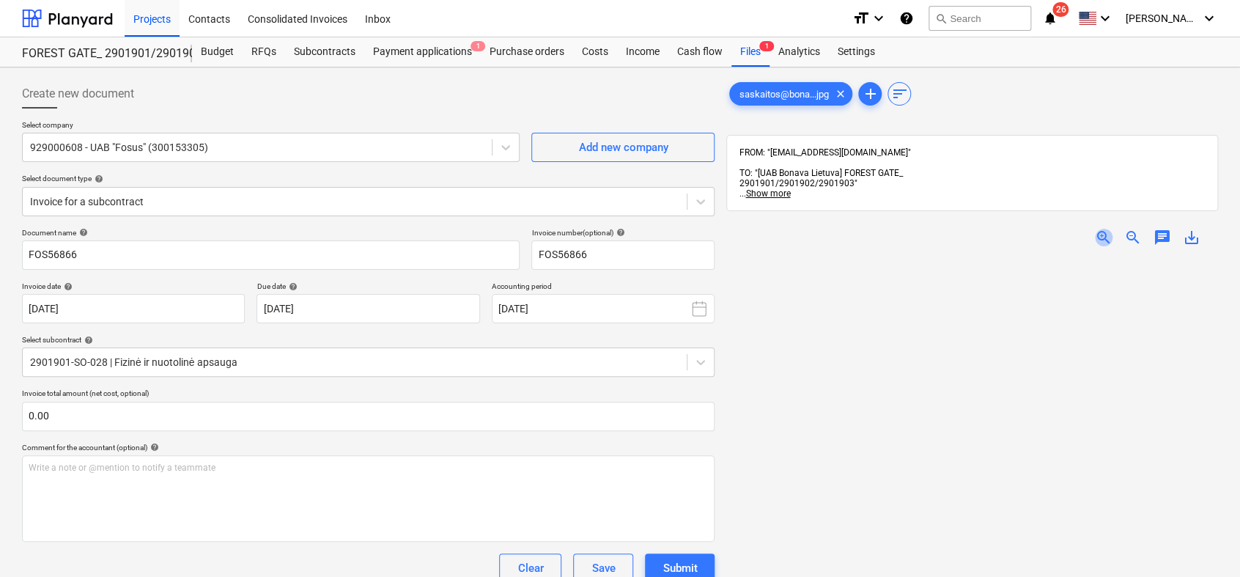
click at [1106, 229] on span "zoom_in" at bounding box center [1104, 238] width 18 height 18
click at [1134, 229] on span "zoom_out" at bounding box center [1133, 238] width 18 height 18
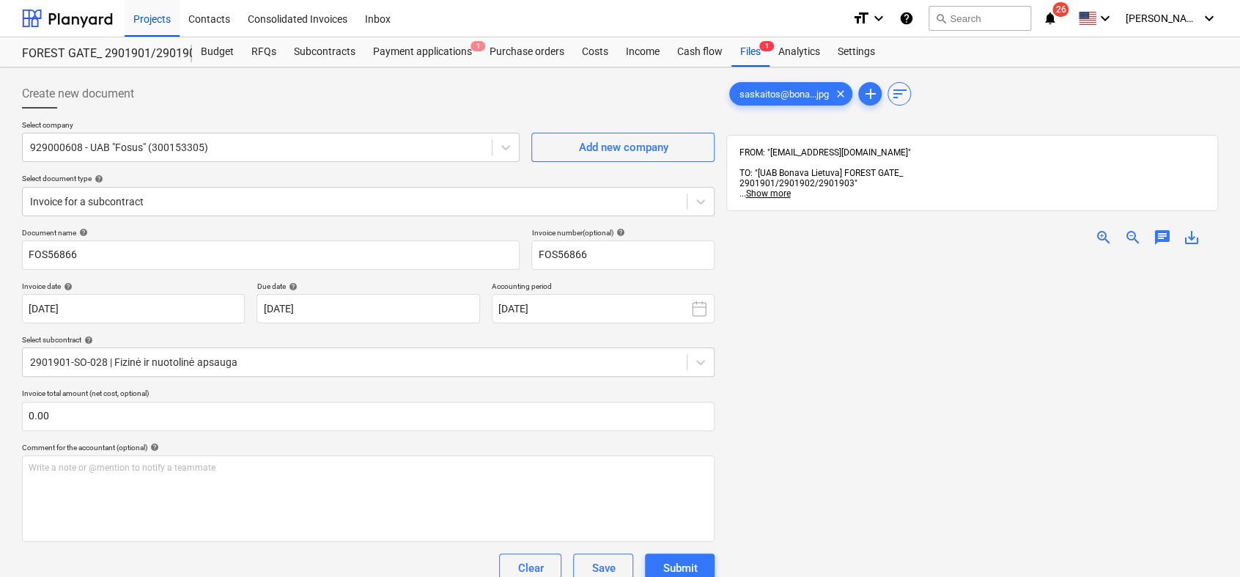
scroll to position [152, 0]
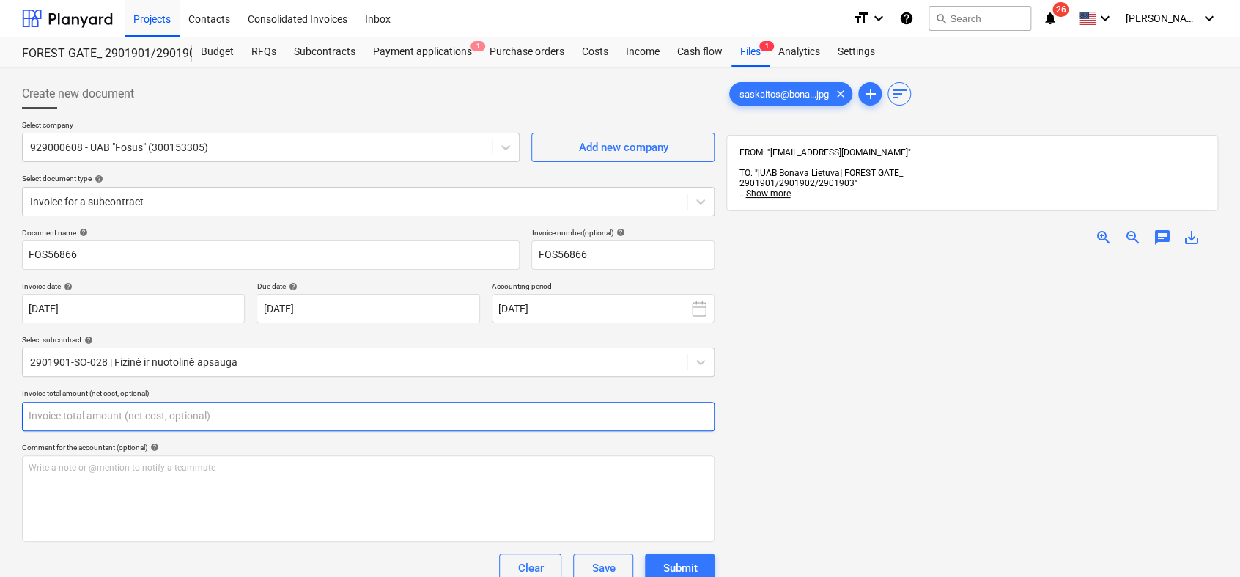
click at [103, 411] on input "text" at bounding box center [368, 416] width 693 height 29
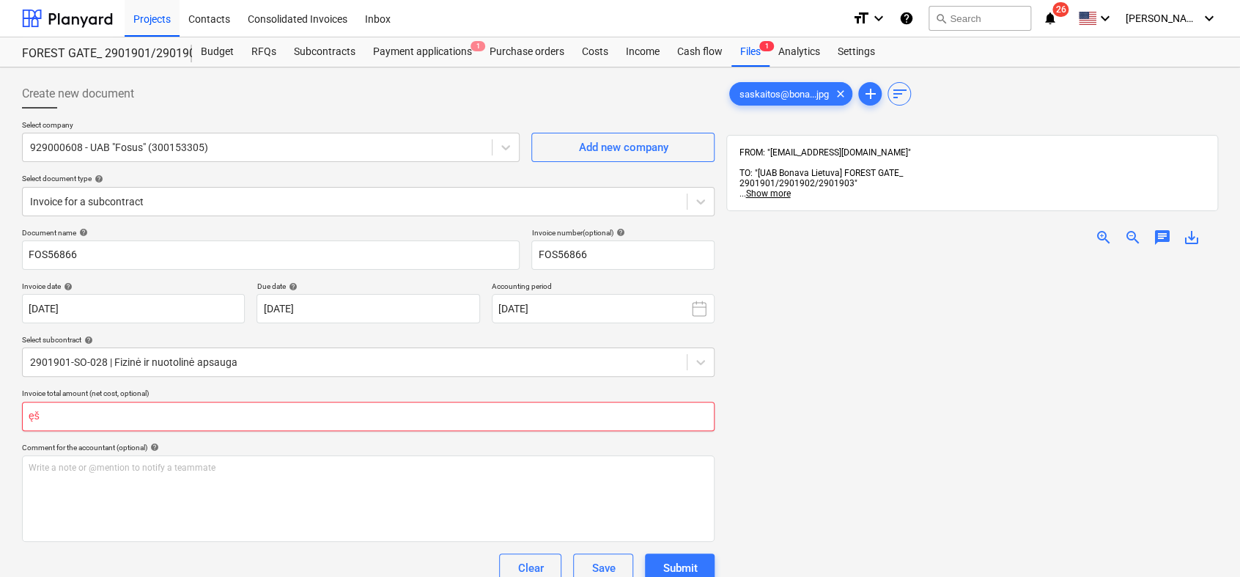
type input "ę"
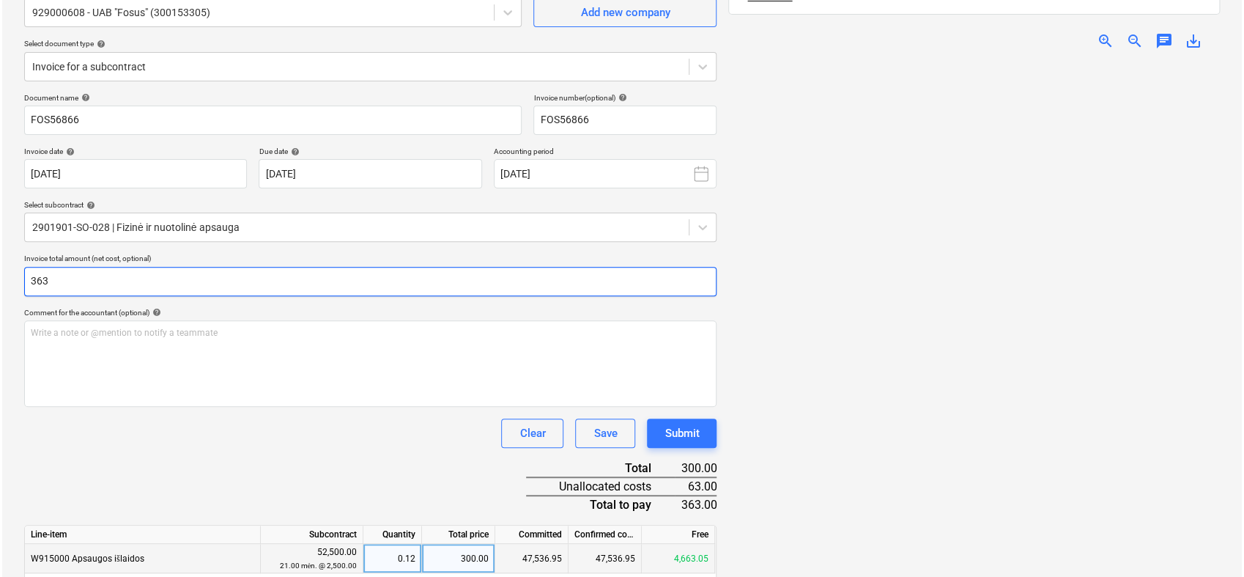
scroll to position [258, 0]
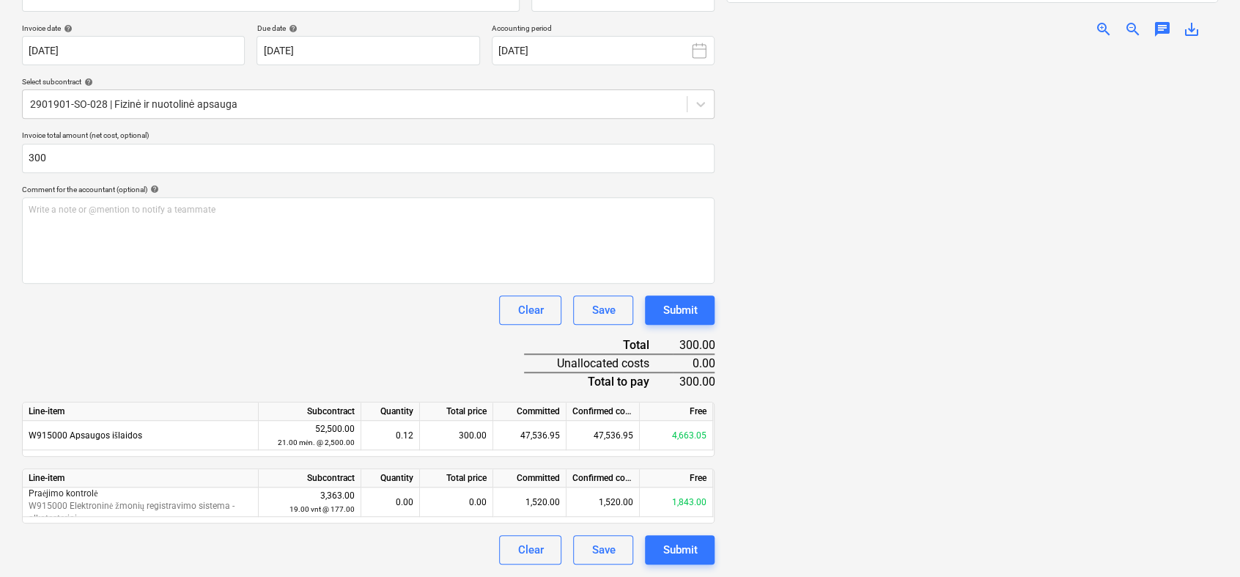
type input "300.00"
click at [408, 331] on div "Document name help FOS56866 Invoice number (optional) help FOS56866 Invoice dat…" at bounding box center [368, 267] width 693 height 594
click at [680, 313] on div "Submit" at bounding box center [680, 309] width 34 height 19
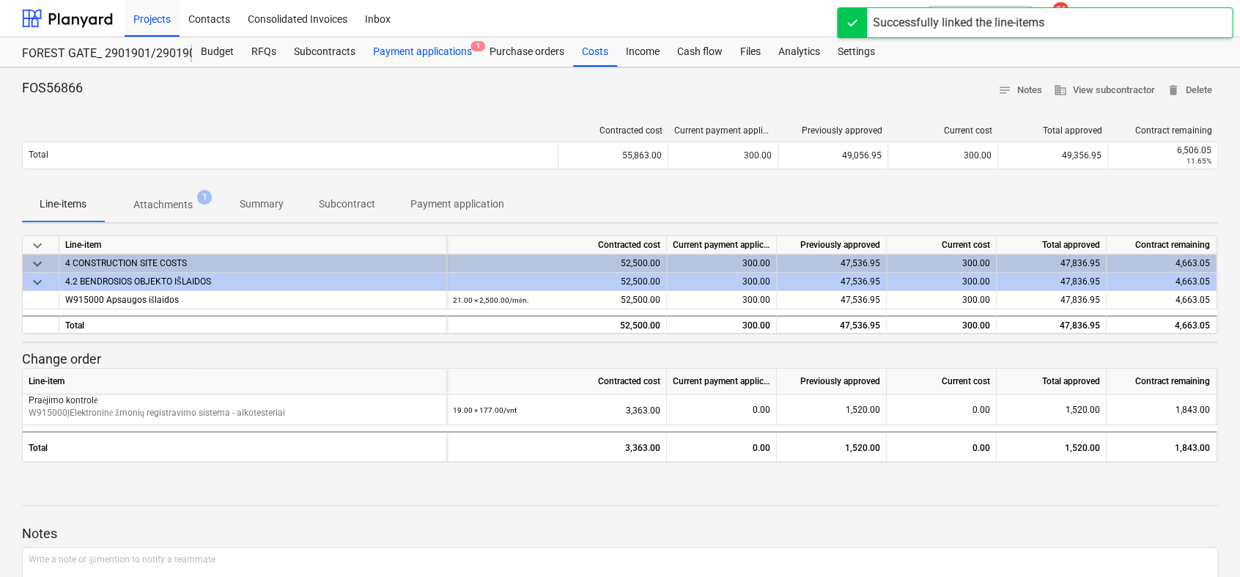
click at [409, 40] on div "Payment applications 1" at bounding box center [422, 51] width 117 height 29
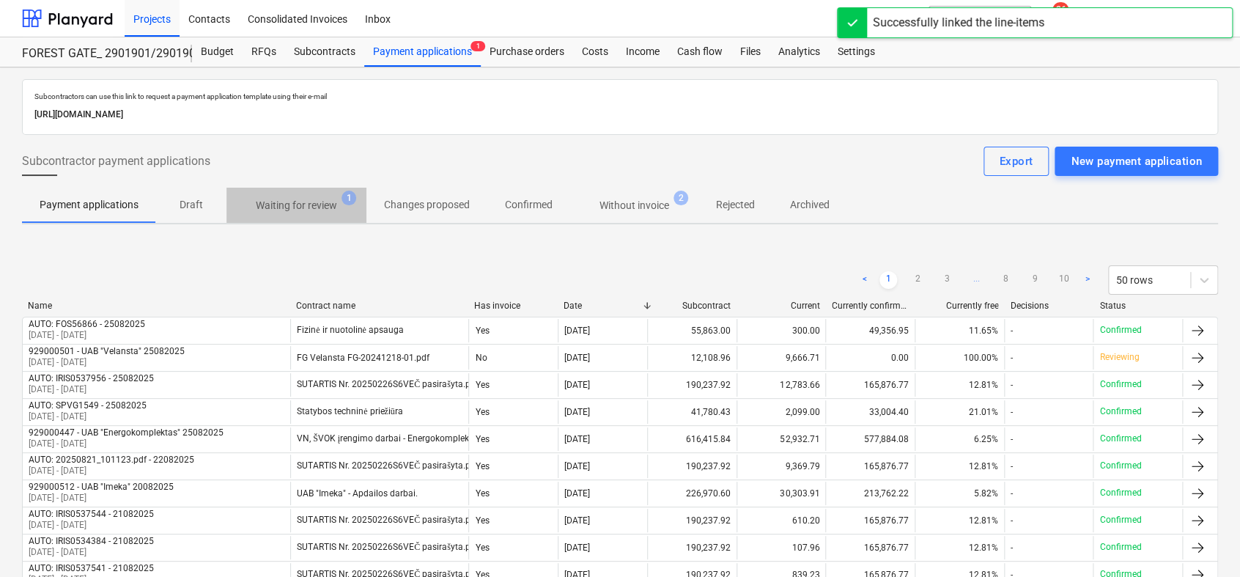
click at [291, 202] on p "Waiting for review" at bounding box center [296, 205] width 81 height 15
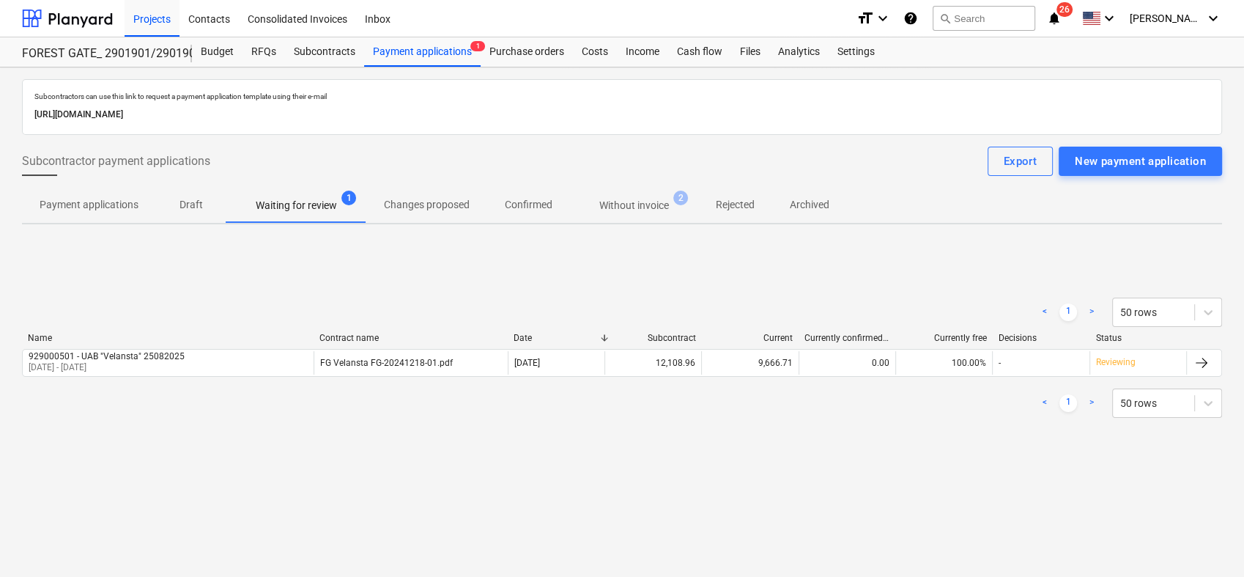
click at [290, 292] on div "< 1 > 50 rows" at bounding box center [622, 312] width 1200 height 41
